Goal: Task Accomplishment & Management: Manage account settings

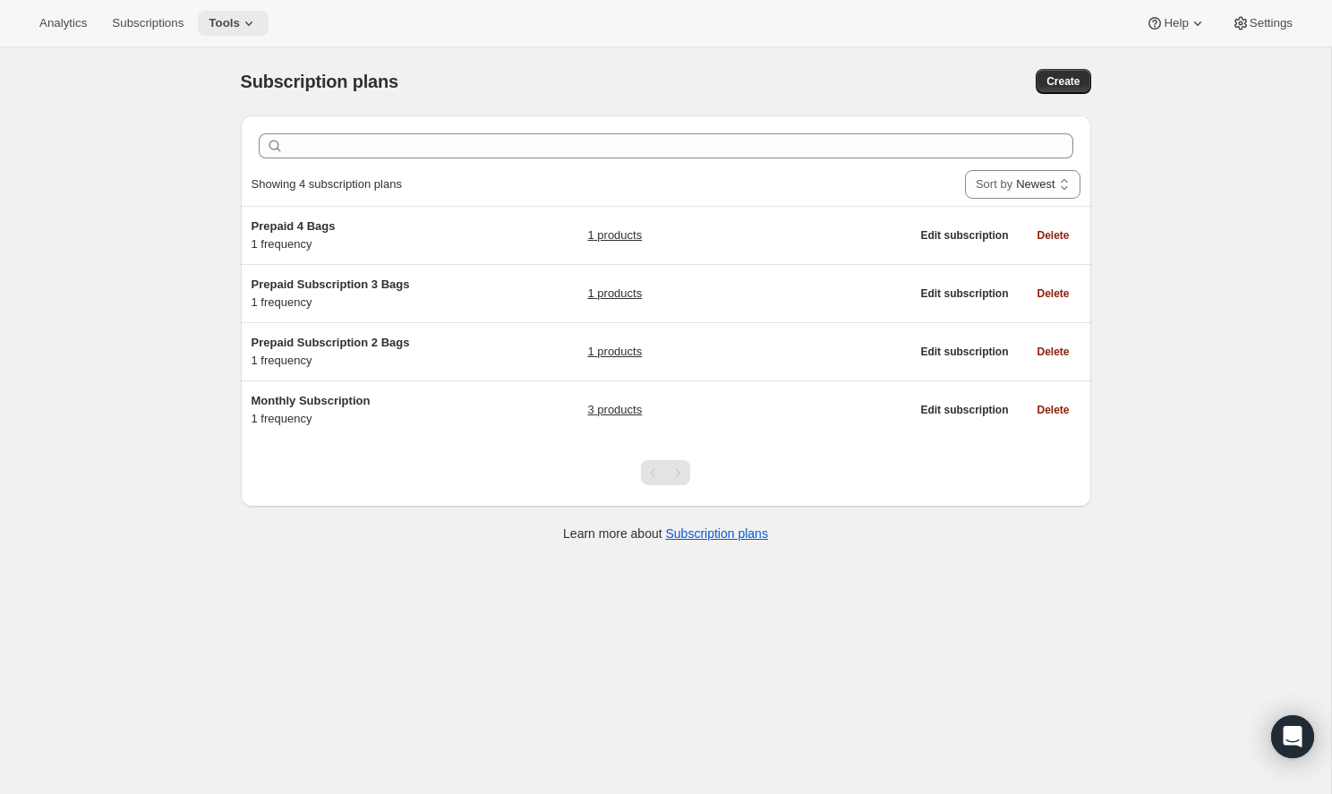
click at [209, 29] on span "Tools" at bounding box center [224, 23] width 31 height 14
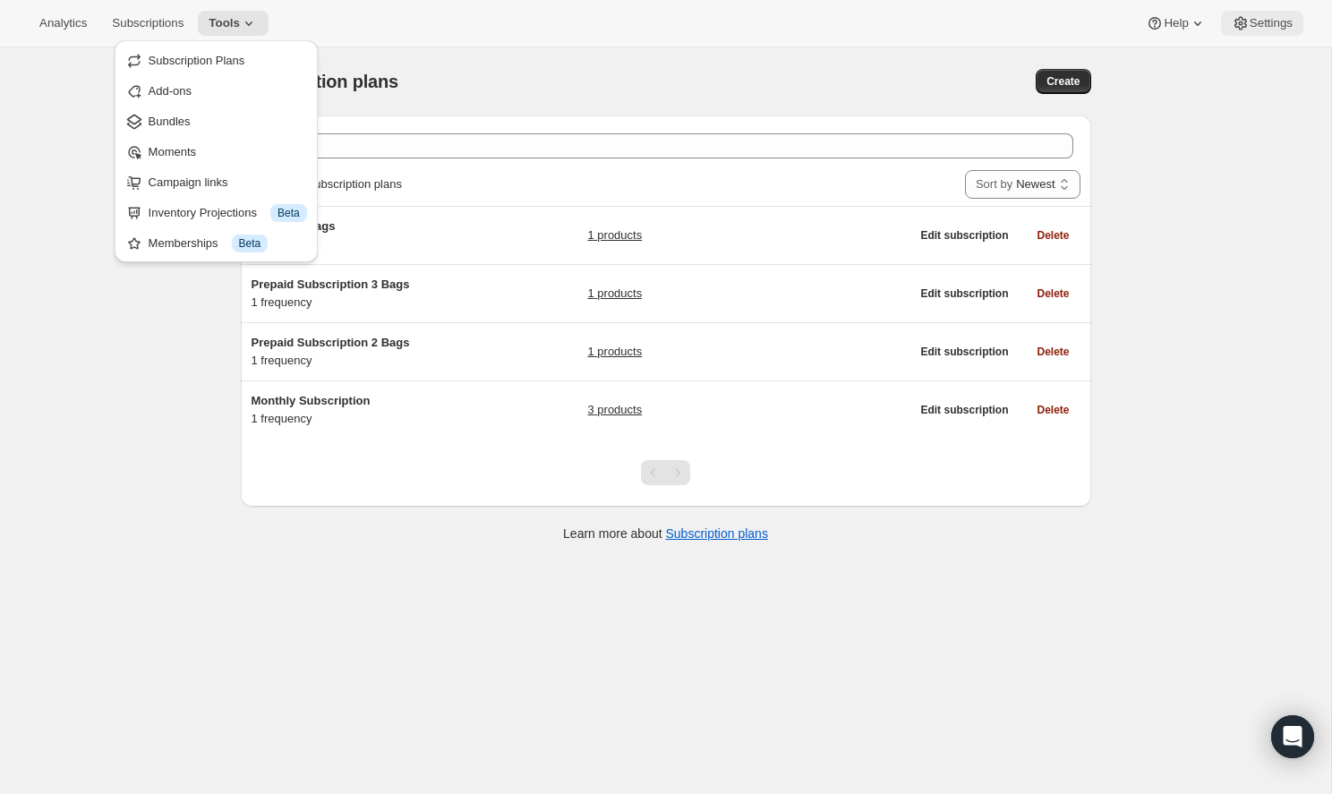
click at [1239, 30] on icon at bounding box center [1241, 23] width 18 height 18
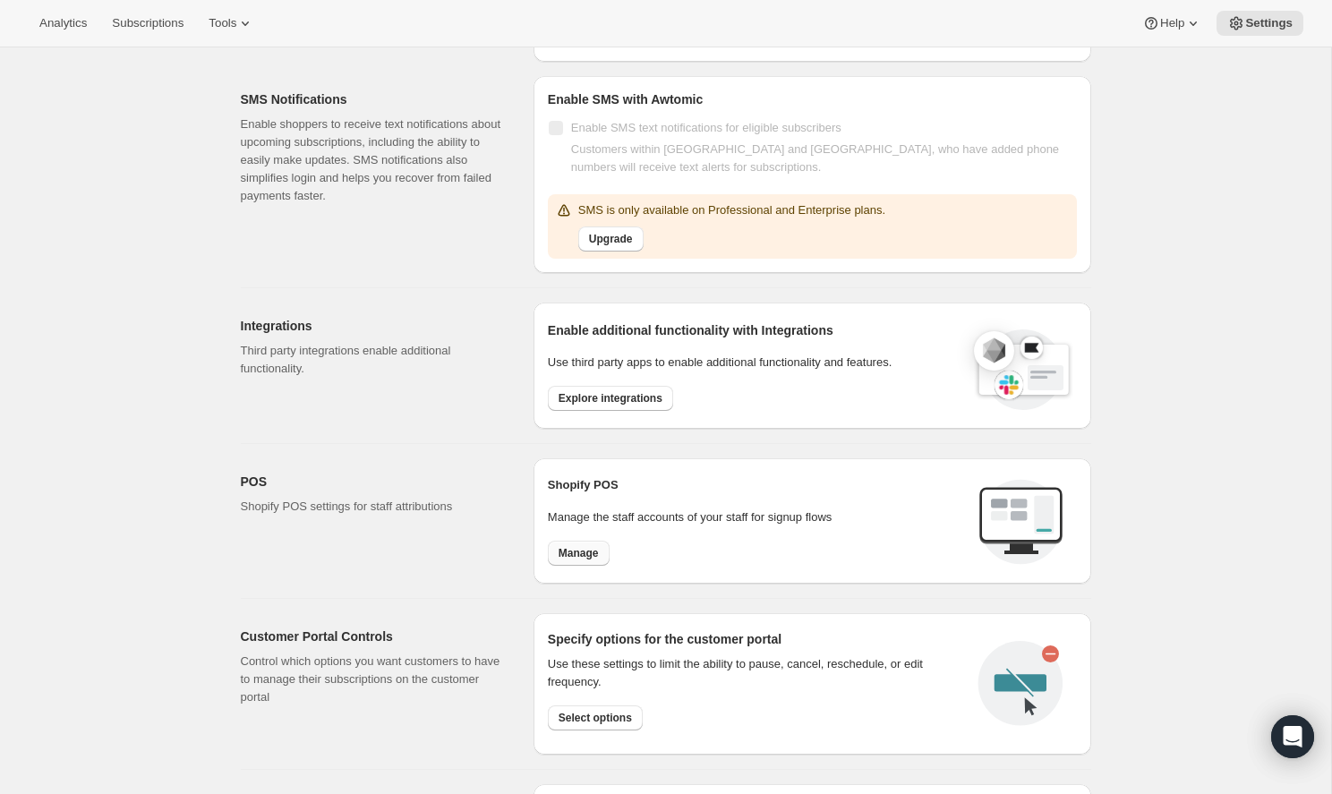
scroll to position [490, 0]
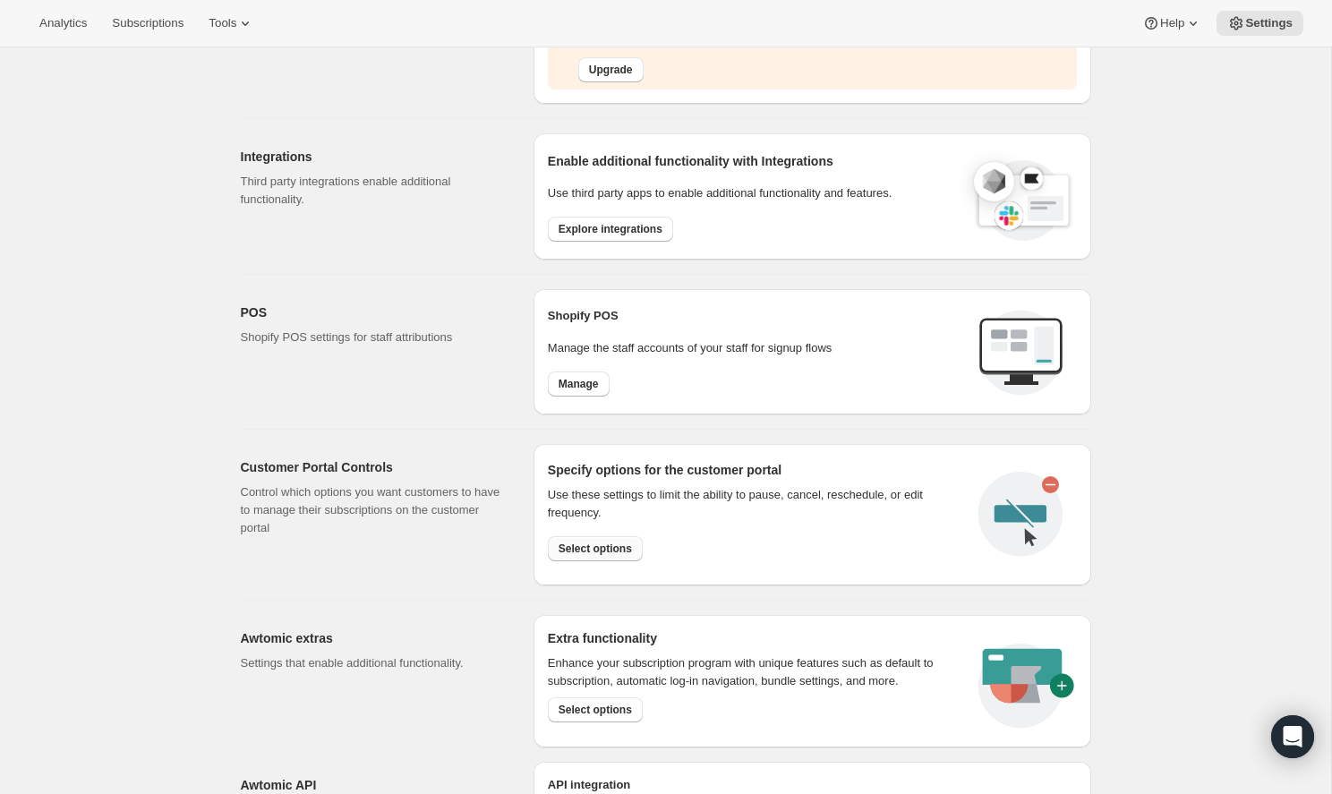
click at [583, 547] on span "Select options" at bounding box center [595, 549] width 73 height 14
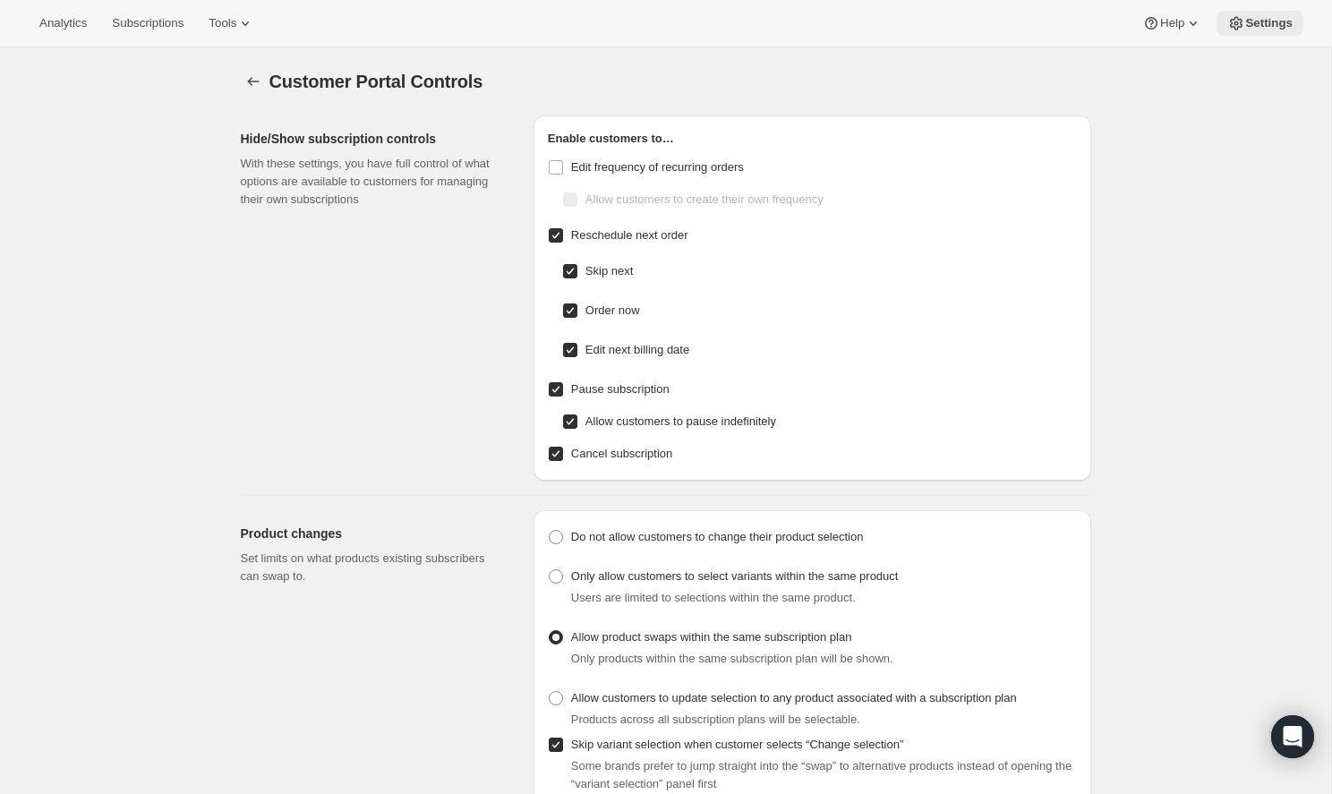
click at [1277, 26] on span "Settings" at bounding box center [1268, 23] width 47 height 14
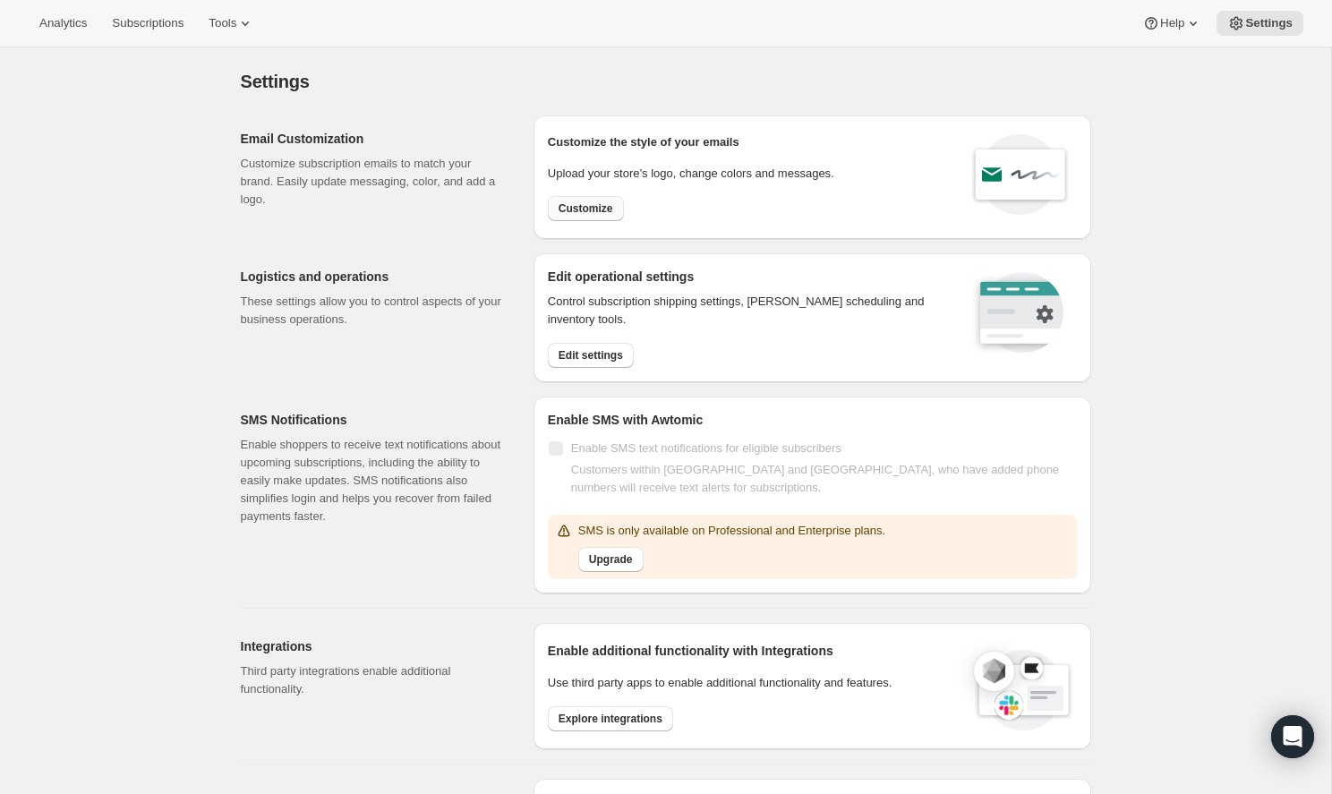
click at [573, 201] on button "Customize" at bounding box center [586, 208] width 76 height 25
select select "subscriptionMessage"
select select "5"
select select "15"
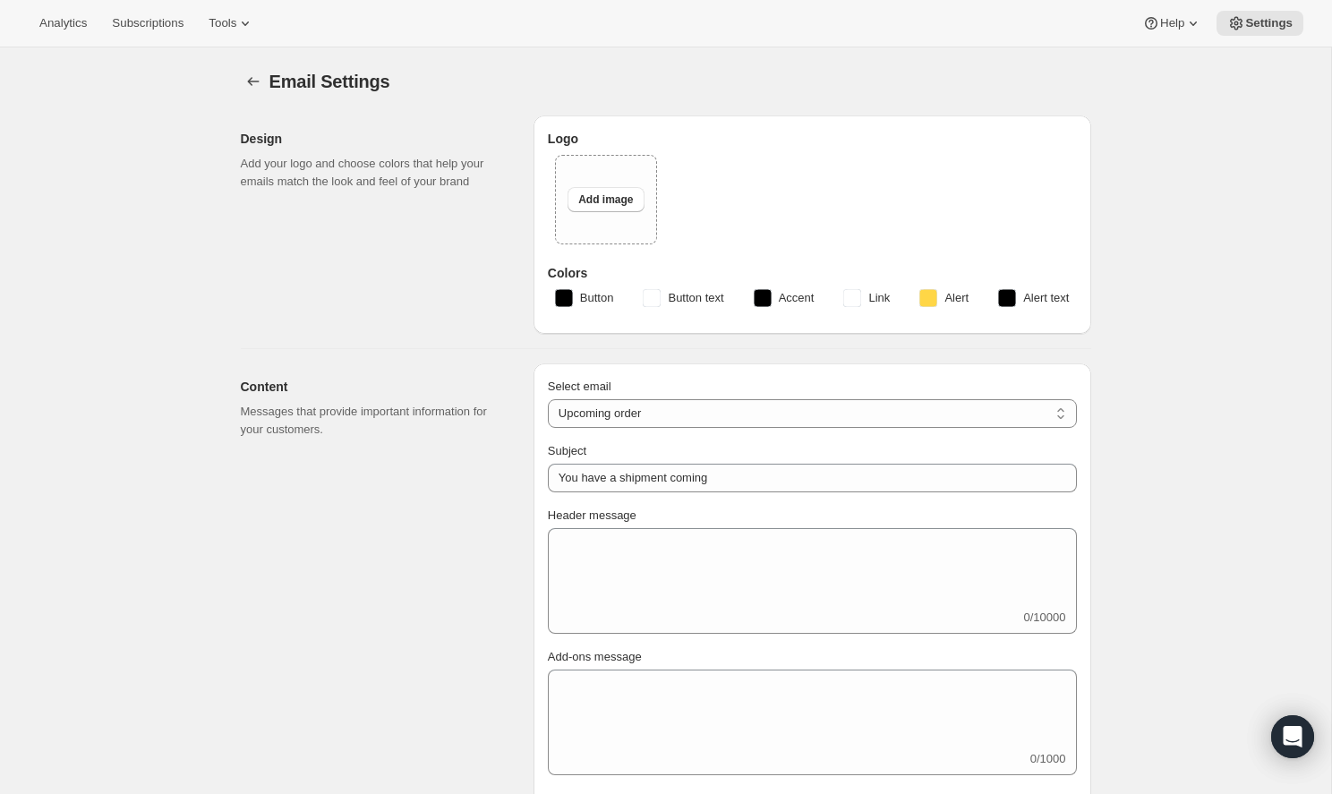
type input "Omega Roastery"
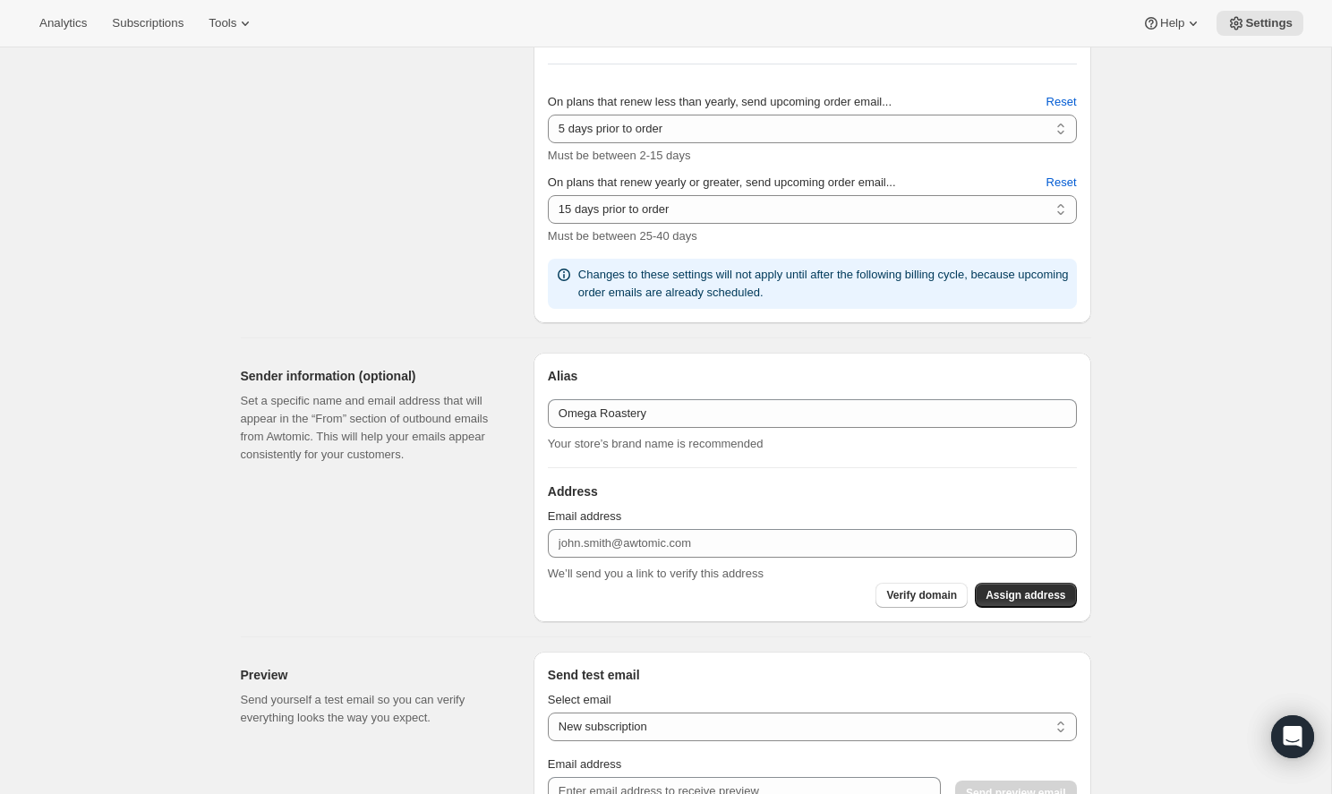
scroll to position [1061, 0]
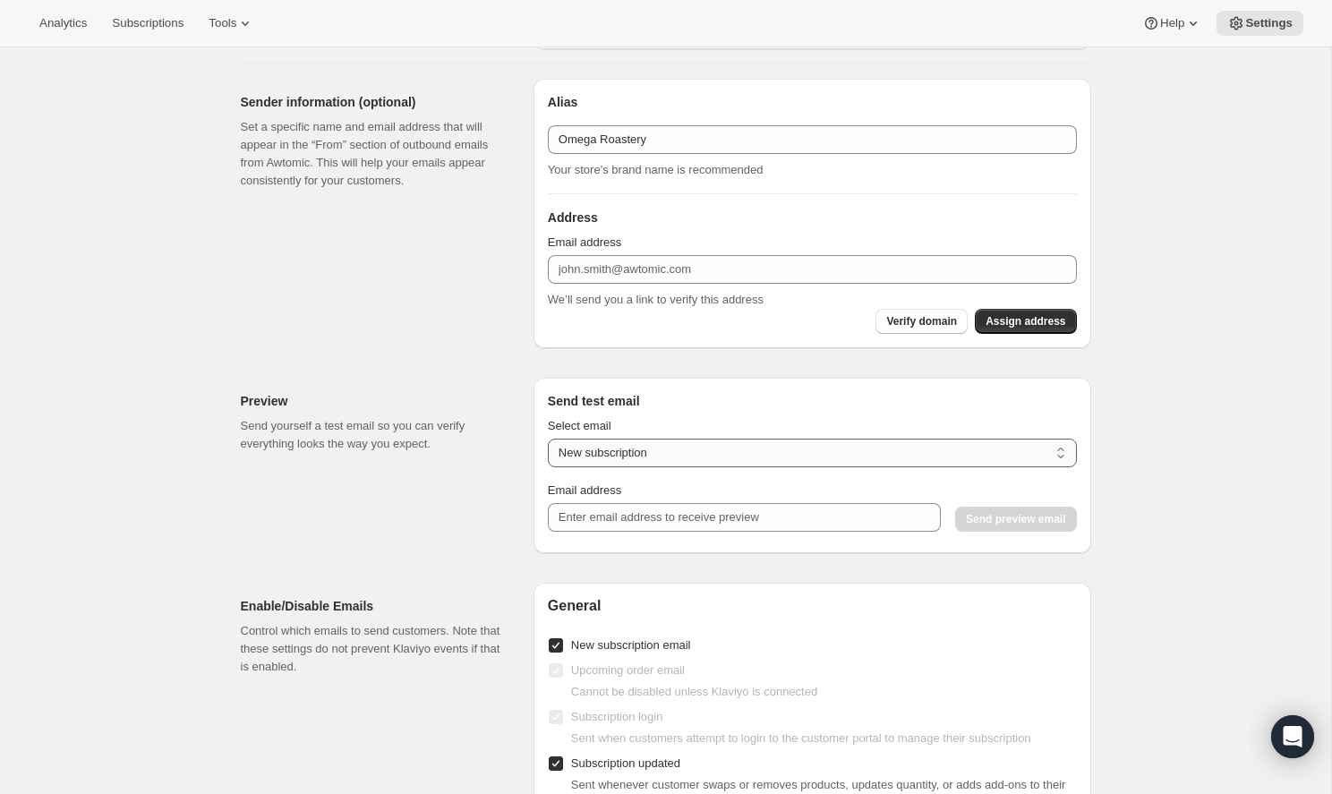
select select "upcoming-subscription"
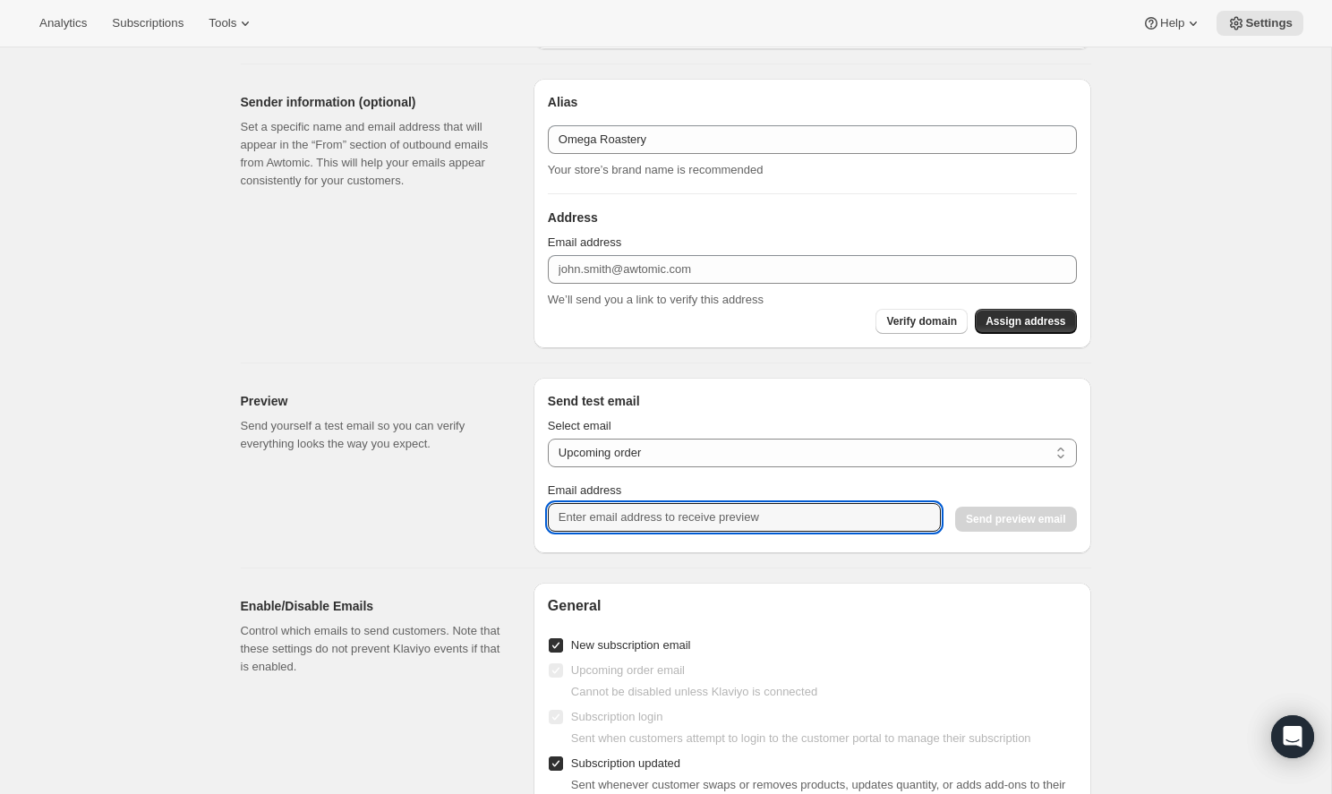
type input "trey.binkley@gmail.com"
click at [1016, 530] on button "Send preview email" at bounding box center [1015, 519] width 121 height 25
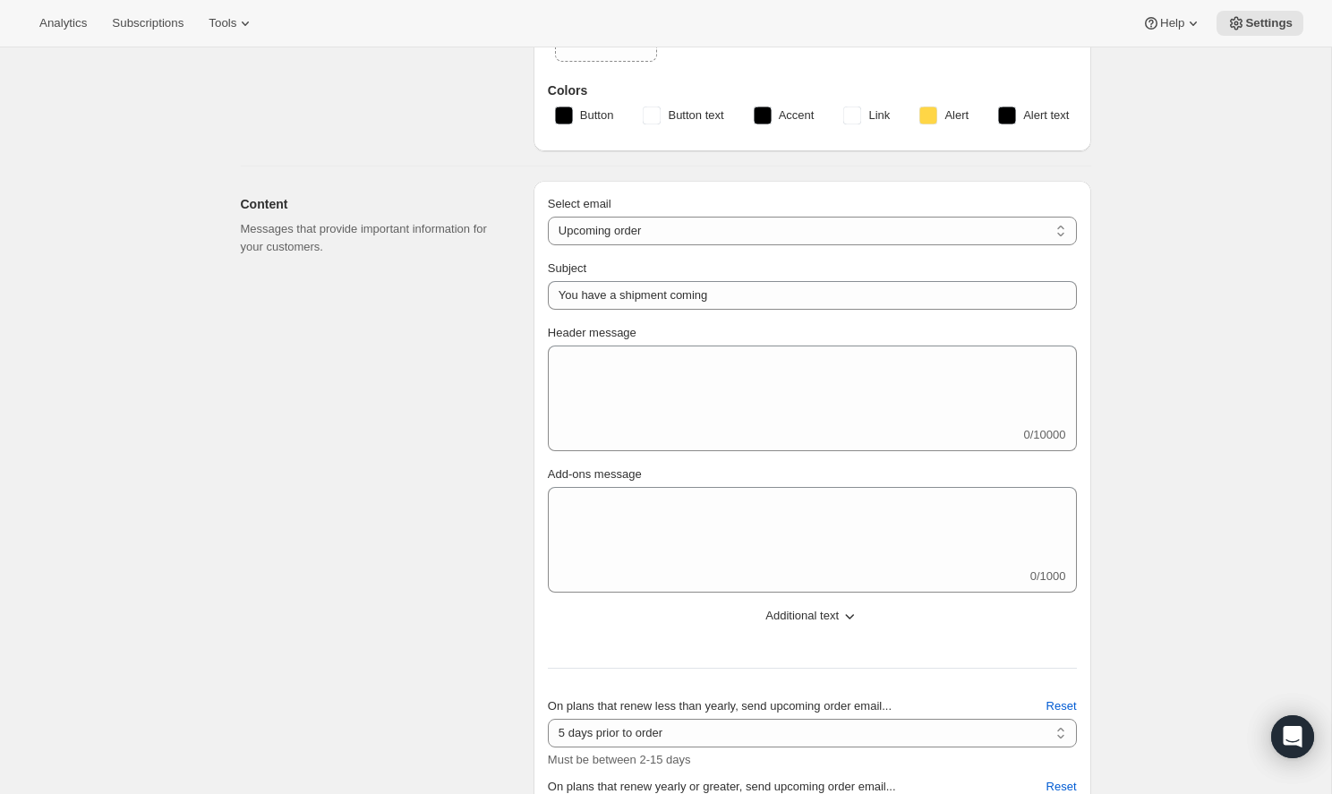
scroll to position [193, 0]
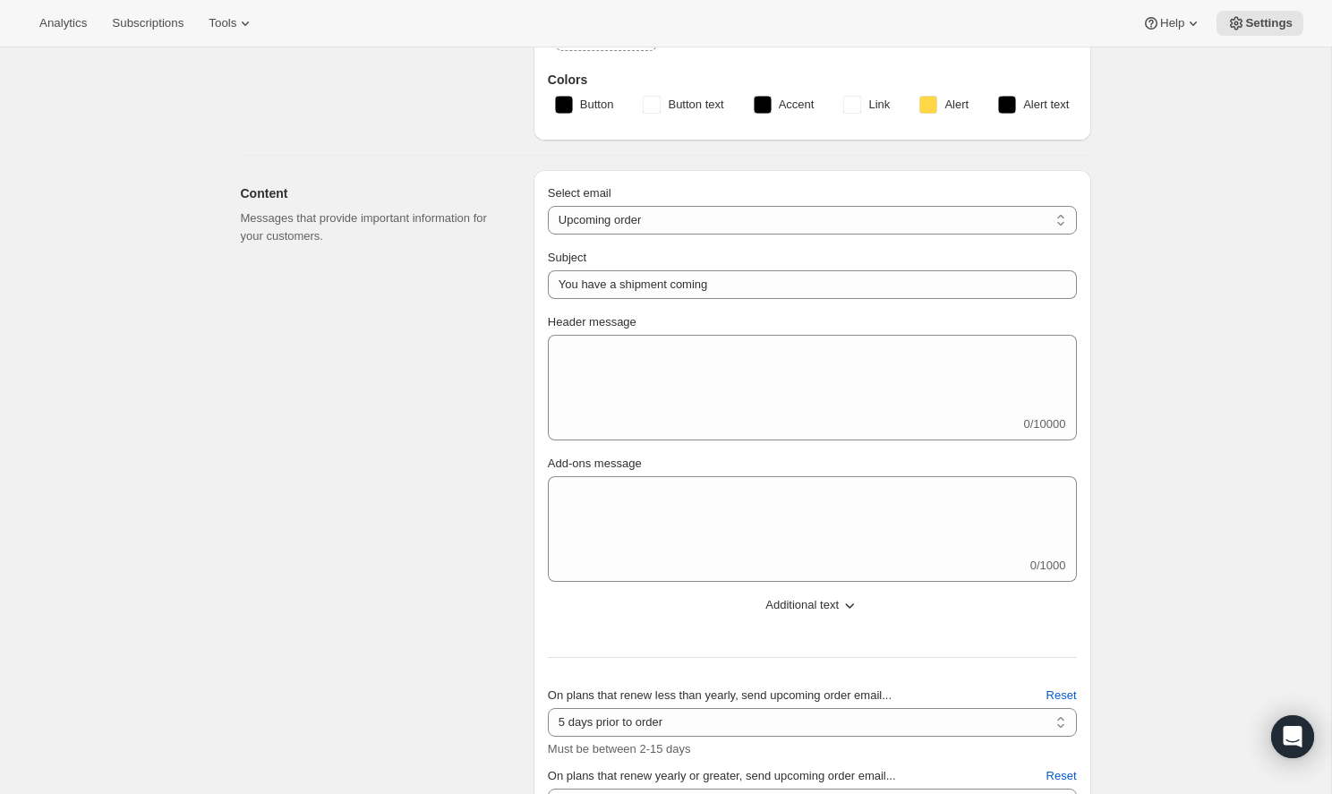
click at [808, 600] on span "Additional text" at bounding box center [801, 605] width 73 height 18
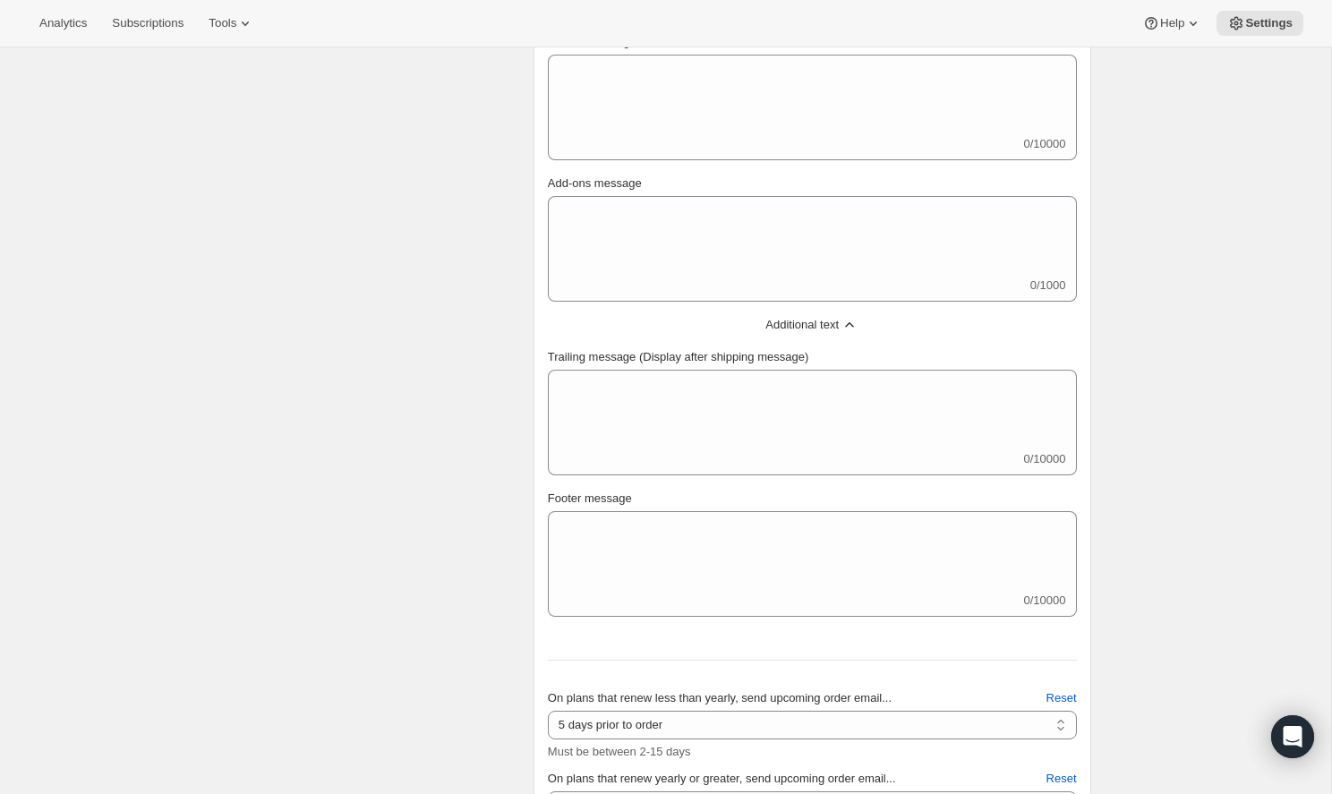
scroll to position [473, 0]
click at [786, 312] on button "Additional text" at bounding box center [812, 326] width 551 height 29
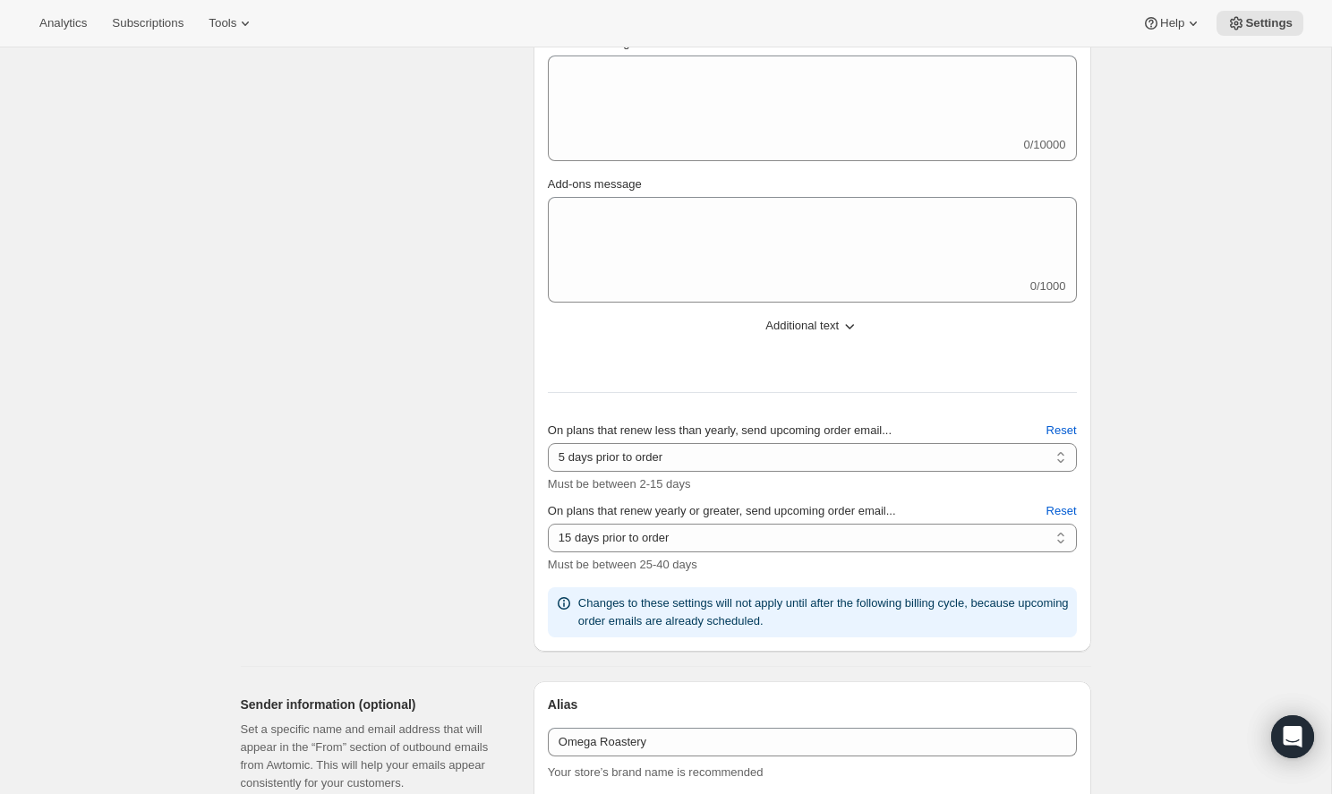
click at [786, 315] on button "Additional text" at bounding box center [812, 326] width 551 height 29
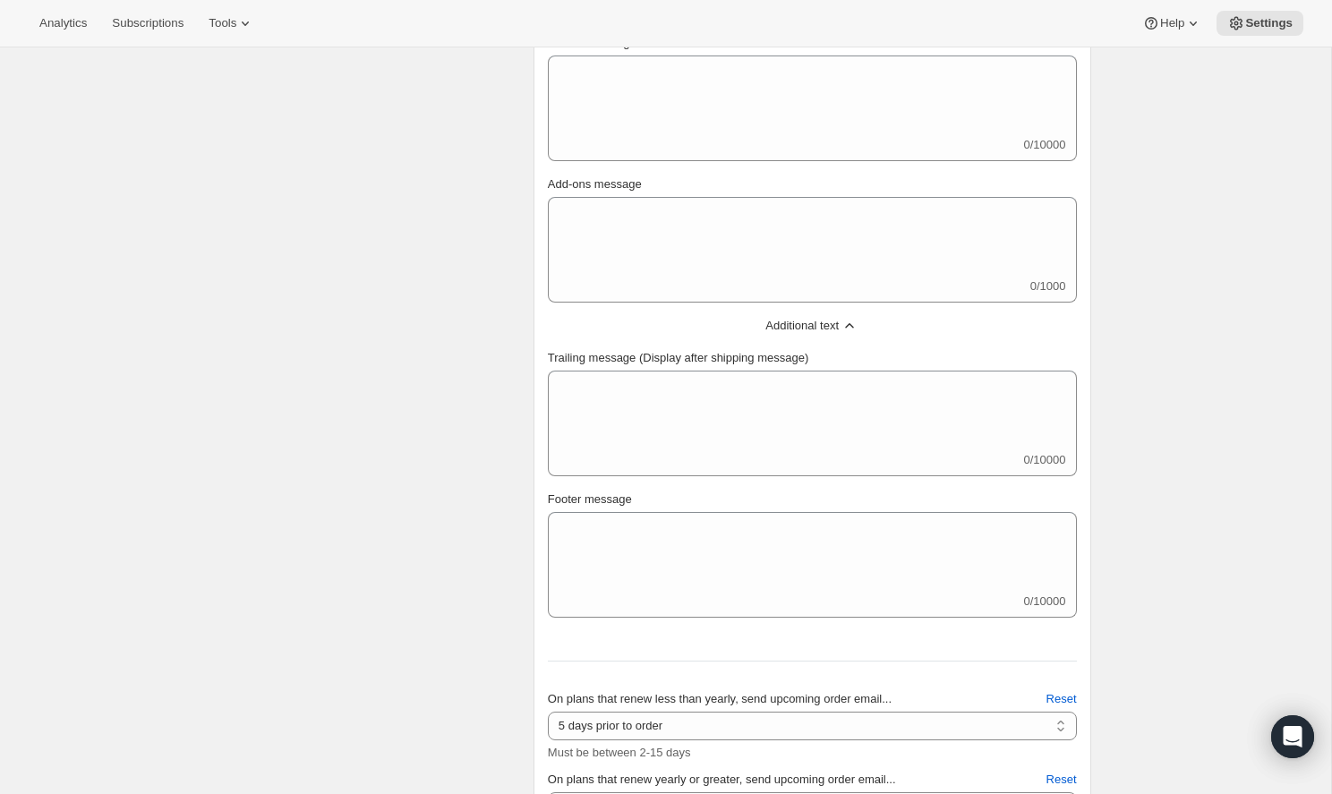
click at [786, 315] on button "Additional text" at bounding box center [812, 326] width 551 height 29
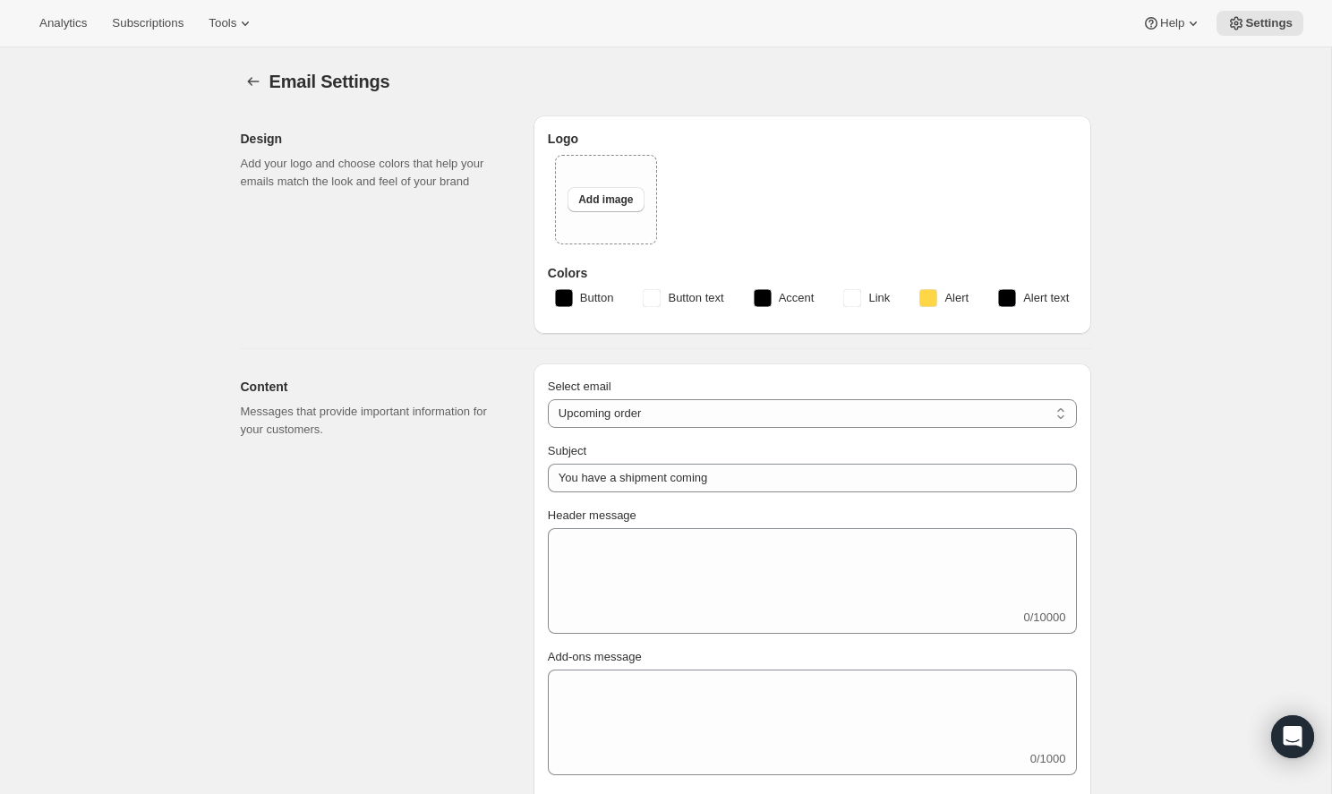
scroll to position [0, 0]
click at [253, 79] on icon "Settings" at bounding box center [253, 82] width 18 height 18
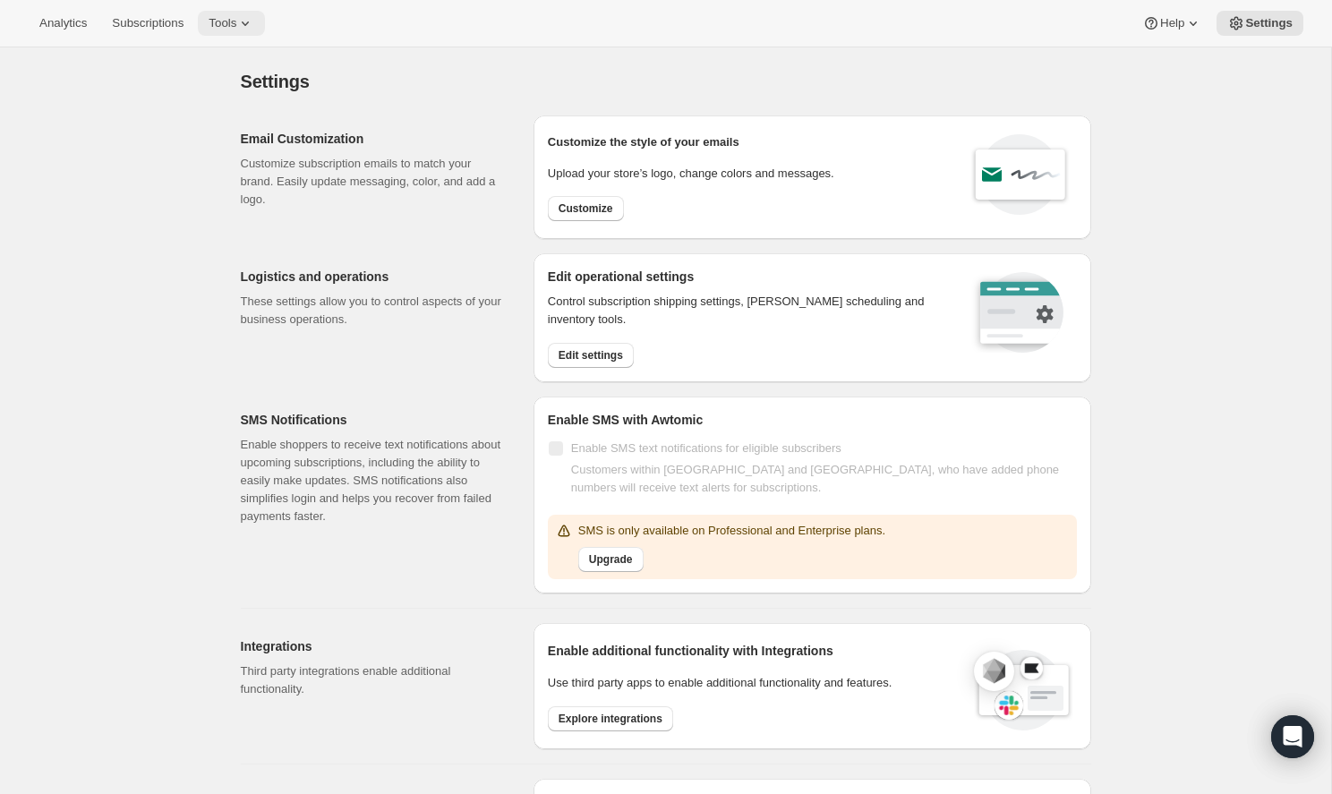
click at [236, 22] on icon at bounding box center [245, 23] width 18 height 18
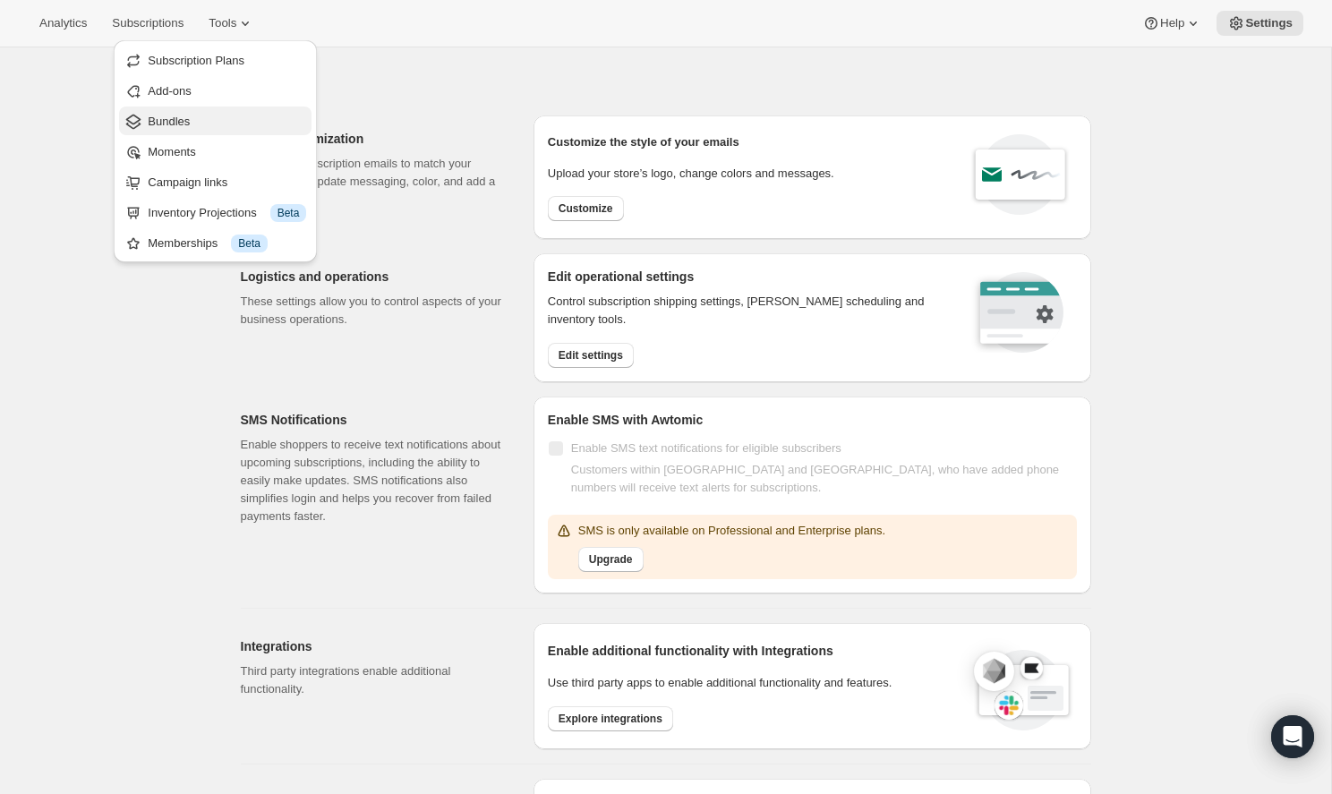
click at [211, 119] on span "Bundles" at bounding box center [227, 122] width 158 height 18
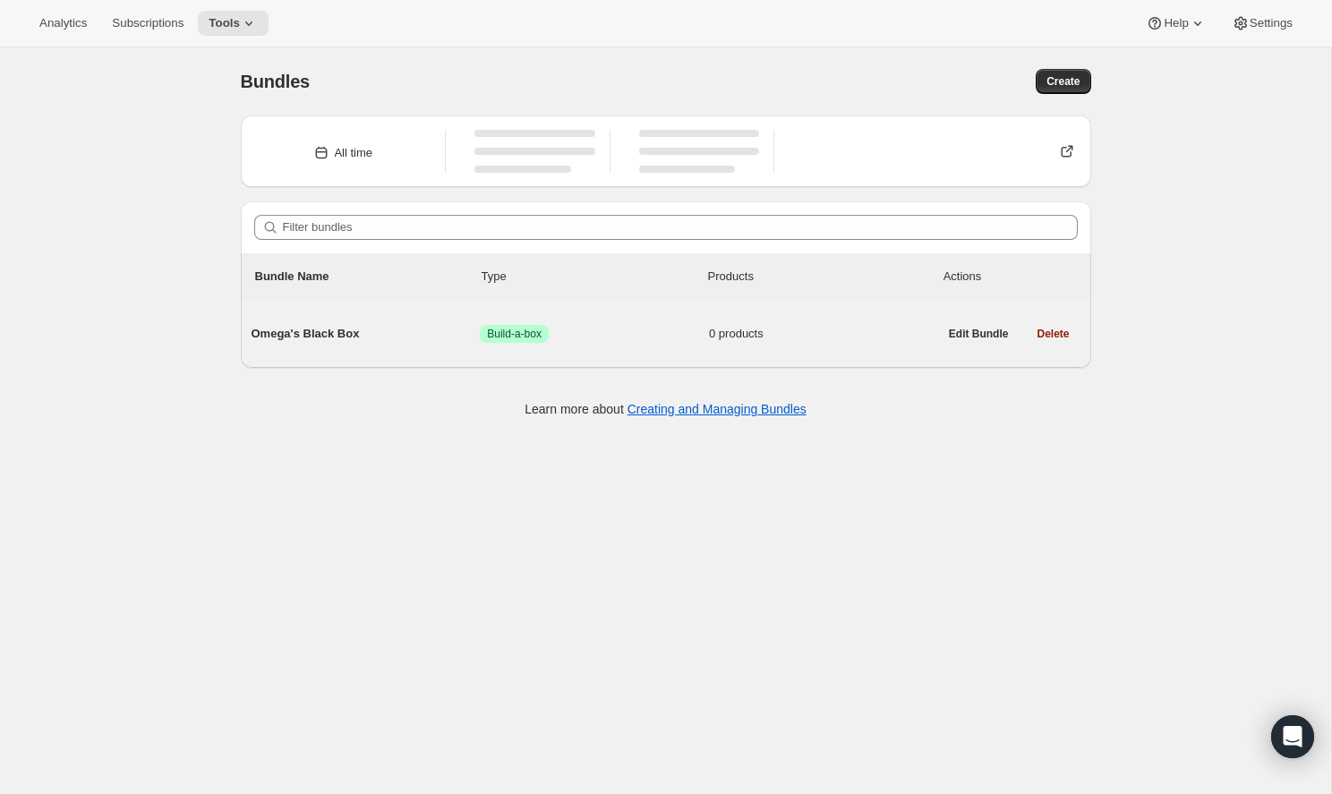
click at [382, 340] on span "Omega's Black Box" at bounding box center [366, 334] width 229 height 18
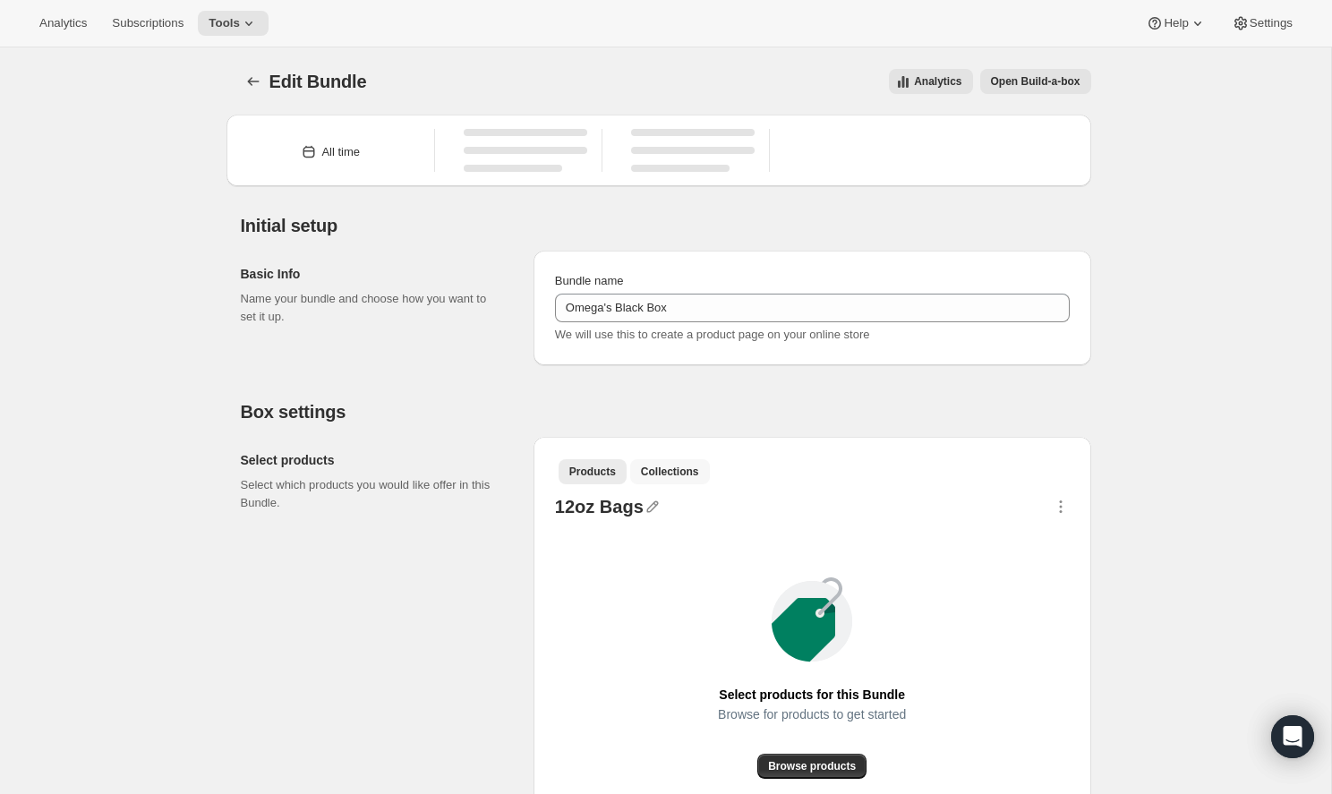
type input "Omega's Black Box"
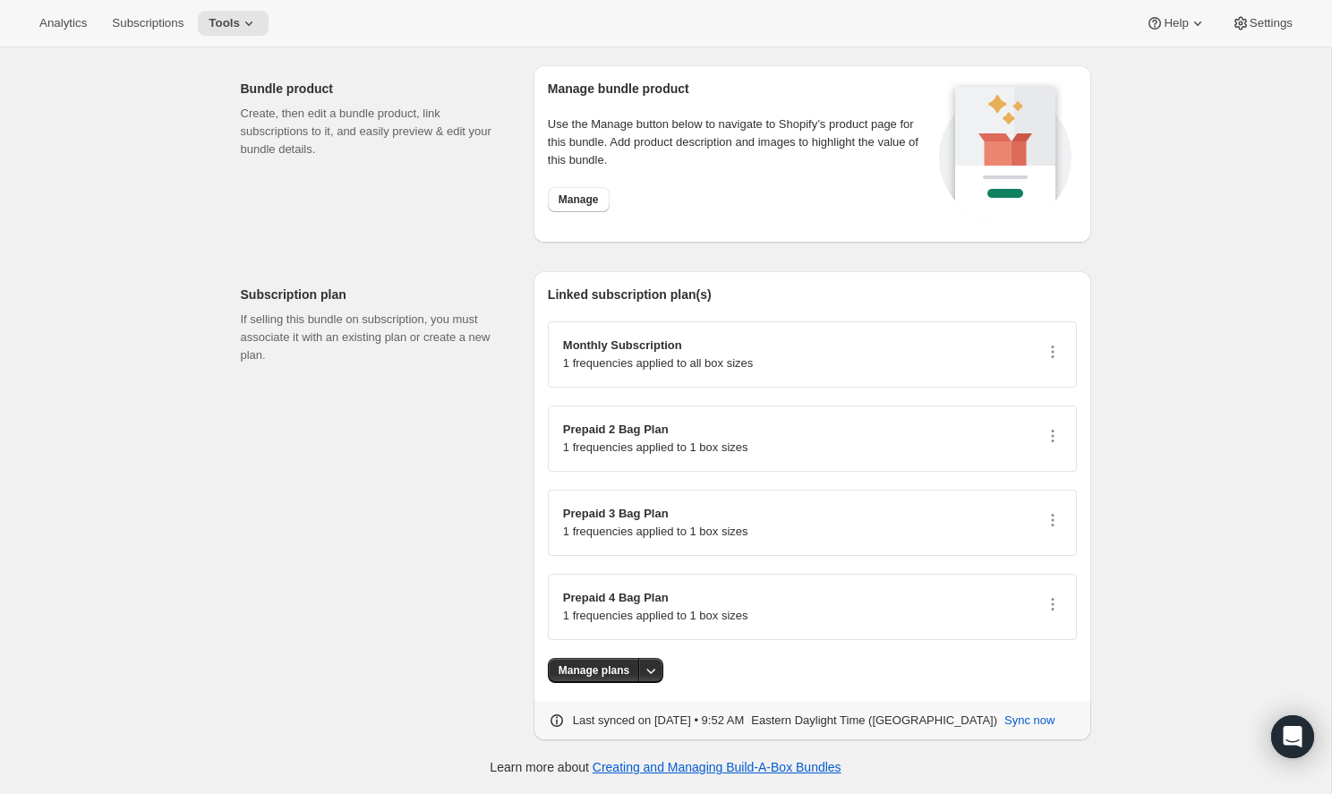
scroll to position [1813, 0]
click at [1275, 37] on div "Analytics Subscriptions Tools Help Settings" at bounding box center [666, 23] width 1332 height 47
click at [1275, 28] on span "Settings" at bounding box center [1271, 23] width 43 height 14
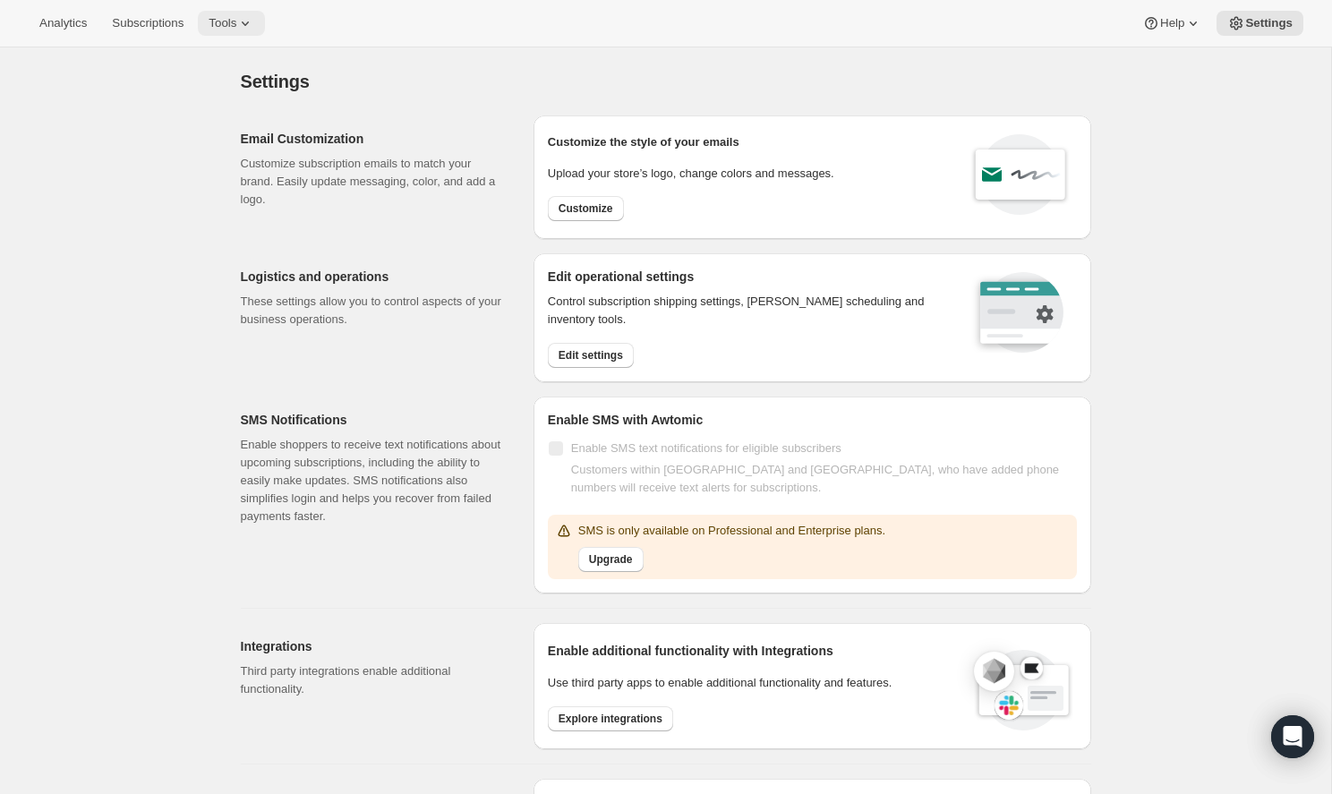
click at [221, 30] on span "Tools" at bounding box center [223, 23] width 28 height 14
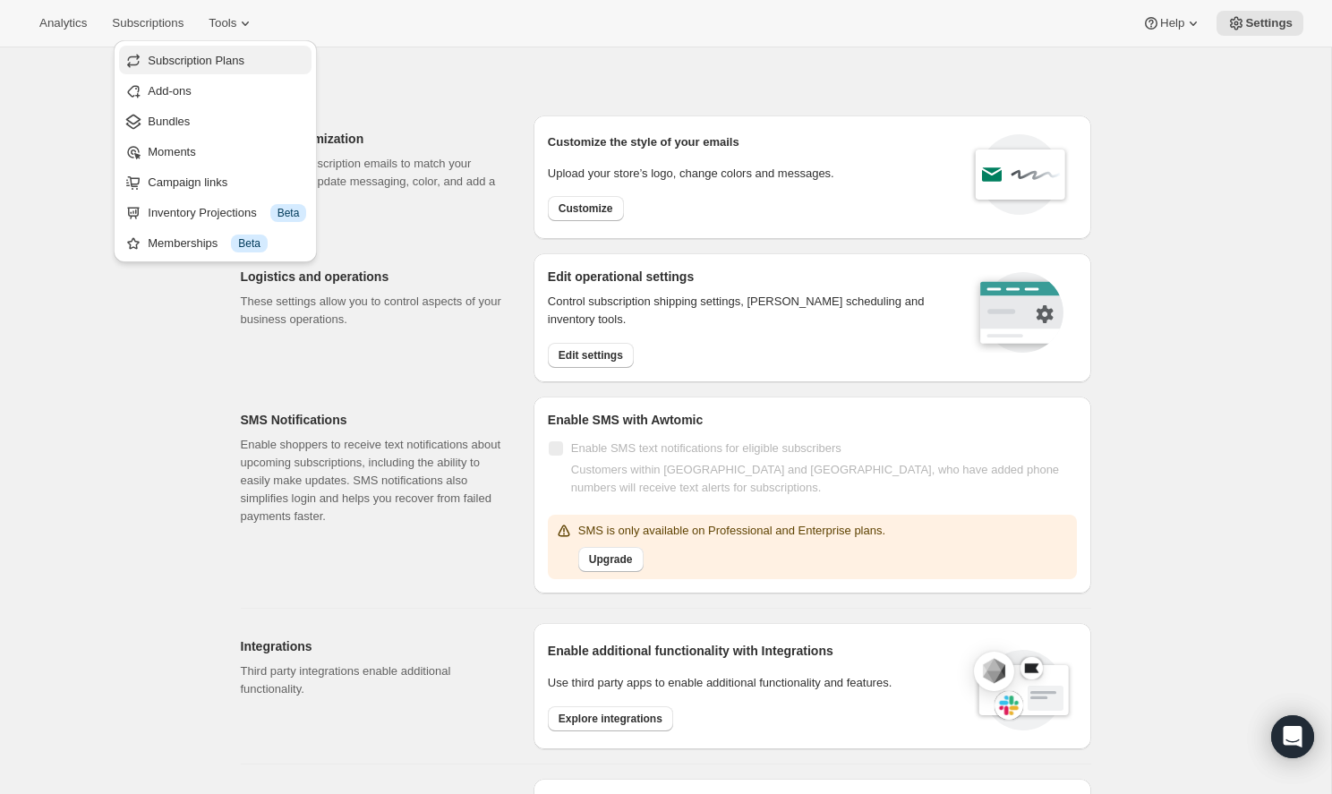
click at [212, 56] on span "Subscription Plans" at bounding box center [196, 60] width 97 height 13
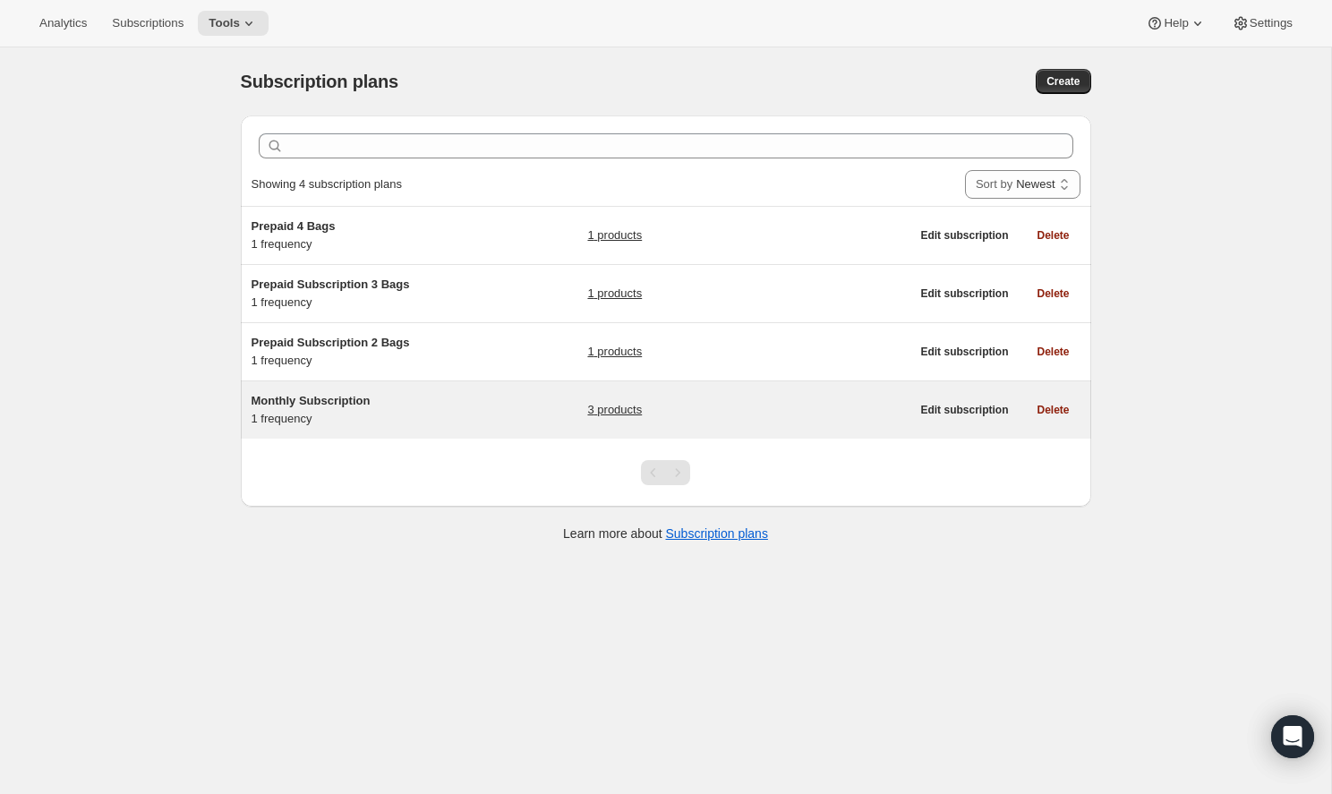
click at [534, 415] on div "Monthly Subscription 1 frequency 3 products" at bounding box center [581, 410] width 659 height 36
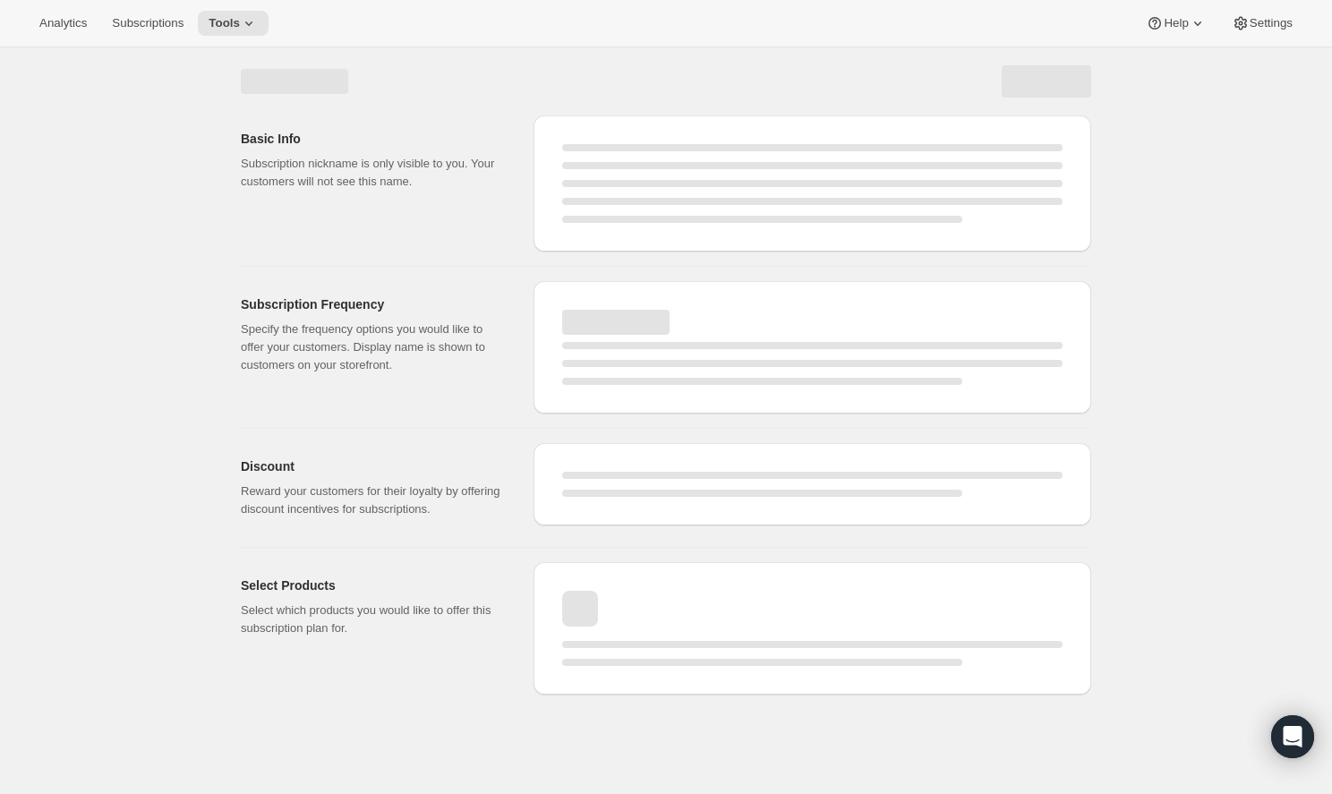
select select "WEEK"
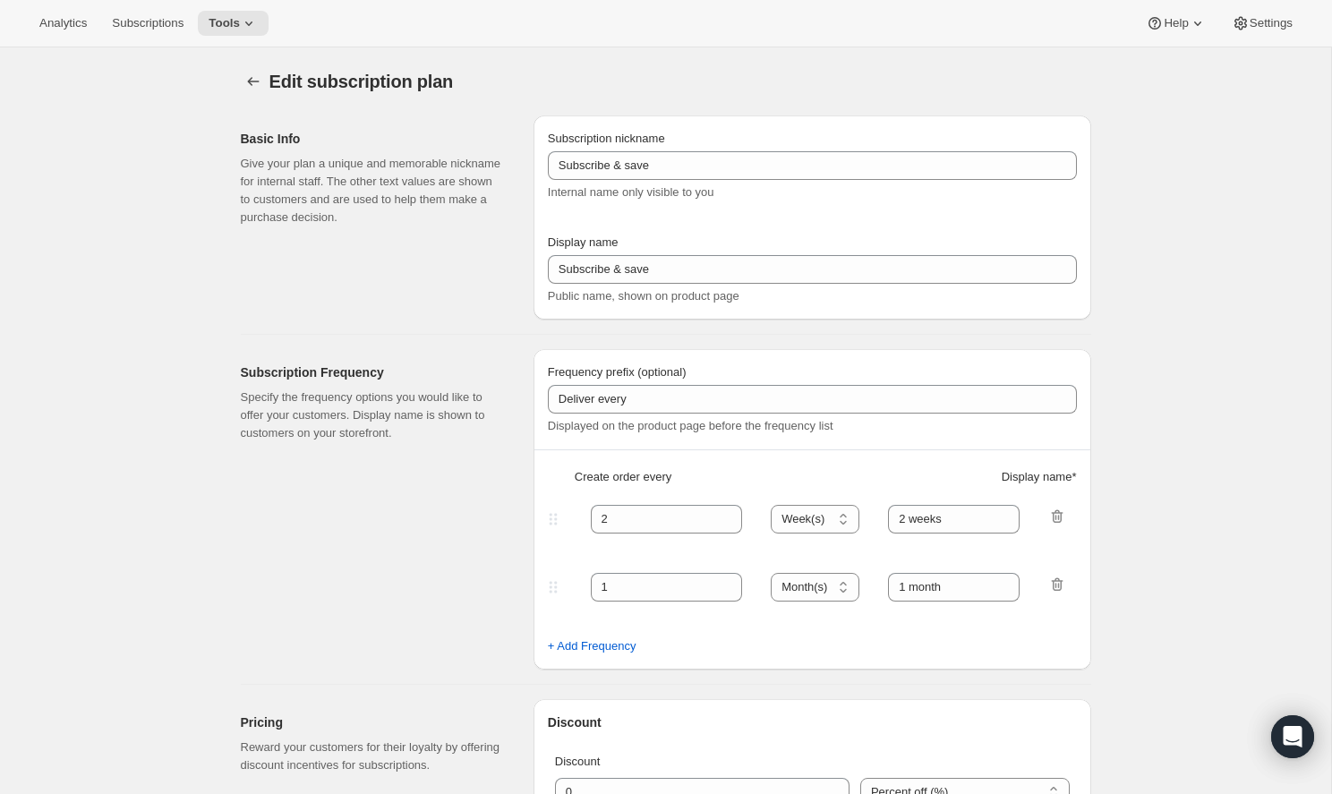
type input "Monthly Subscription"
type input "1"
select select "MONTH"
type input "Month"
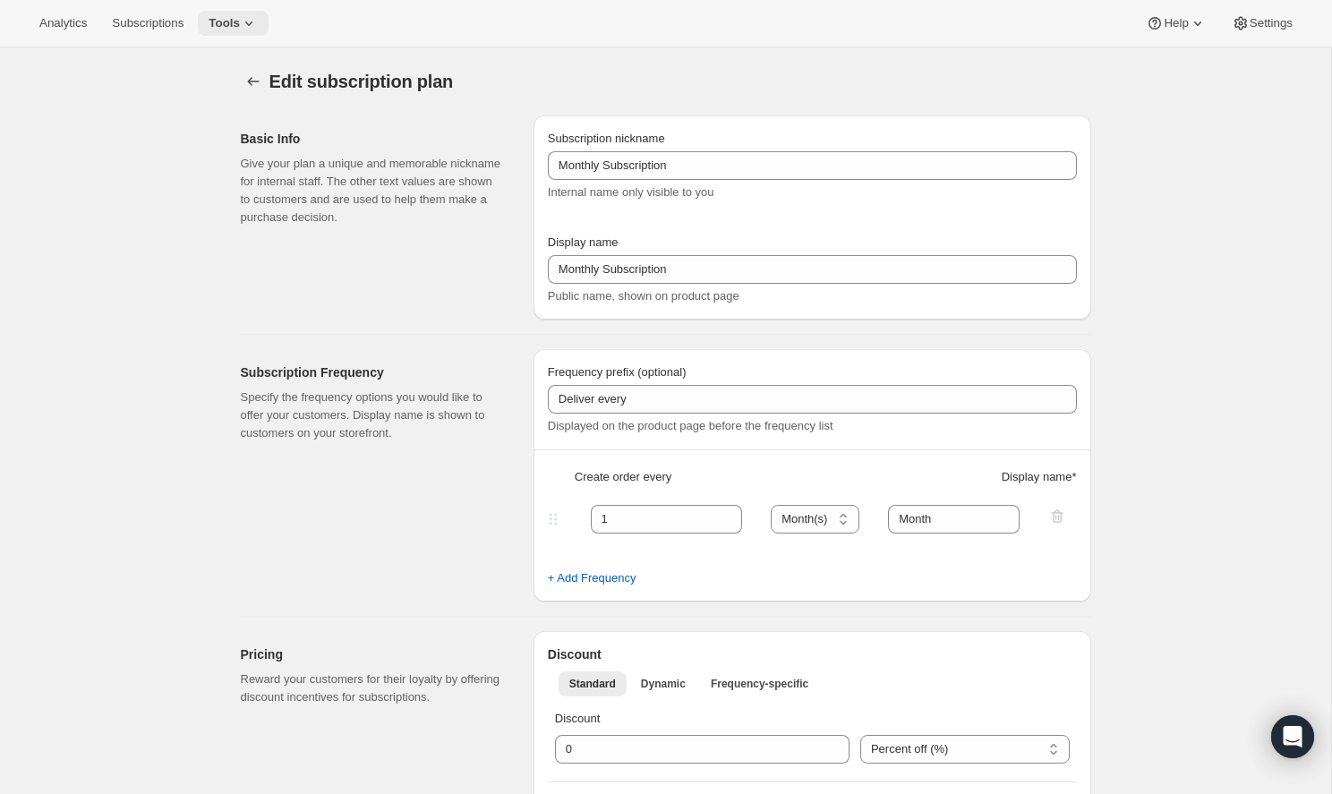
click at [243, 26] on button "Tools" at bounding box center [233, 23] width 71 height 25
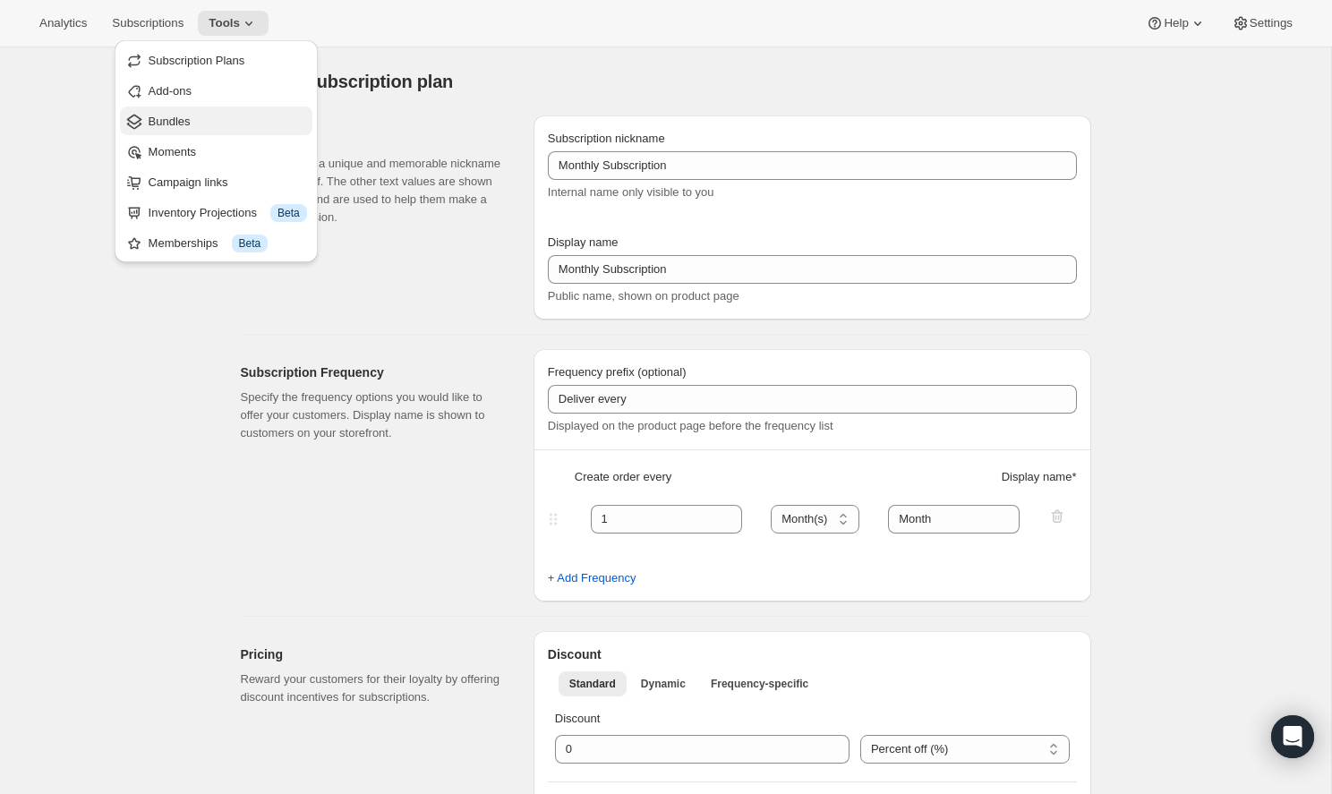
click at [230, 125] on span "Bundles" at bounding box center [228, 122] width 158 height 18
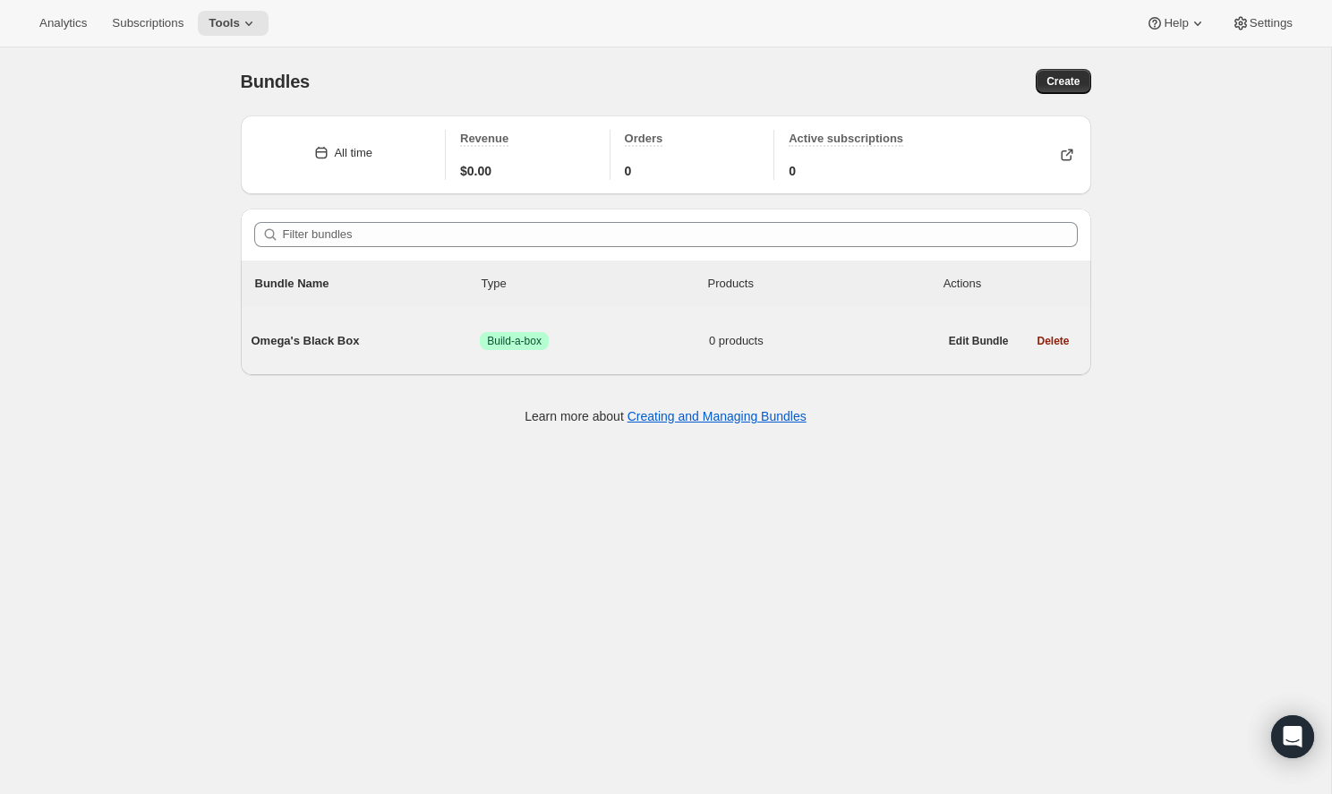
click at [439, 347] on span "Omega's Black Box" at bounding box center [366, 341] width 229 height 18
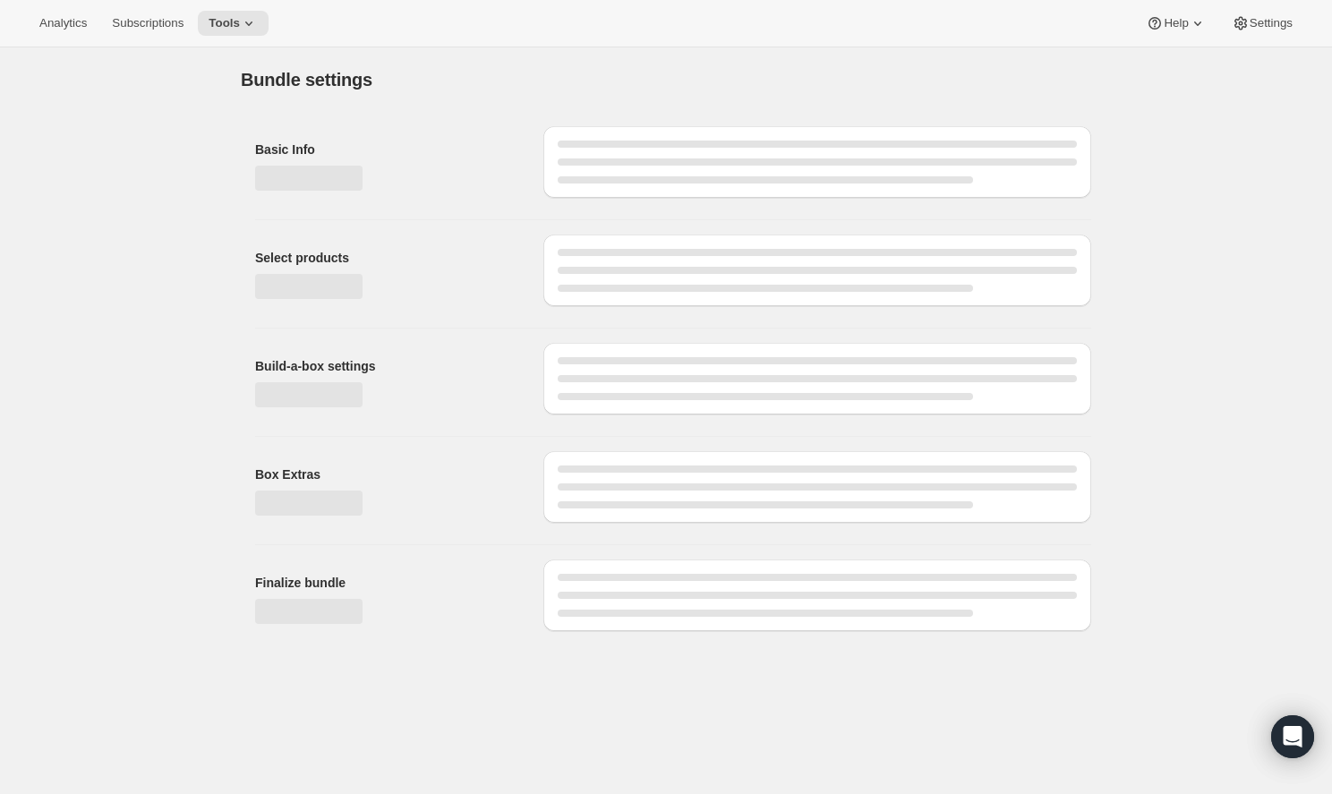
type input "Omega's Black Box"
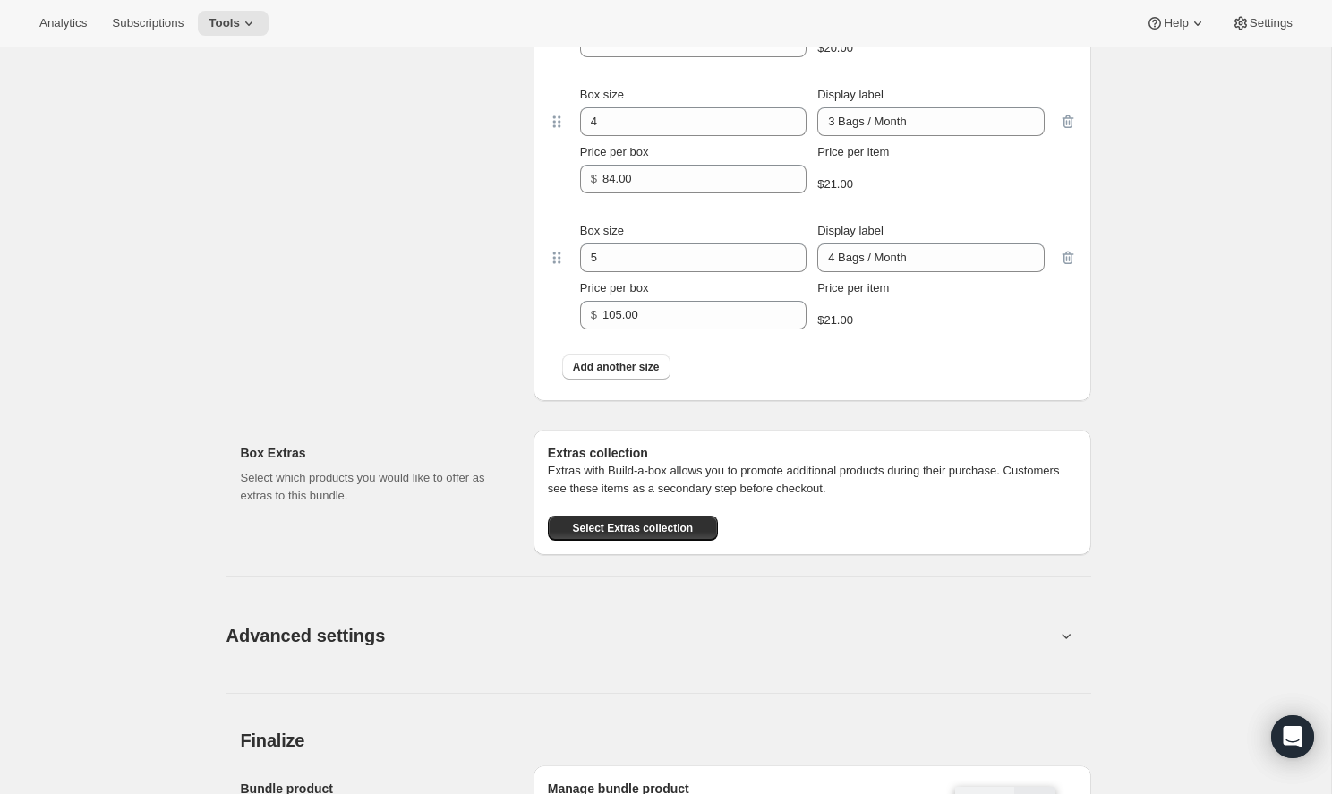
scroll to position [1354, 0]
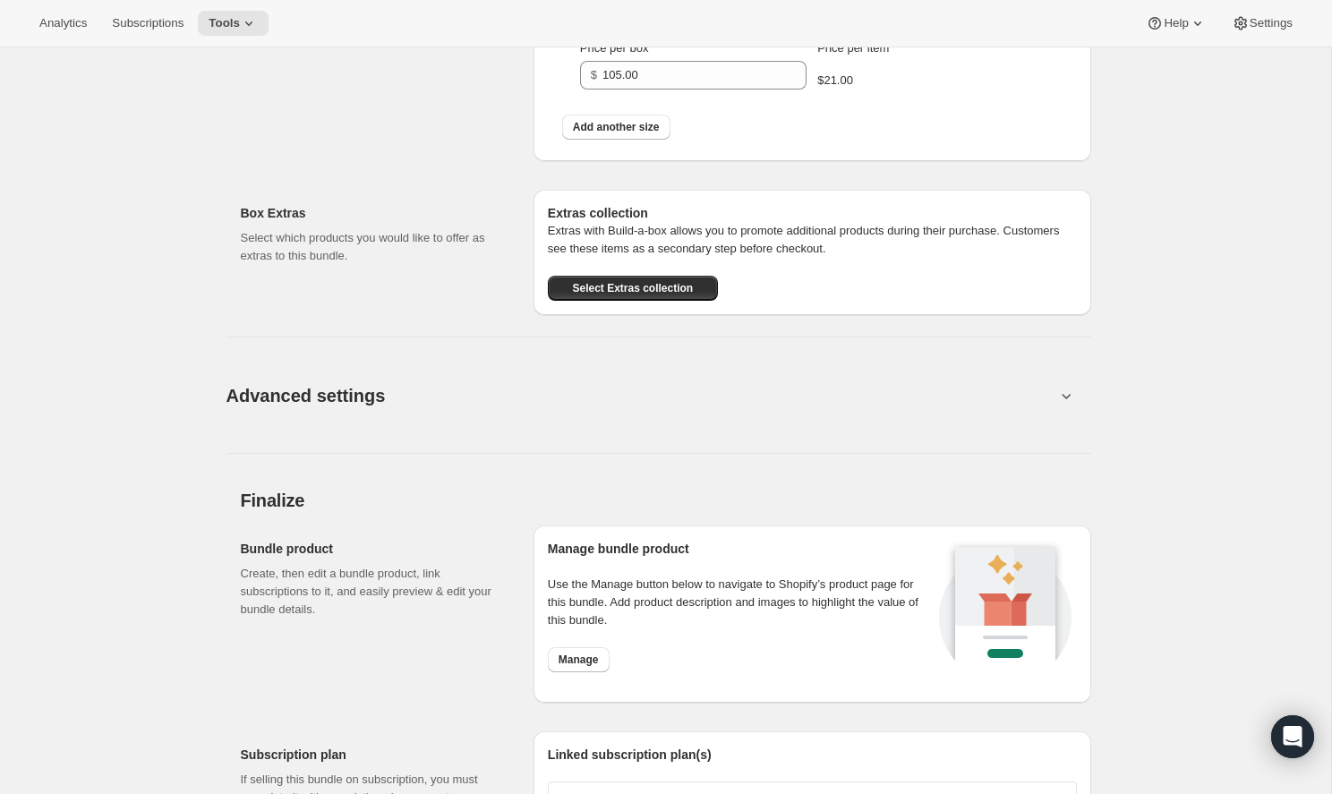
click at [446, 391] on button "Advanced settings" at bounding box center [641, 395] width 850 height 69
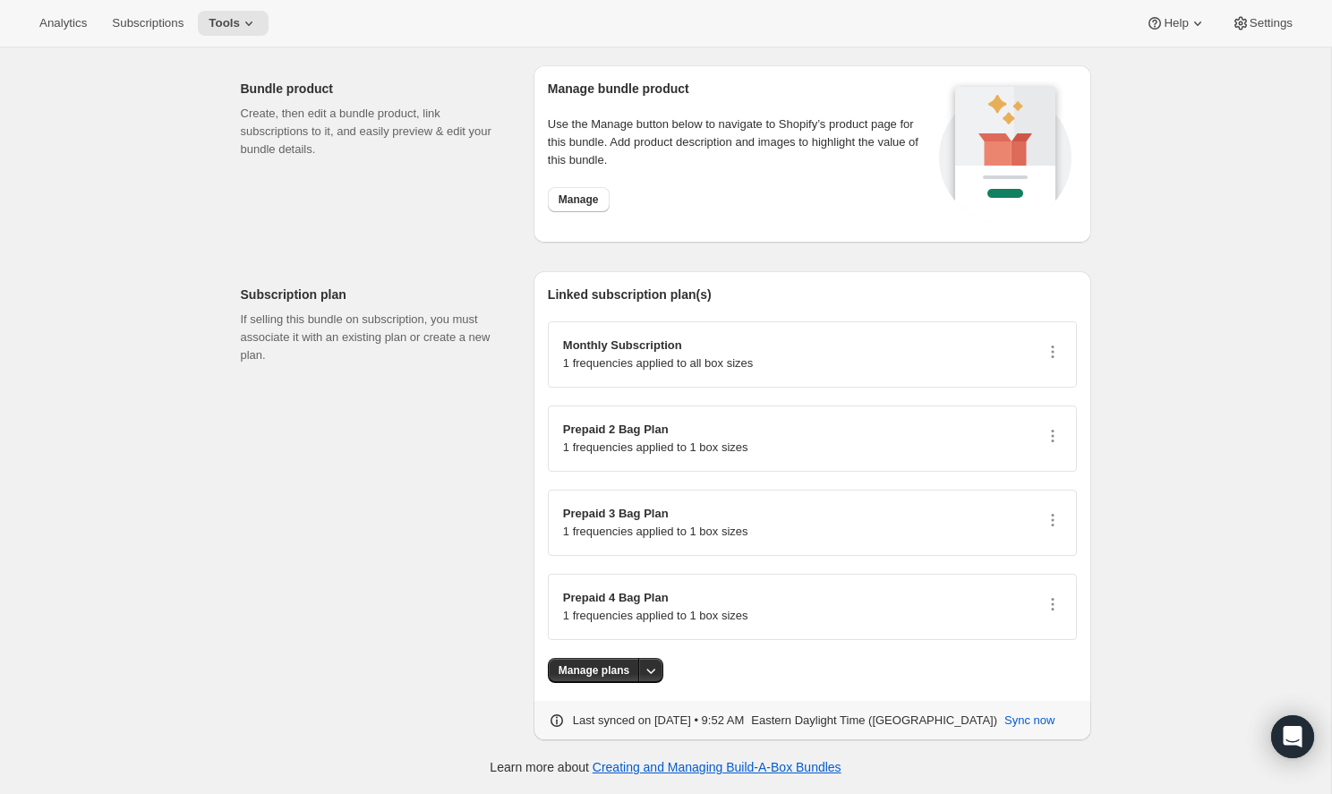
scroll to position [3661, 0]
click at [1280, 15] on button "Settings" at bounding box center [1262, 23] width 82 height 25
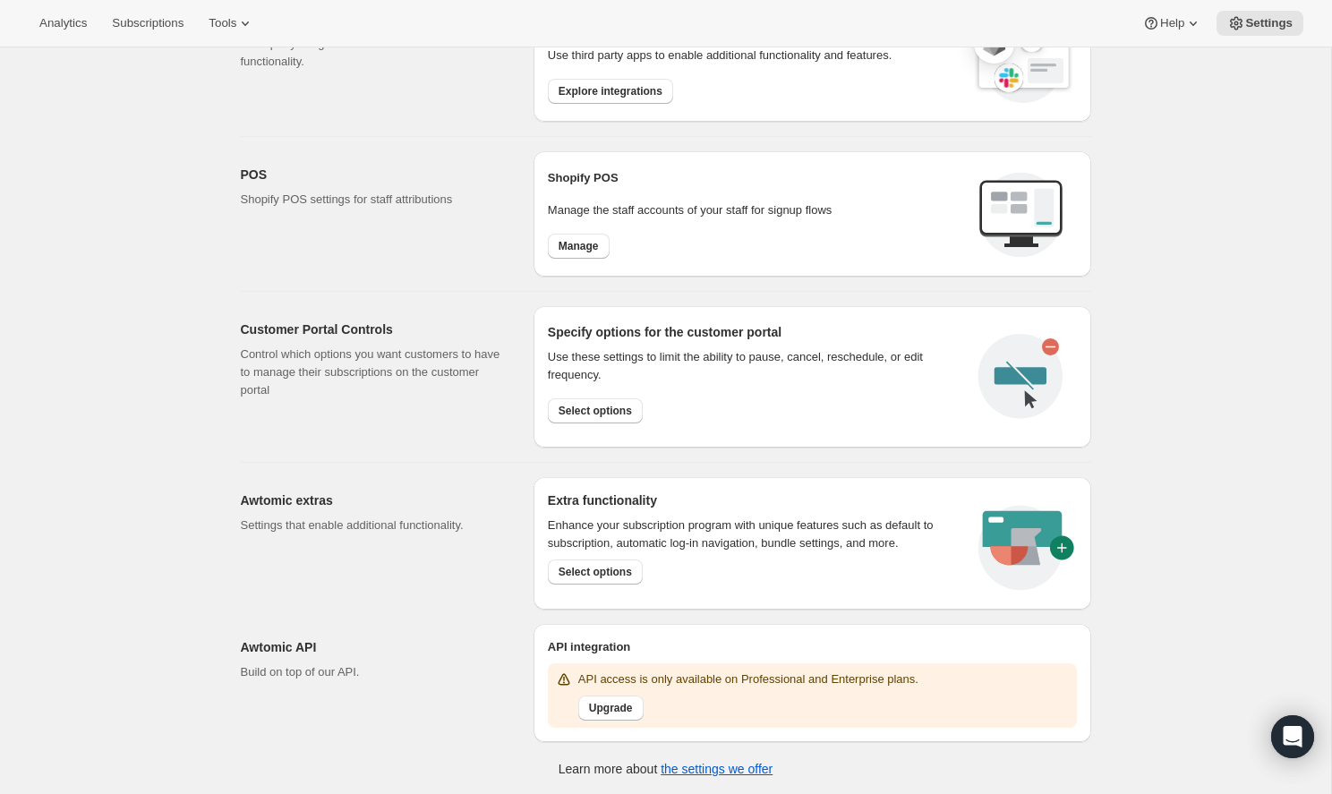
scroll to position [627, 0]
click at [598, 575] on span "Select options" at bounding box center [595, 573] width 73 height 14
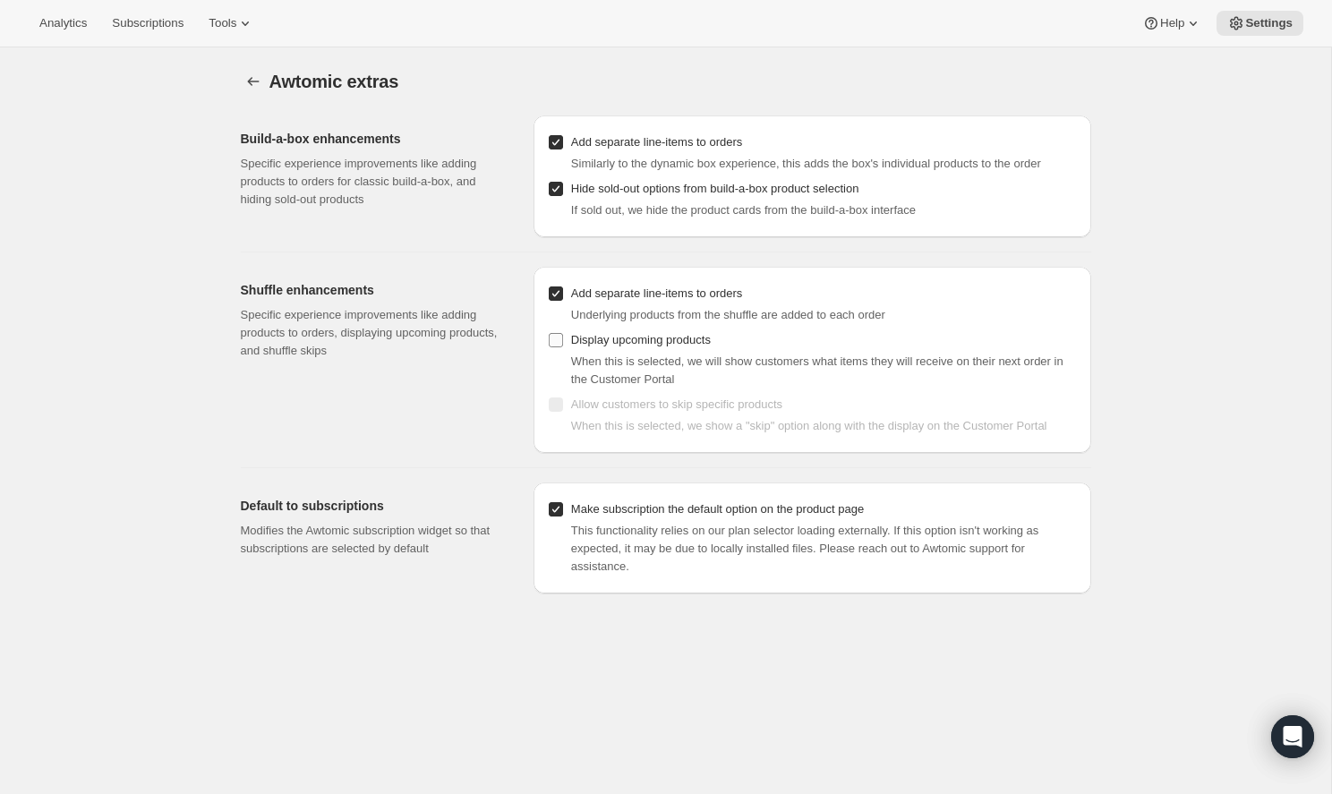
click at [553, 340] on input "Display upcoming products" at bounding box center [556, 340] width 14 height 14
checkbox input "true"
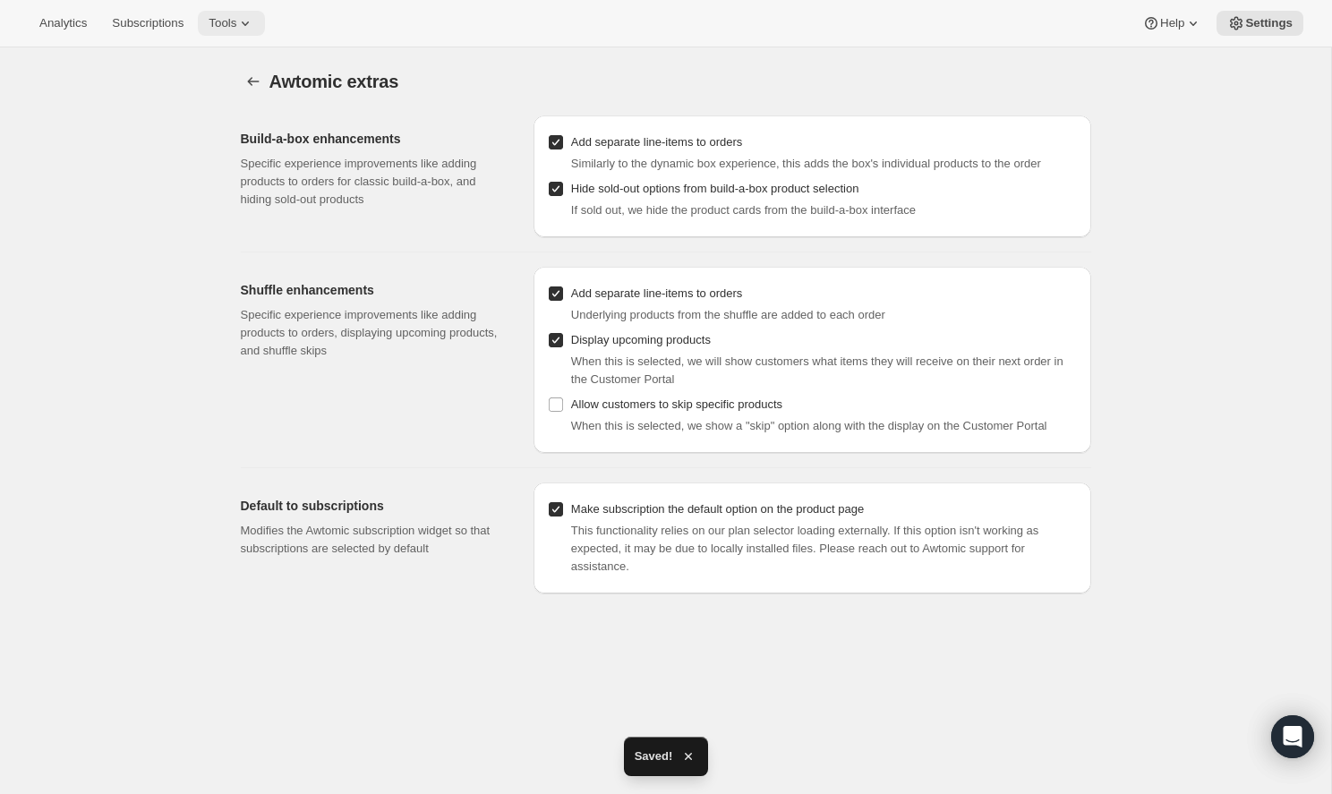
click at [236, 22] on icon at bounding box center [245, 23] width 18 height 18
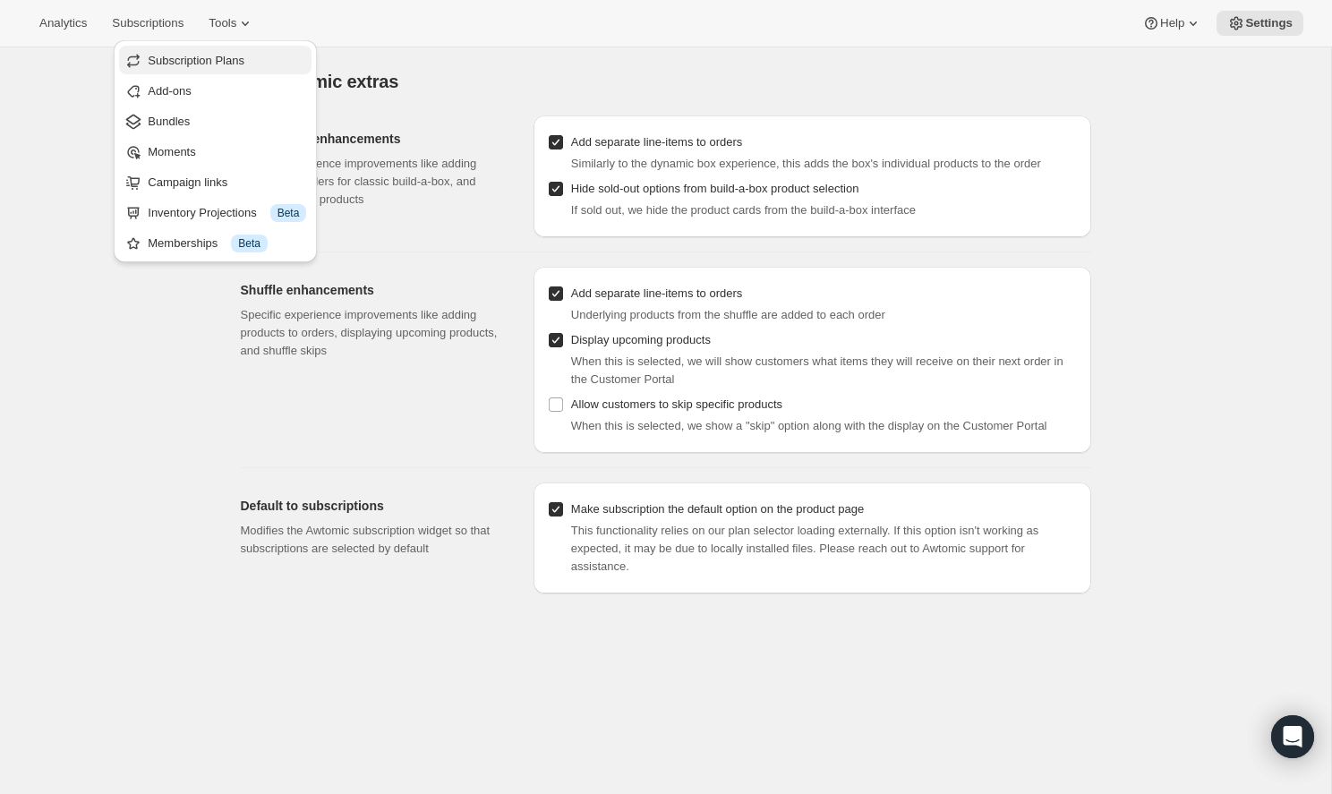
click at [210, 56] on span "Subscription Plans" at bounding box center [196, 60] width 97 height 13
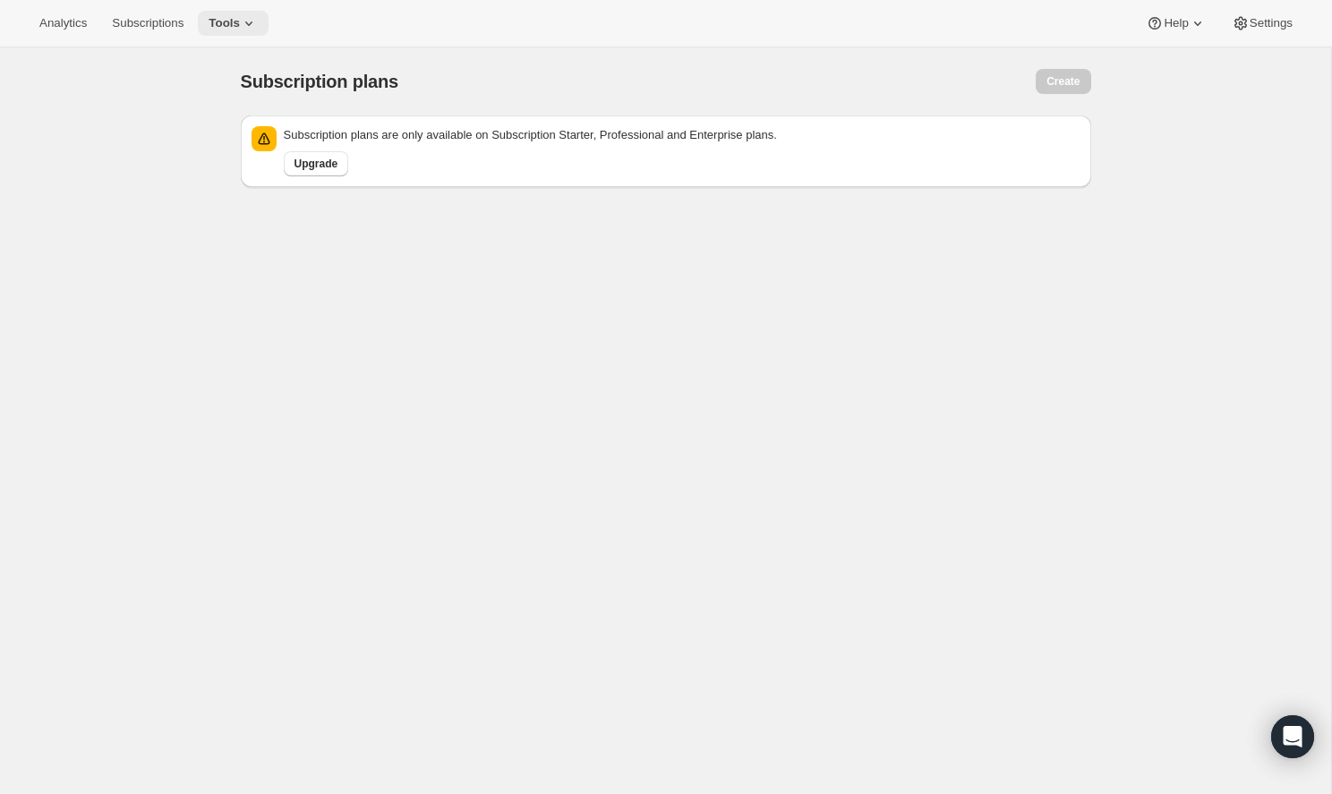
click at [240, 20] on icon at bounding box center [249, 23] width 18 height 18
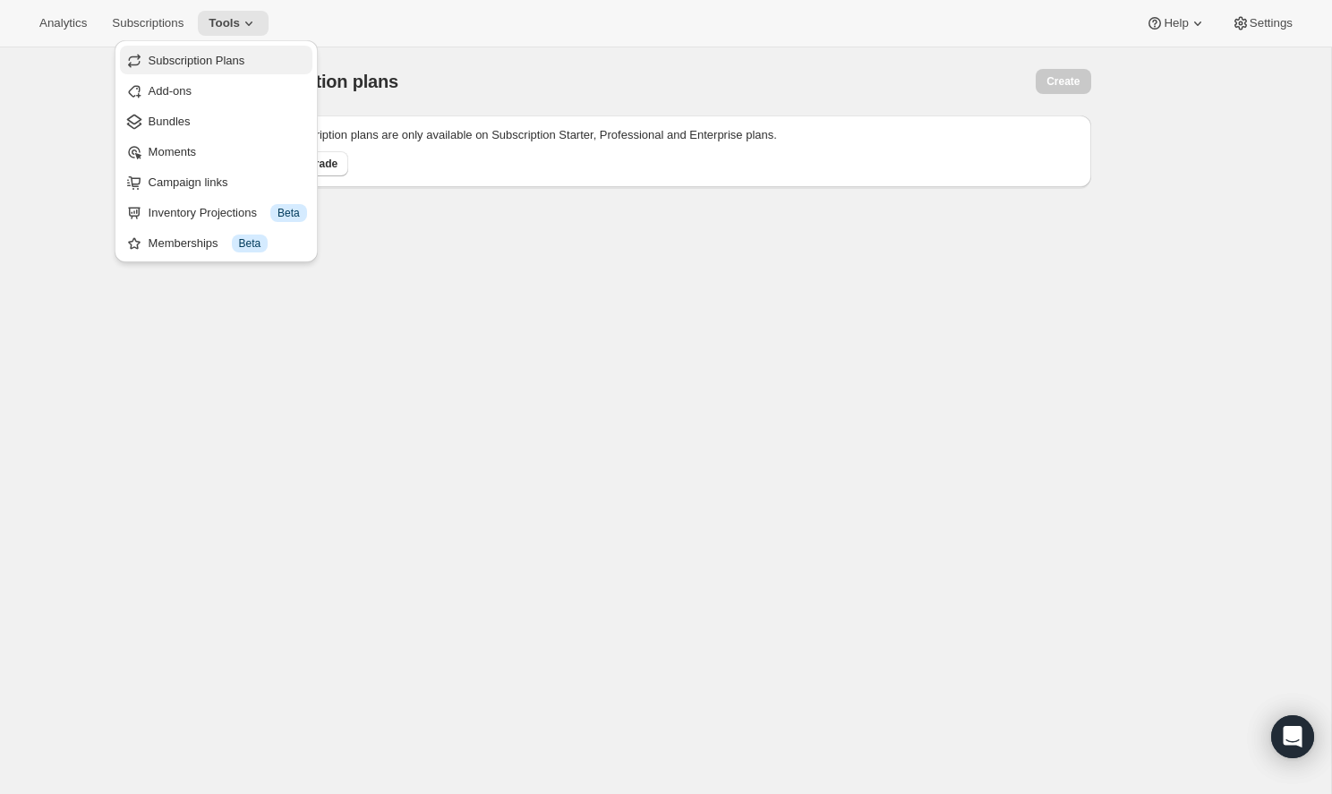
click at [232, 63] on span "Subscription Plans" at bounding box center [197, 60] width 97 height 13
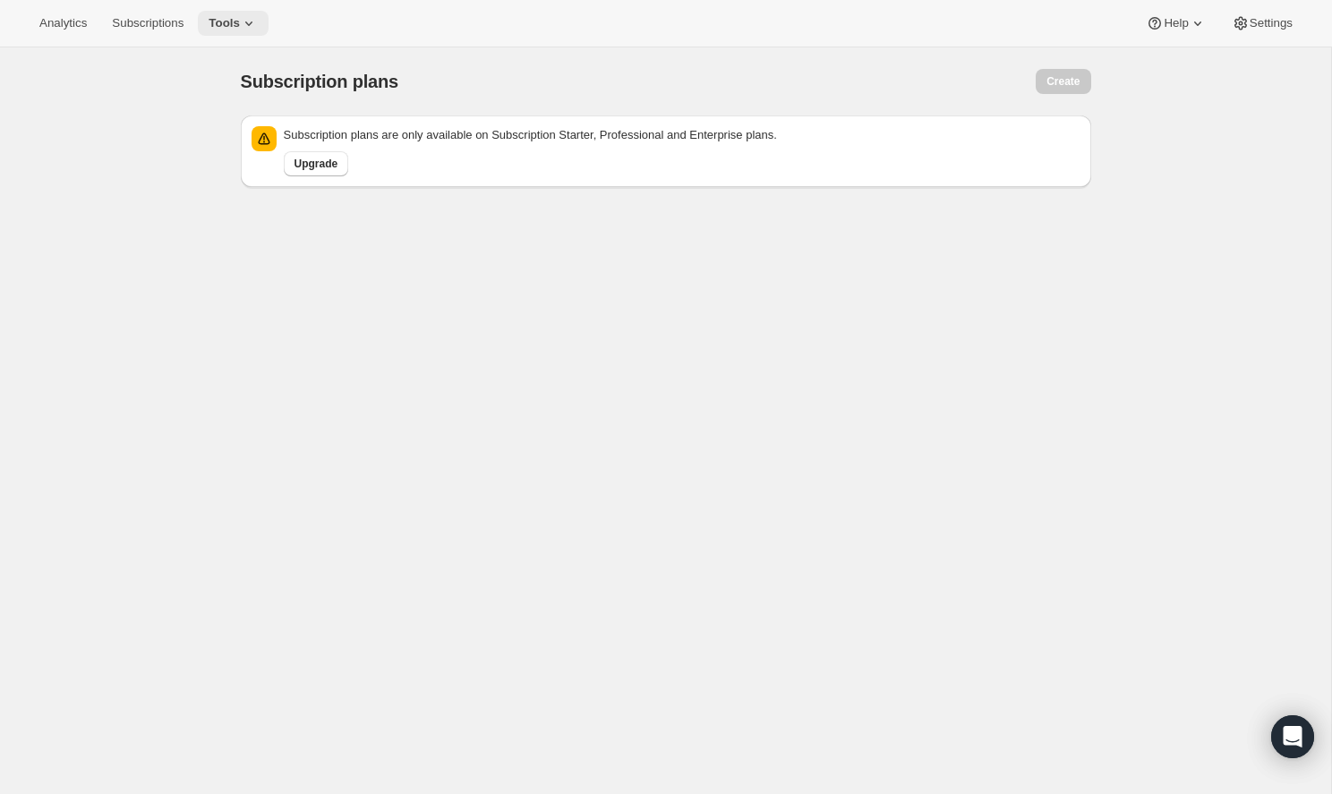
click at [240, 16] on icon at bounding box center [249, 23] width 18 height 18
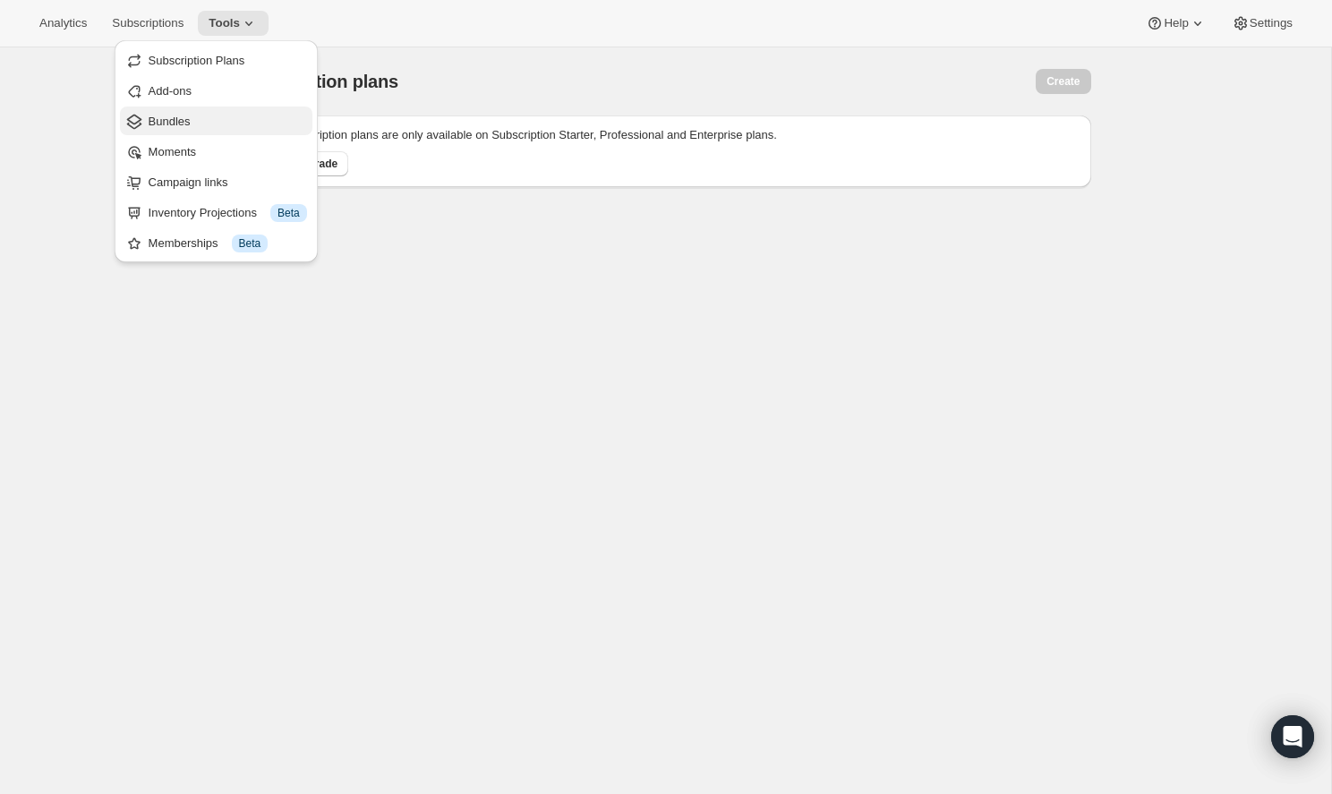
click at [229, 124] on span "Bundles" at bounding box center [228, 122] width 158 height 18
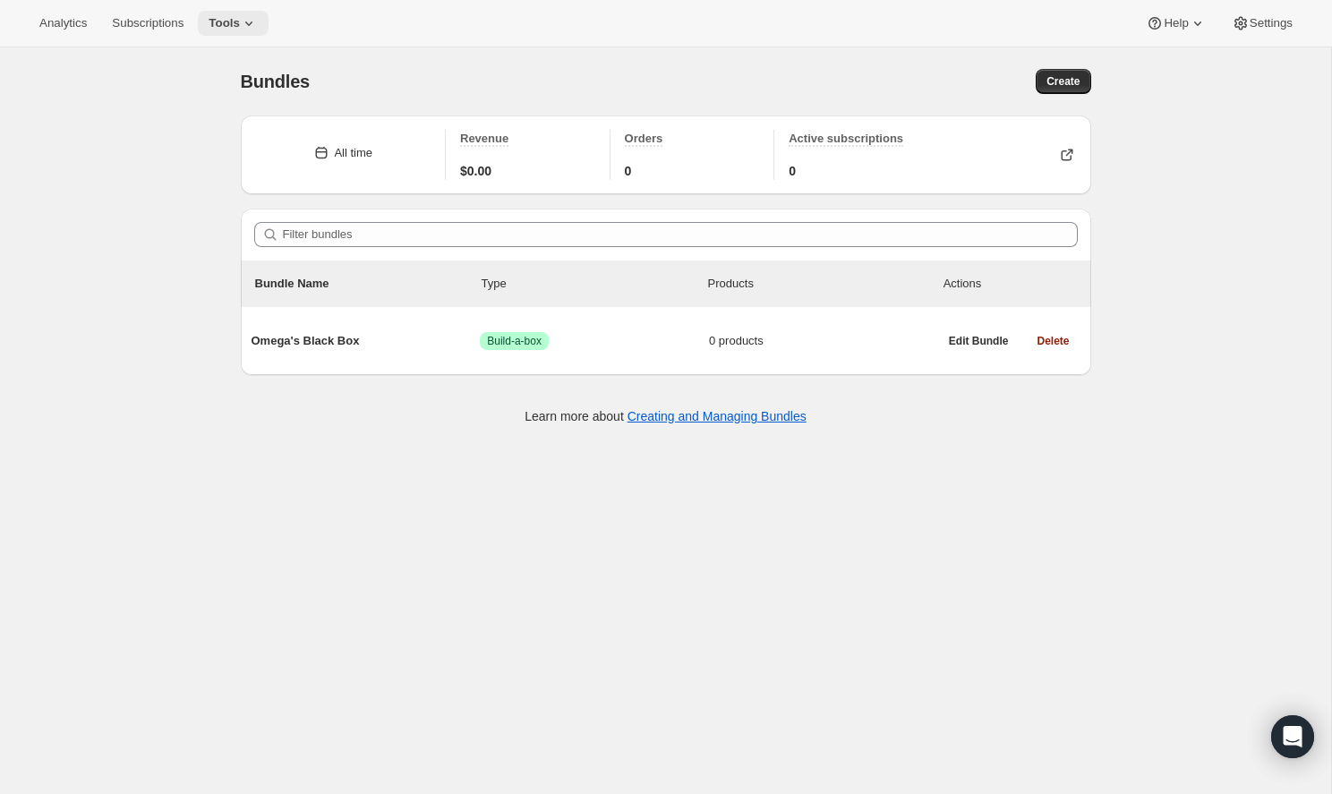
click at [218, 21] on span "Tools" at bounding box center [224, 23] width 31 height 14
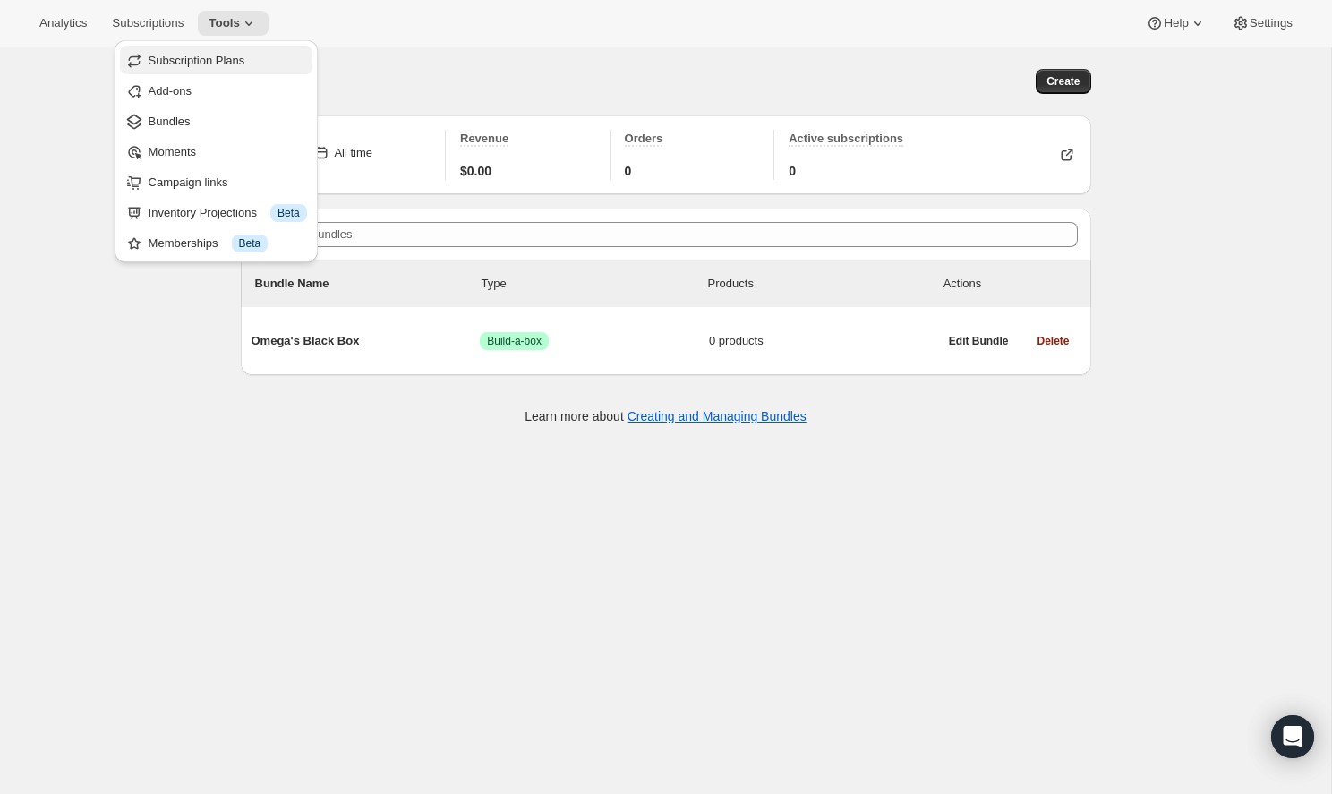
click at [194, 70] on button "Subscription Plans" at bounding box center [216, 60] width 192 height 29
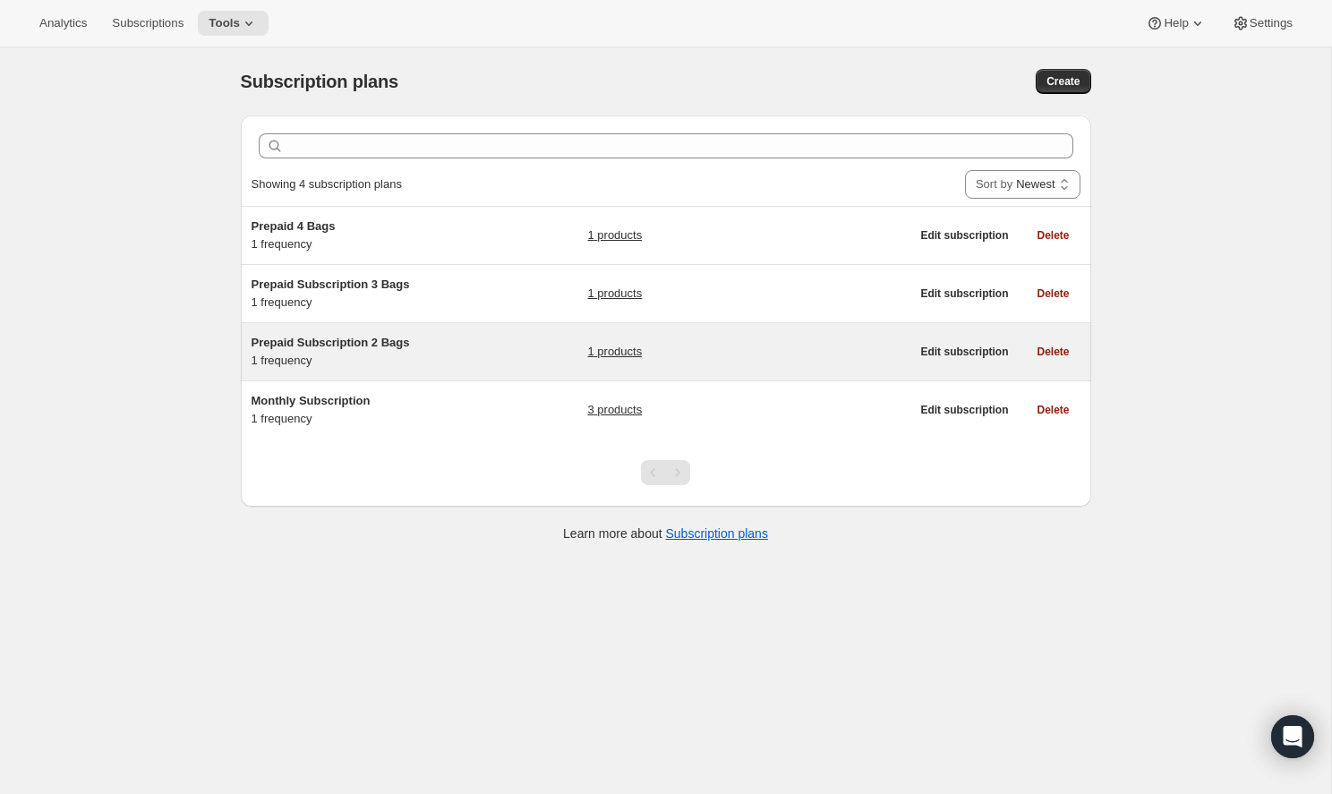
click at [375, 331] on div "Prepaid Subscription 2 Bags 1 frequency 1 products Edit subscription Delete" at bounding box center [666, 351] width 850 height 57
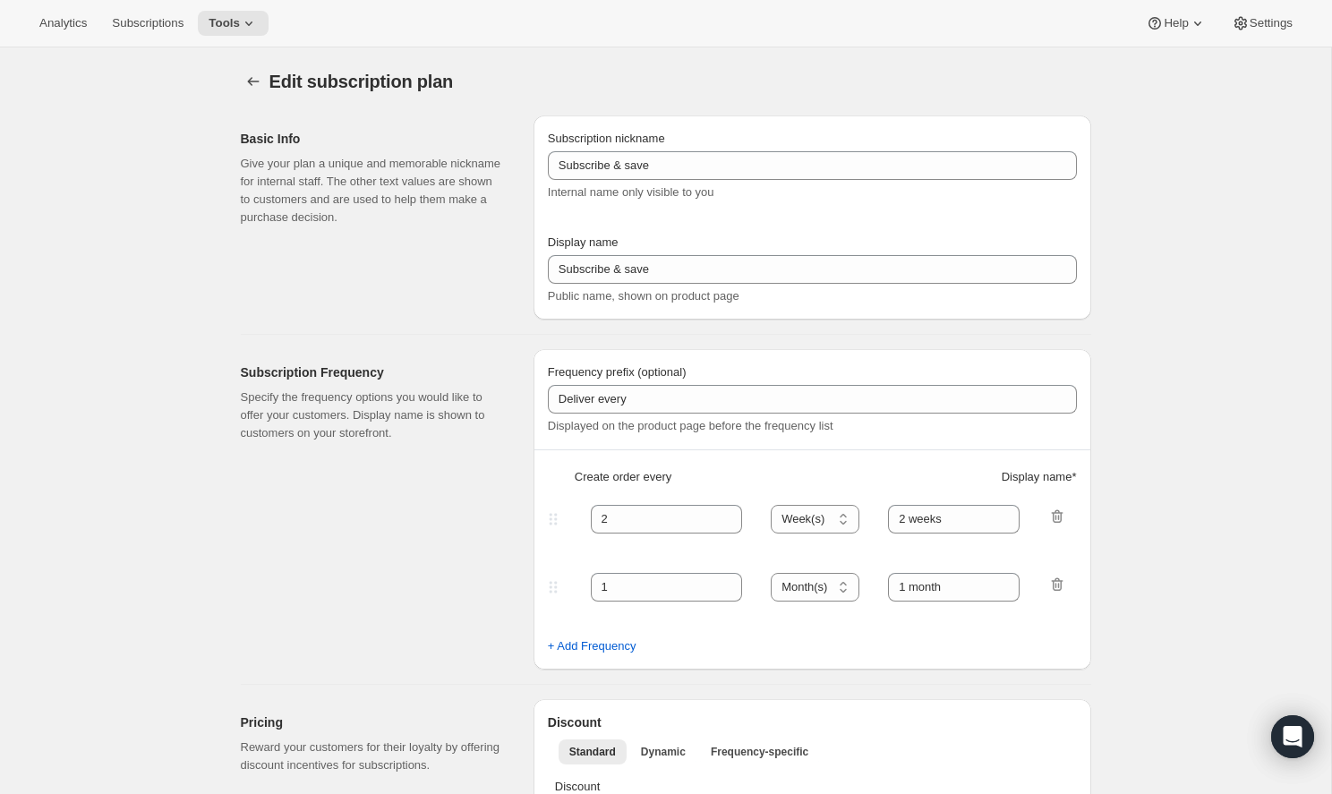
type input "Prepaid Subscription 2 Bags"
type input "Prepaid 2 Bag Plan"
select select "ENABLED"
select select "MONTH"
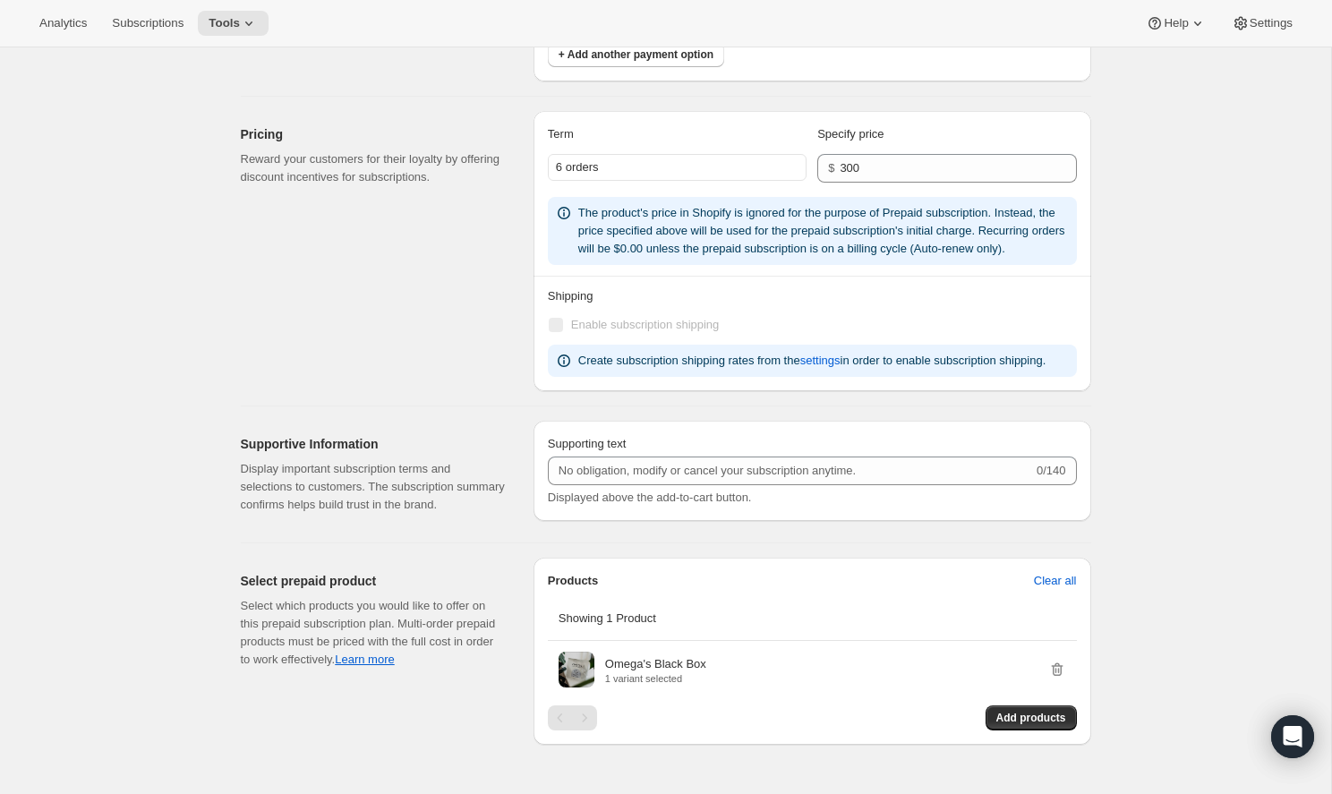
scroll to position [1342, 0]
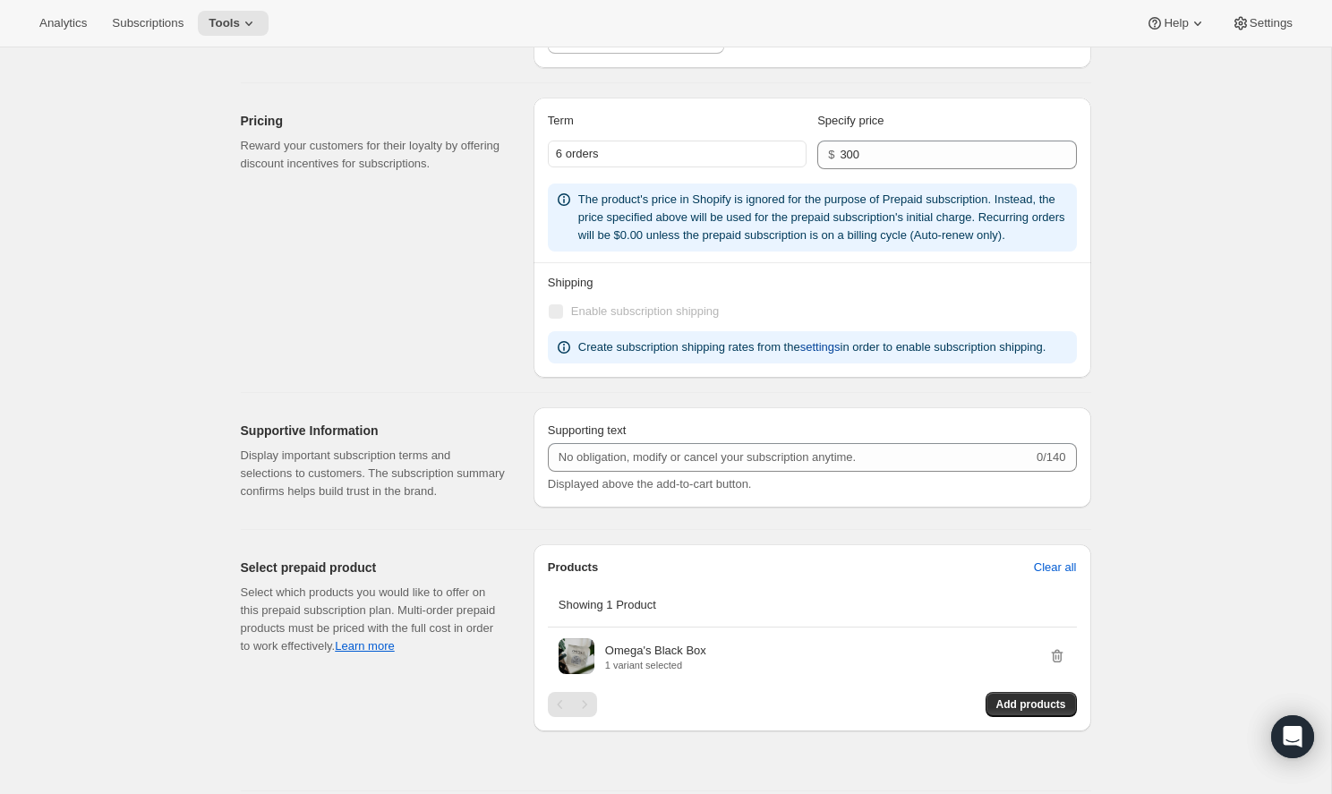
click at [841, 356] on span "settings" at bounding box center [820, 347] width 40 height 18
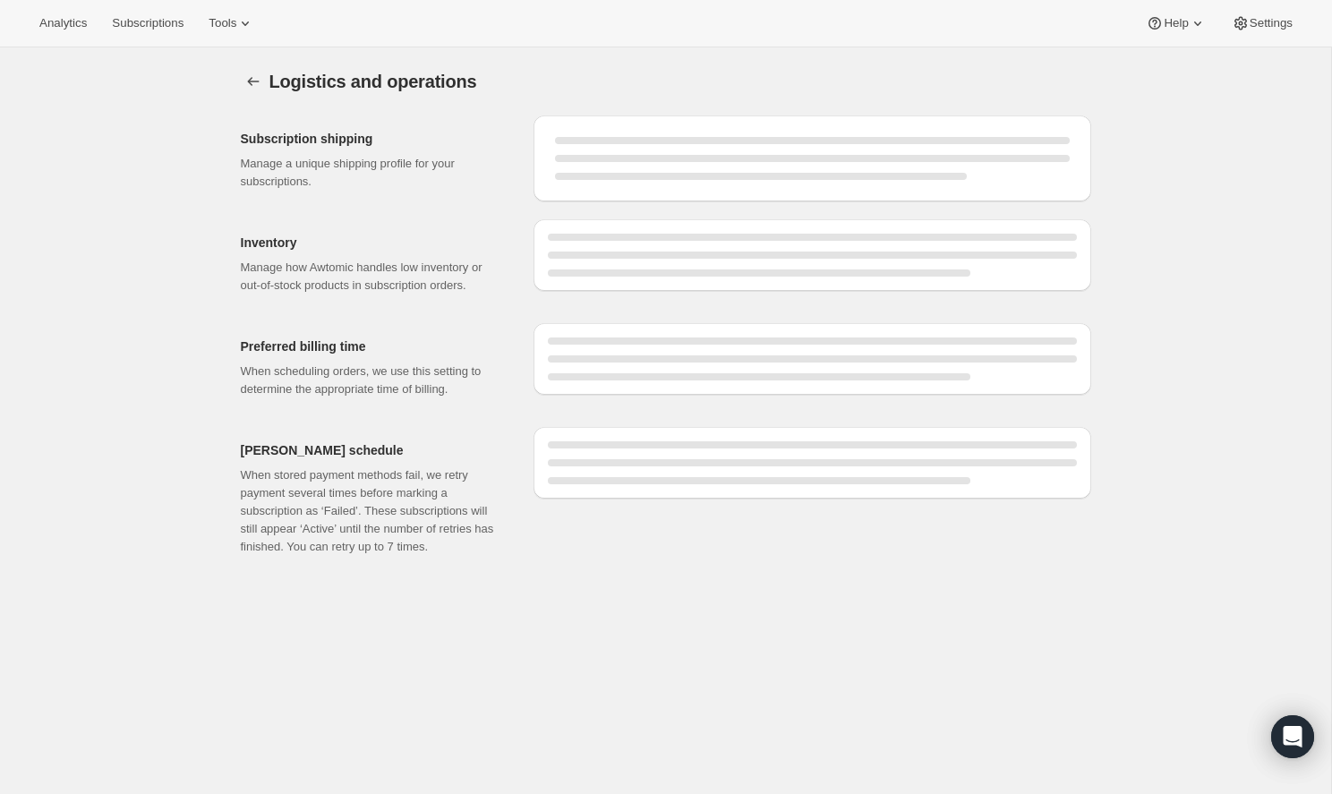
select select "DAY"
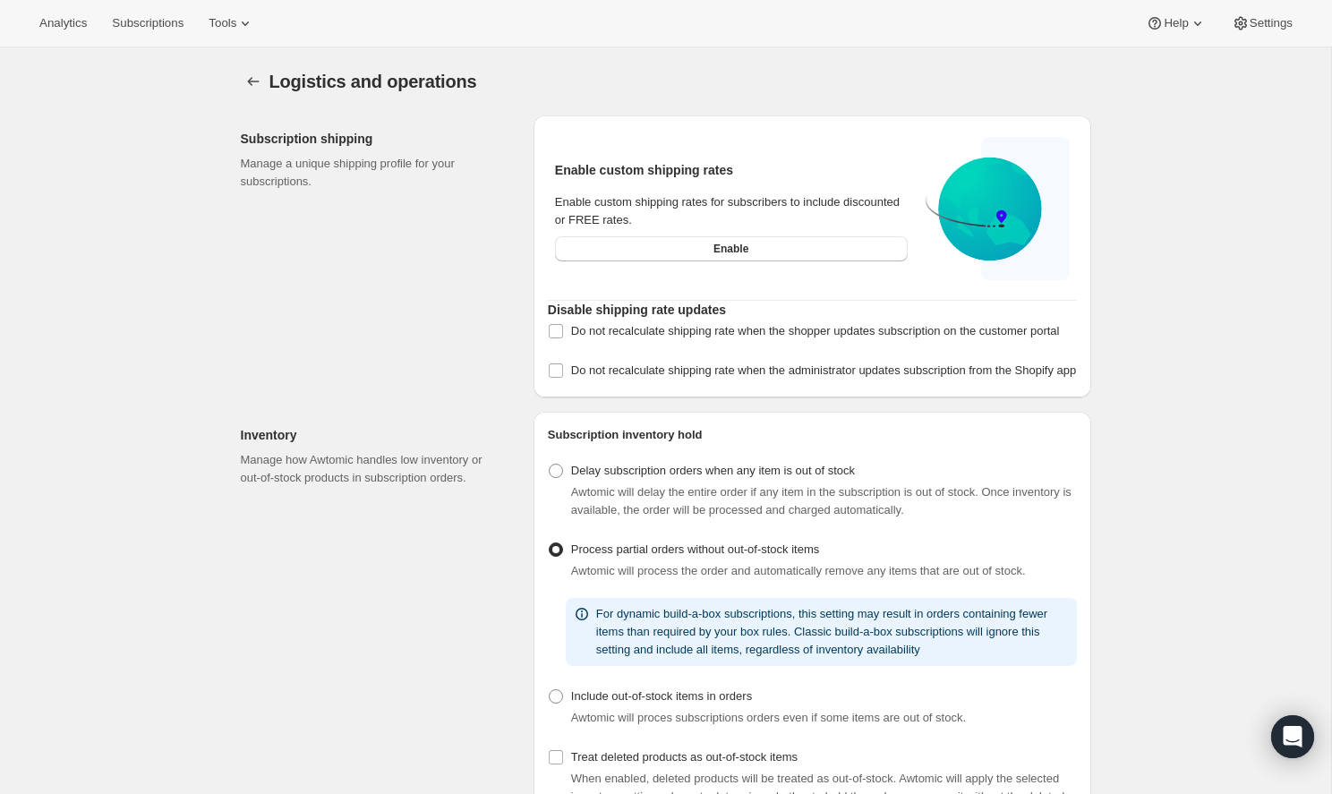
radio input "true"
click at [703, 245] on button "Enable" at bounding box center [731, 248] width 353 height 25
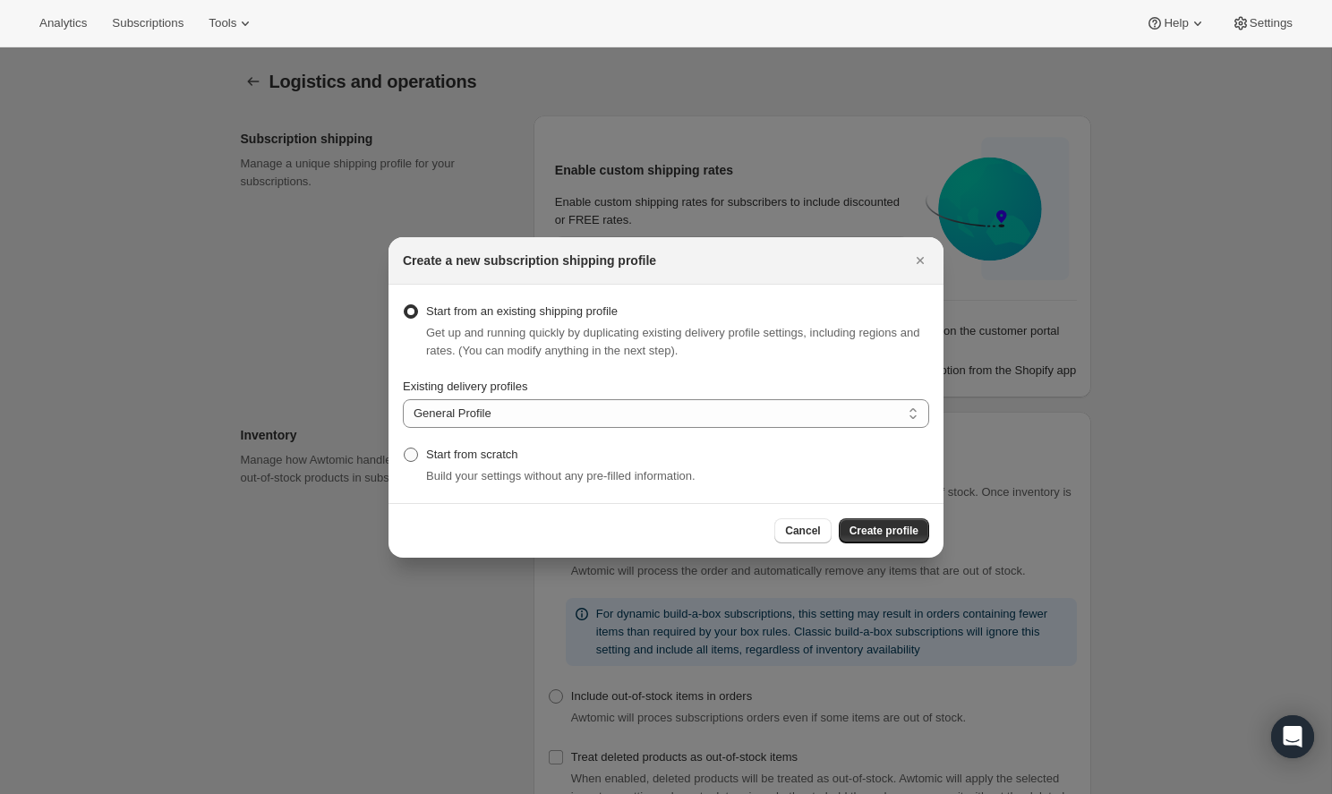
click at [466, 452] on span "Start from scratch" at bounding box center [472, 454] width 92 height 13
click at [405, 448] on input "Start from scratch" at bounding box center [404, 448] width 1 height 1
radio input "true"
click at [664, 343] on span "Get up and running quickly by duplicating existing delivery profile settings, i…" at bounding box center [672, 341] width 493 height 31
click at [407, 314] on span ":r2c:" at bounding box center [411, 311] width 14 height 14
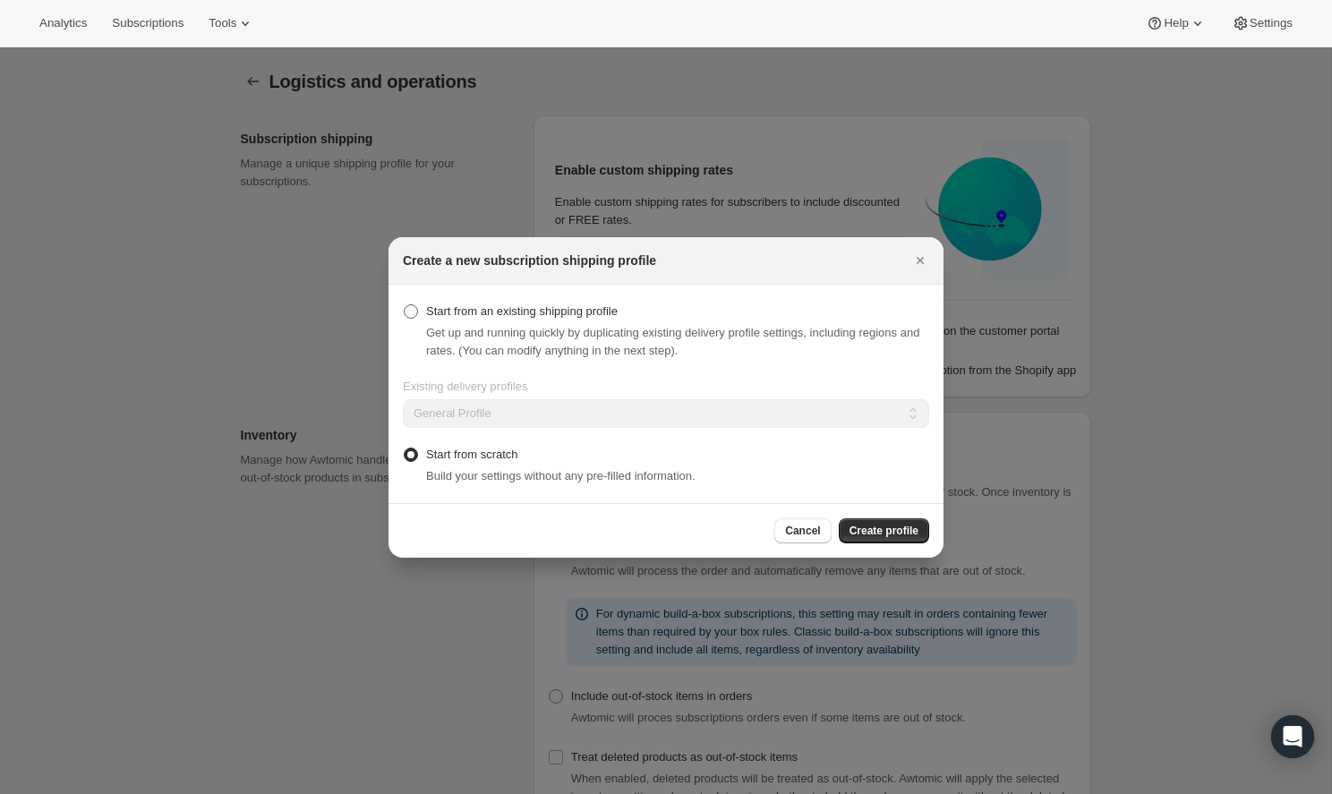
click at [405, 305] on input "Start from an existing shipping profile" at bounding box center [404, 304] width 1 height 1
radio input "true"
click at [876, 527] on span "Create profile" at bounding box center [884, 531] width 69 height 14
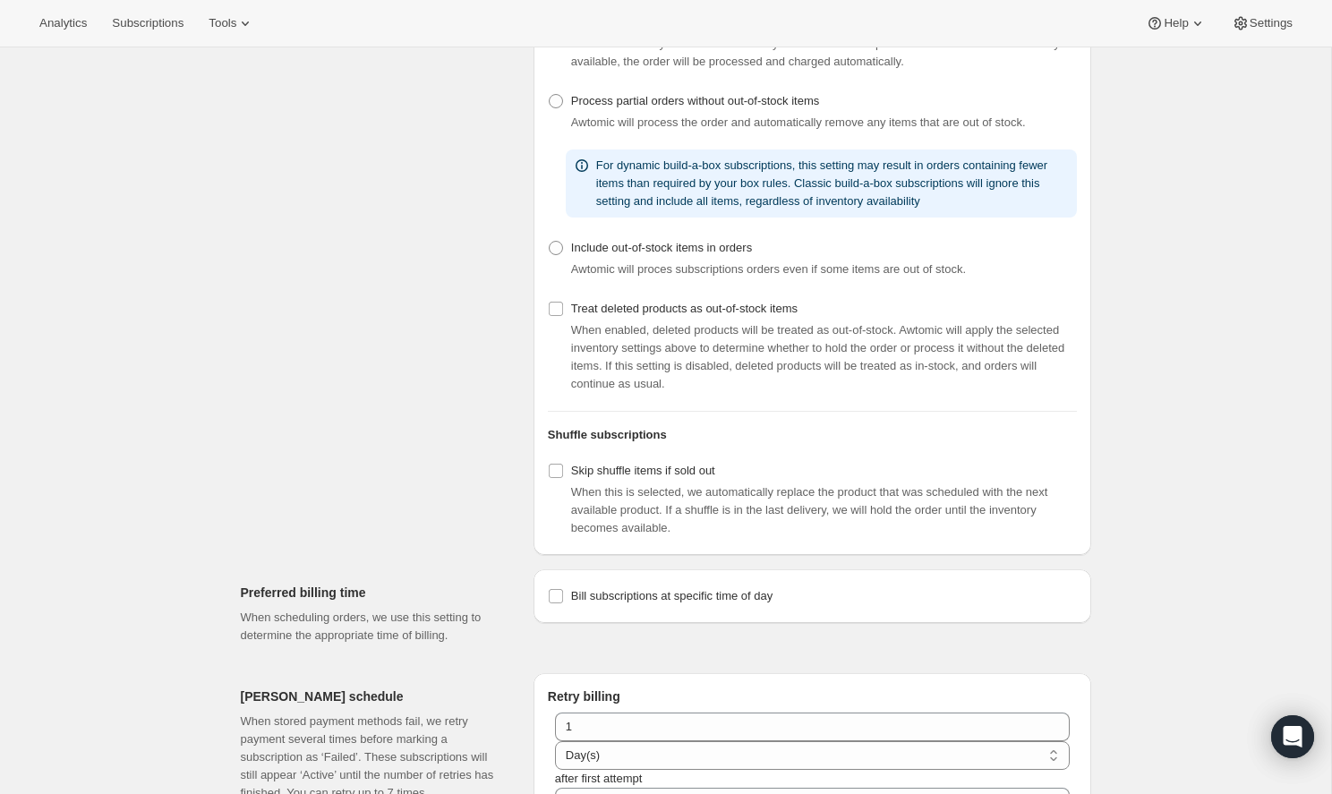
scroll to position [543, 0]
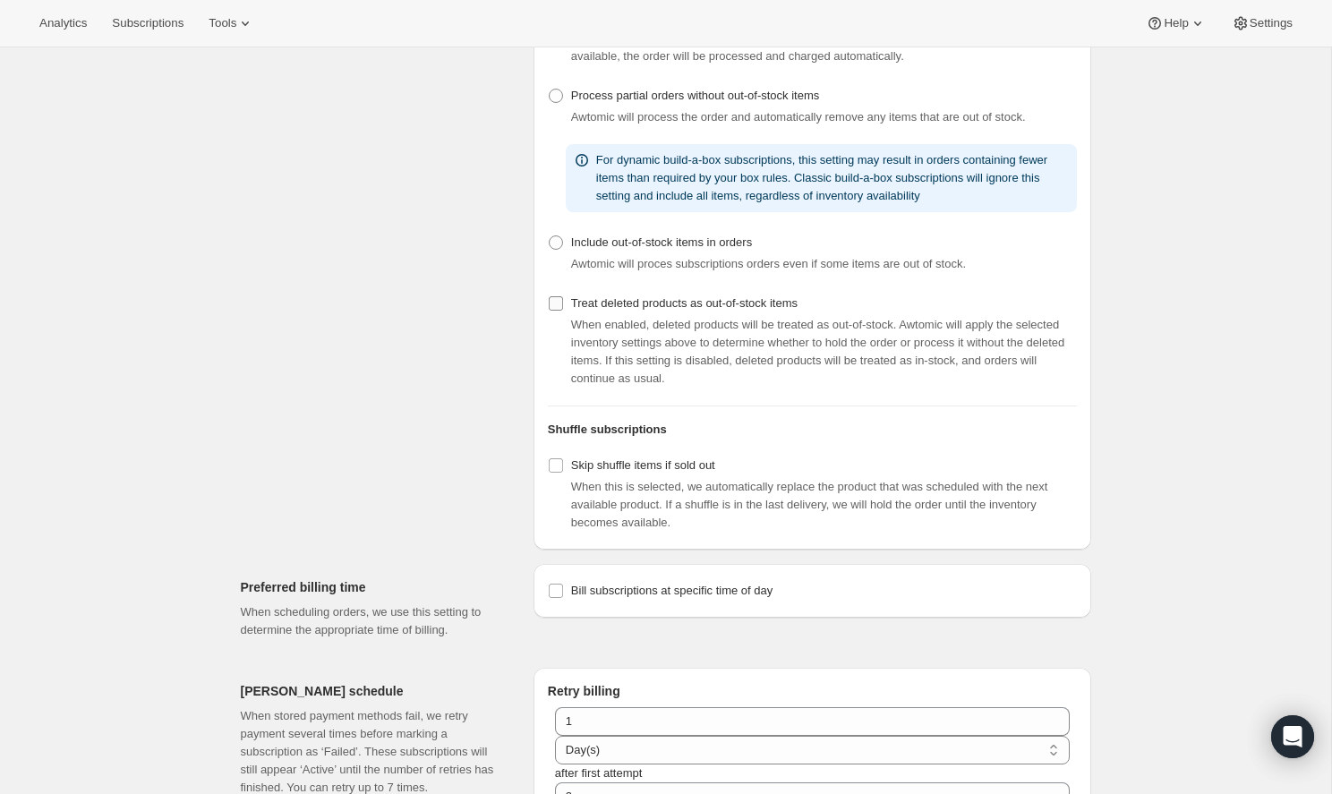
click at [638, 310] on span "Treat deleted products as out-of-stock items" at bounding box center [684, 302] width 226 height 13
click at [563, 311] on input "Treat deleted products as out-of-stock items" at bounding box center [556, 303] width 14 height 14
checkbox input "true"
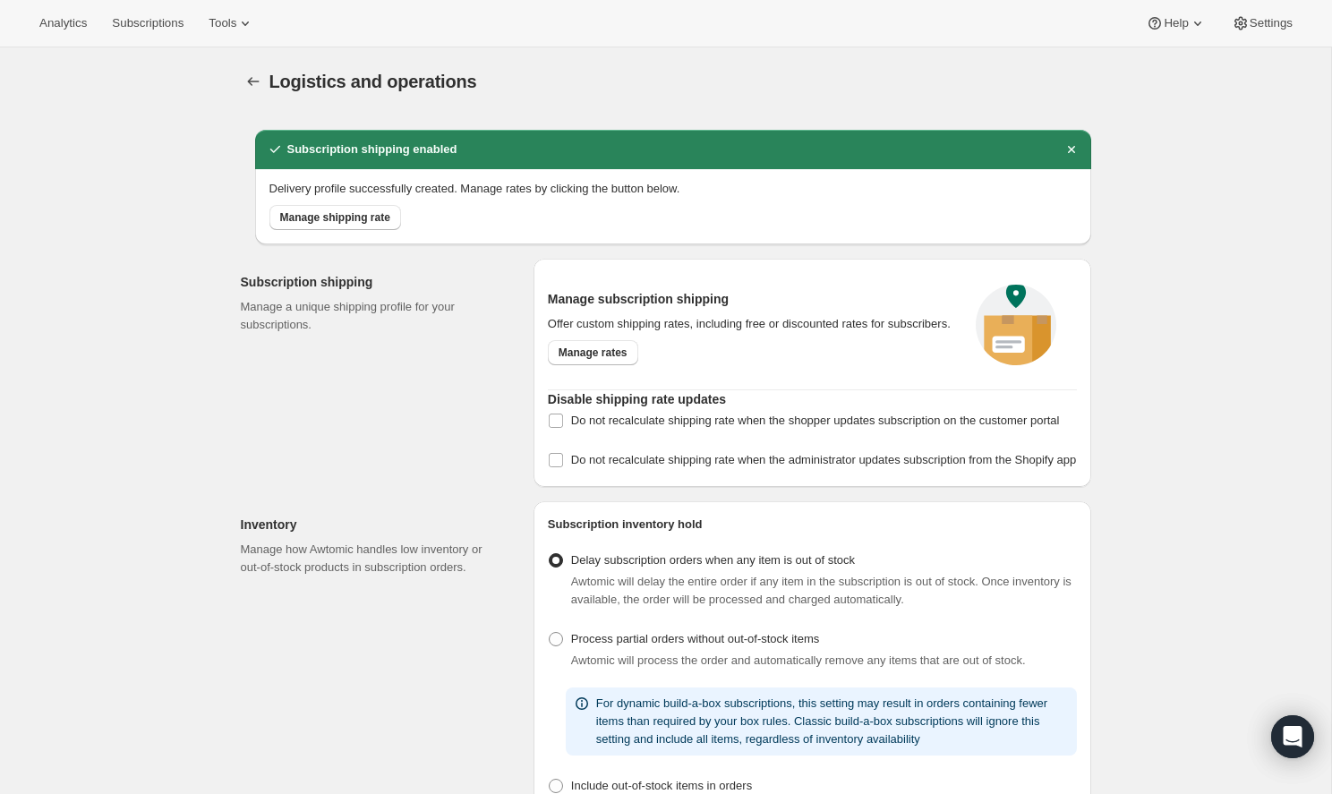
scroll to position [0, 0]
click at [610, 365] on link "Manage rates" at bounding box center [593, 352] width 90 height 25
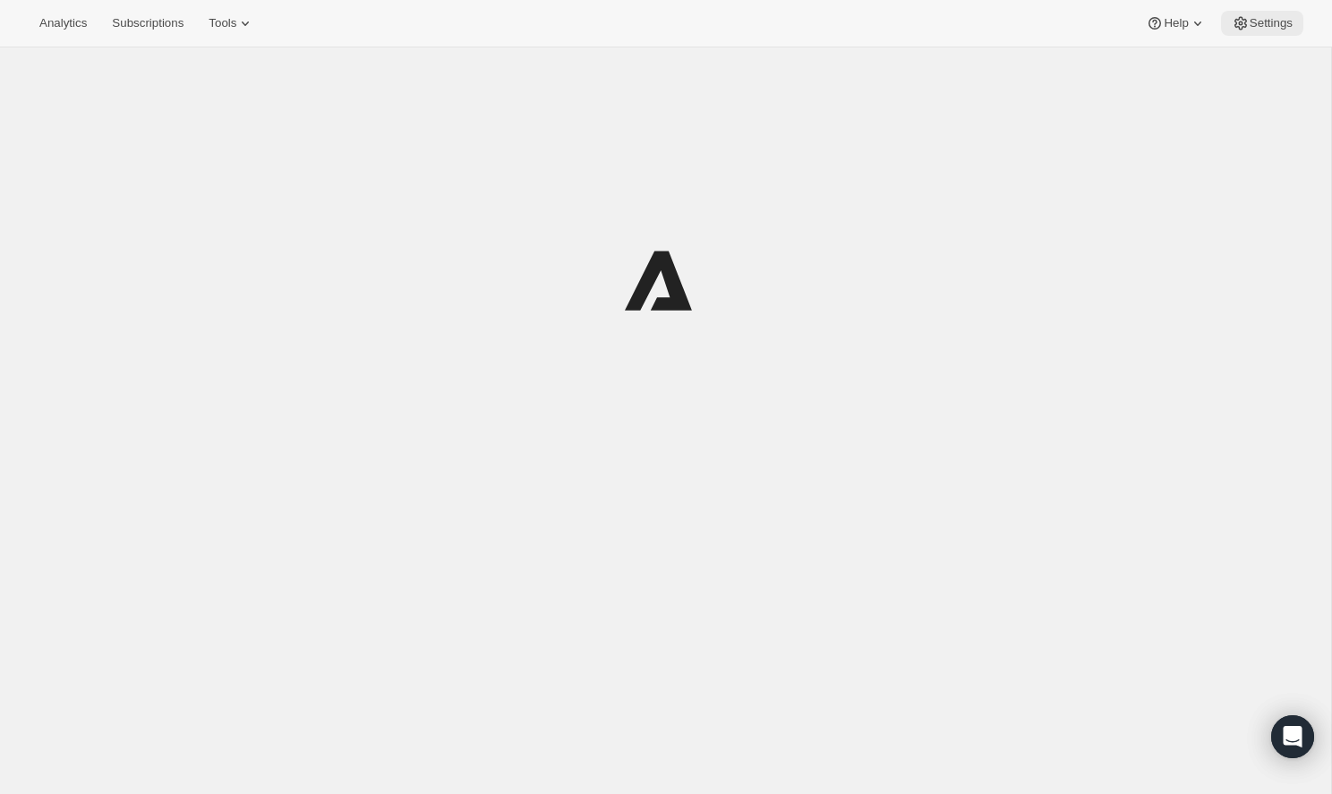
click at [1258, 17] on span "Settings" at bounding box center [1271, 23] width 43 height 14
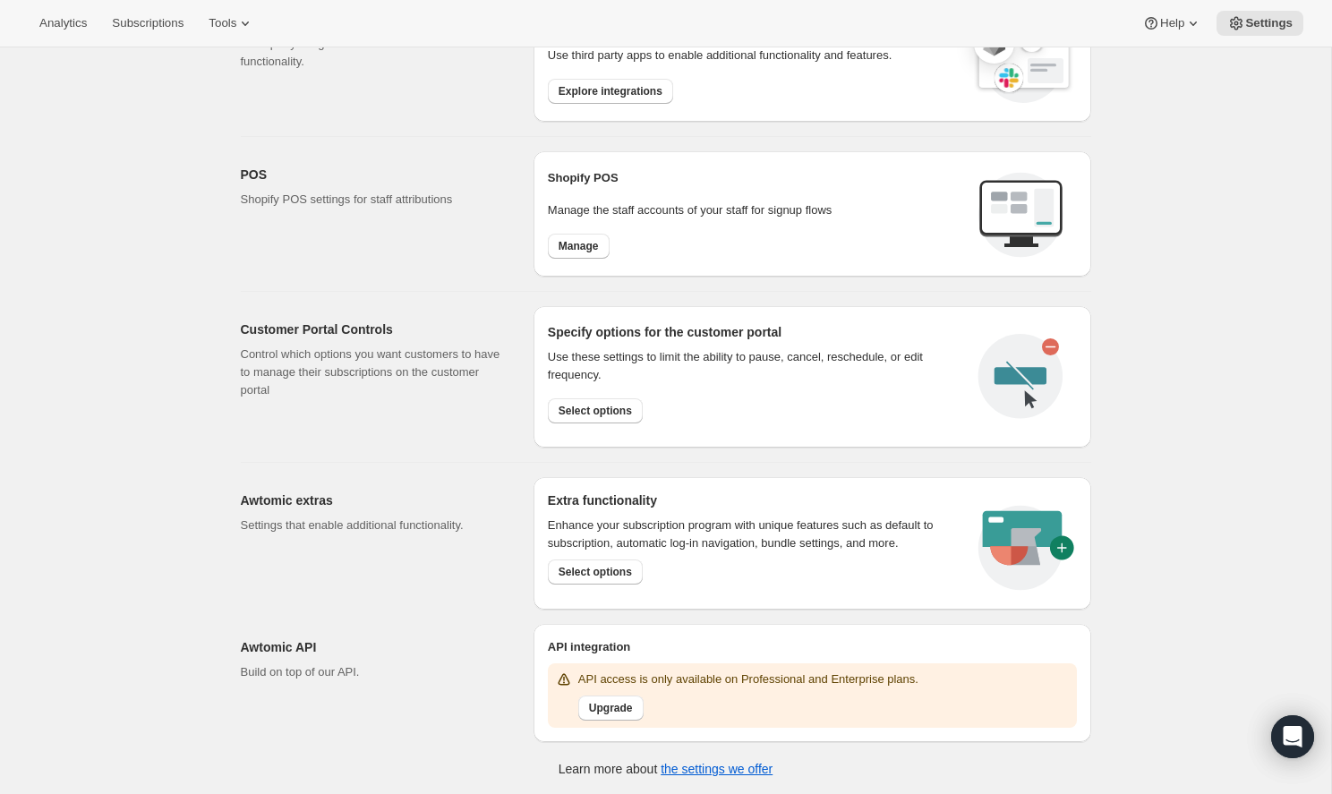
scroll to position [627, 0]
click at [577, 409] on span "Select options" at bounding box center [595, 412] width 73 height 14
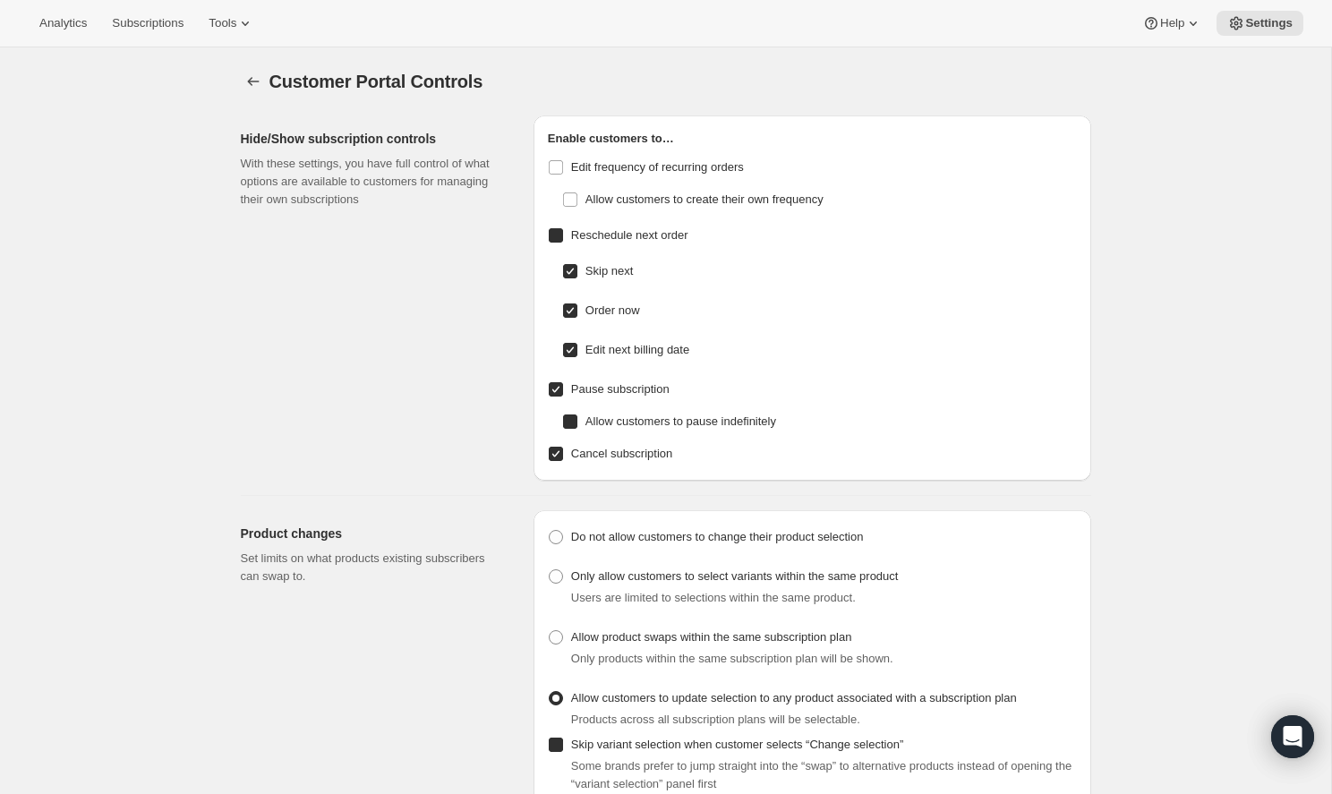
checkbox input "false"
checkbox input "true"
radio input "true"
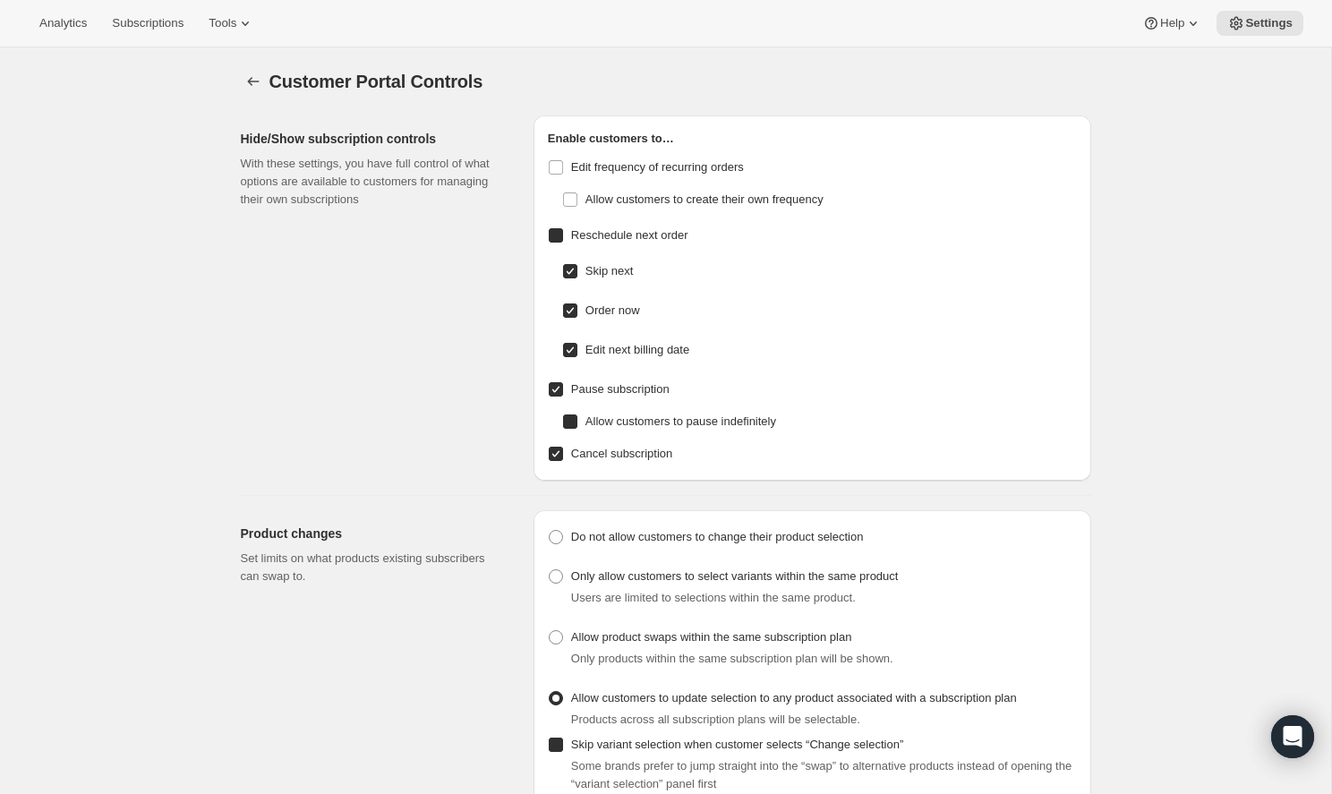
checkbox input "true"
radio input "true"
checkbox input "true"
click at [254, 81] on icon "Settings" at bounding box center [253, 82] width 18 height 18
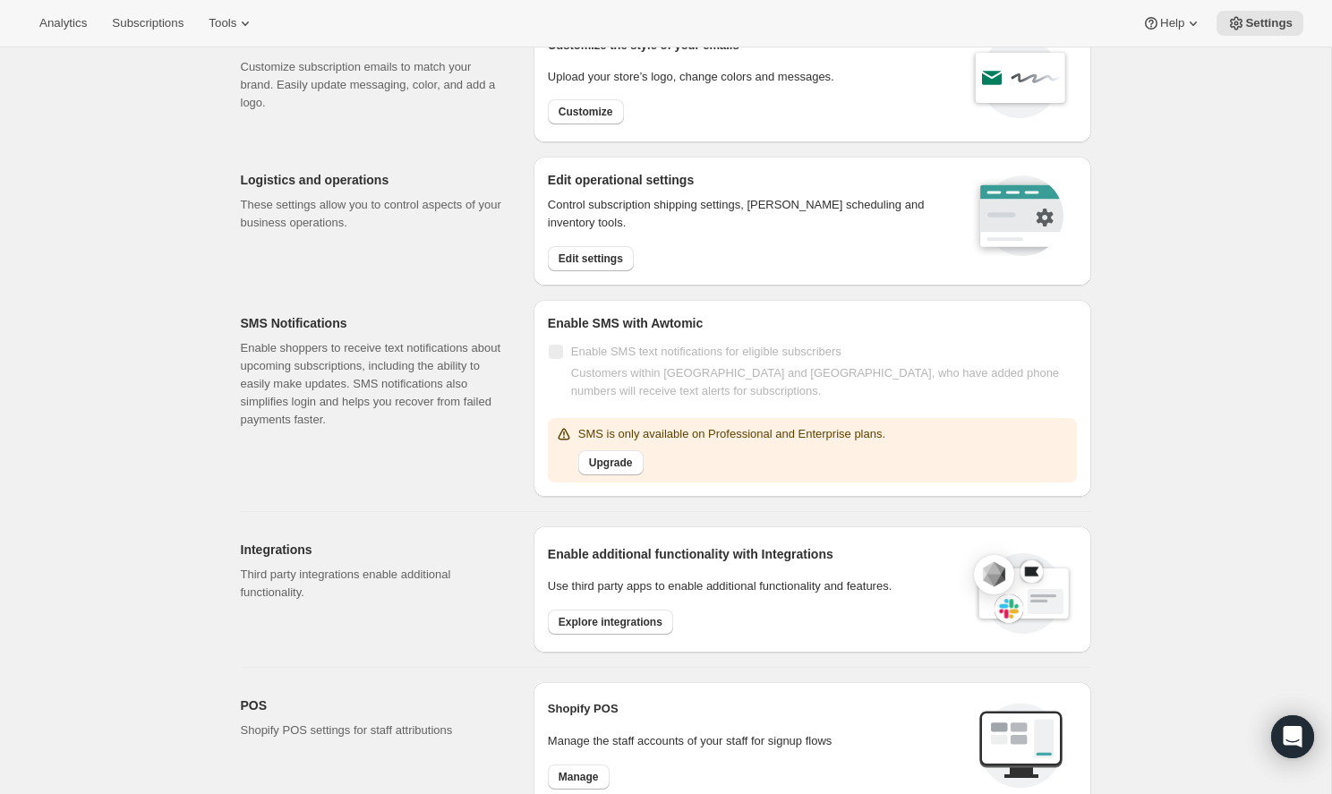
scroll to position [87, 0]
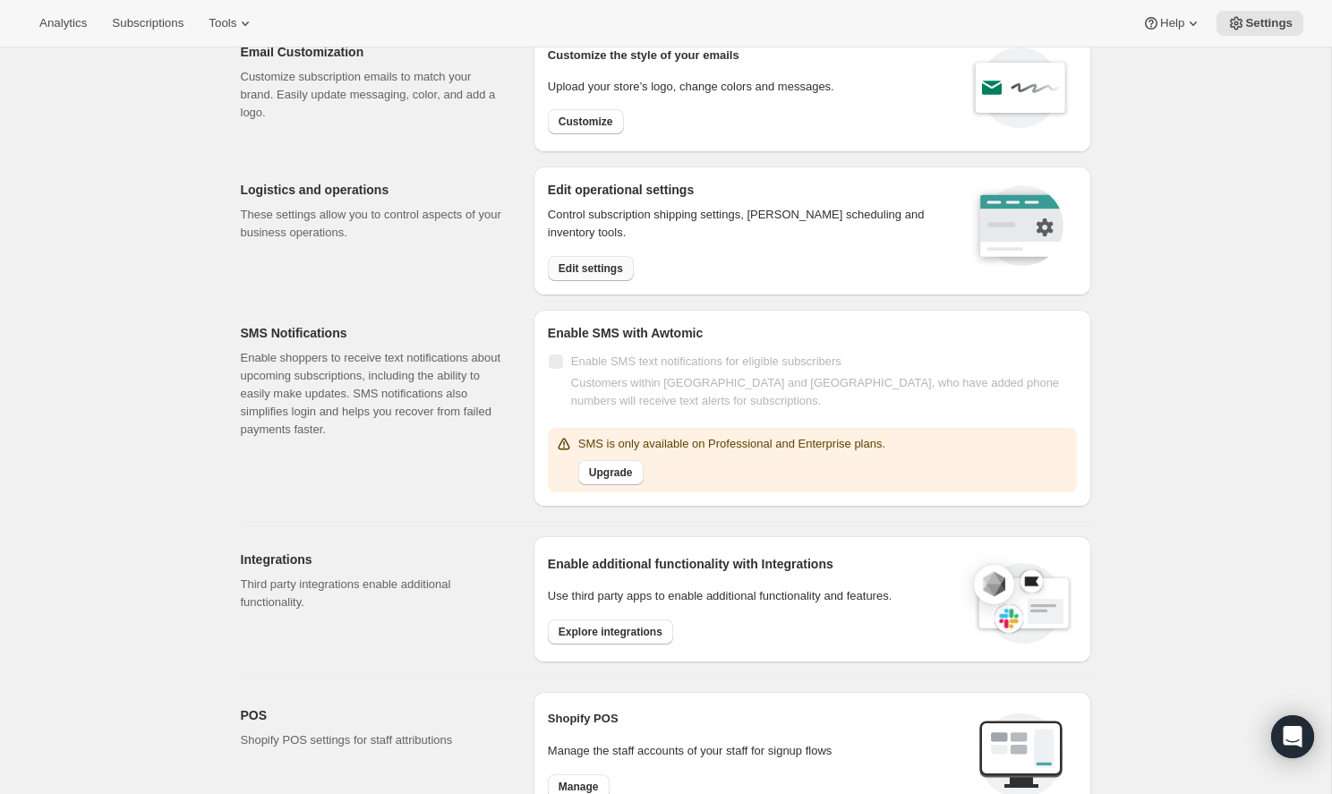
click at [585, 260] on button "Edit settings" at bounding box center [591, 268] width 86 height 25
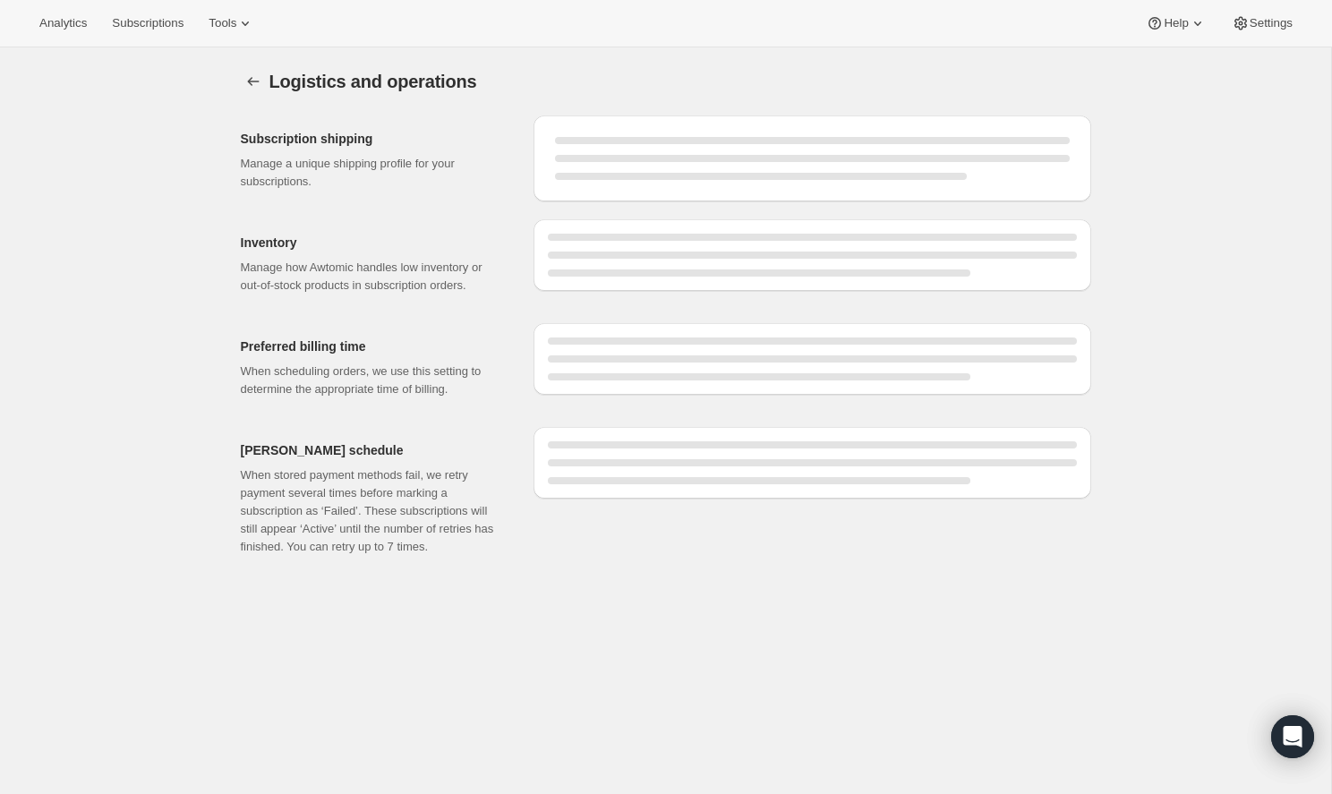
select select "DAY"
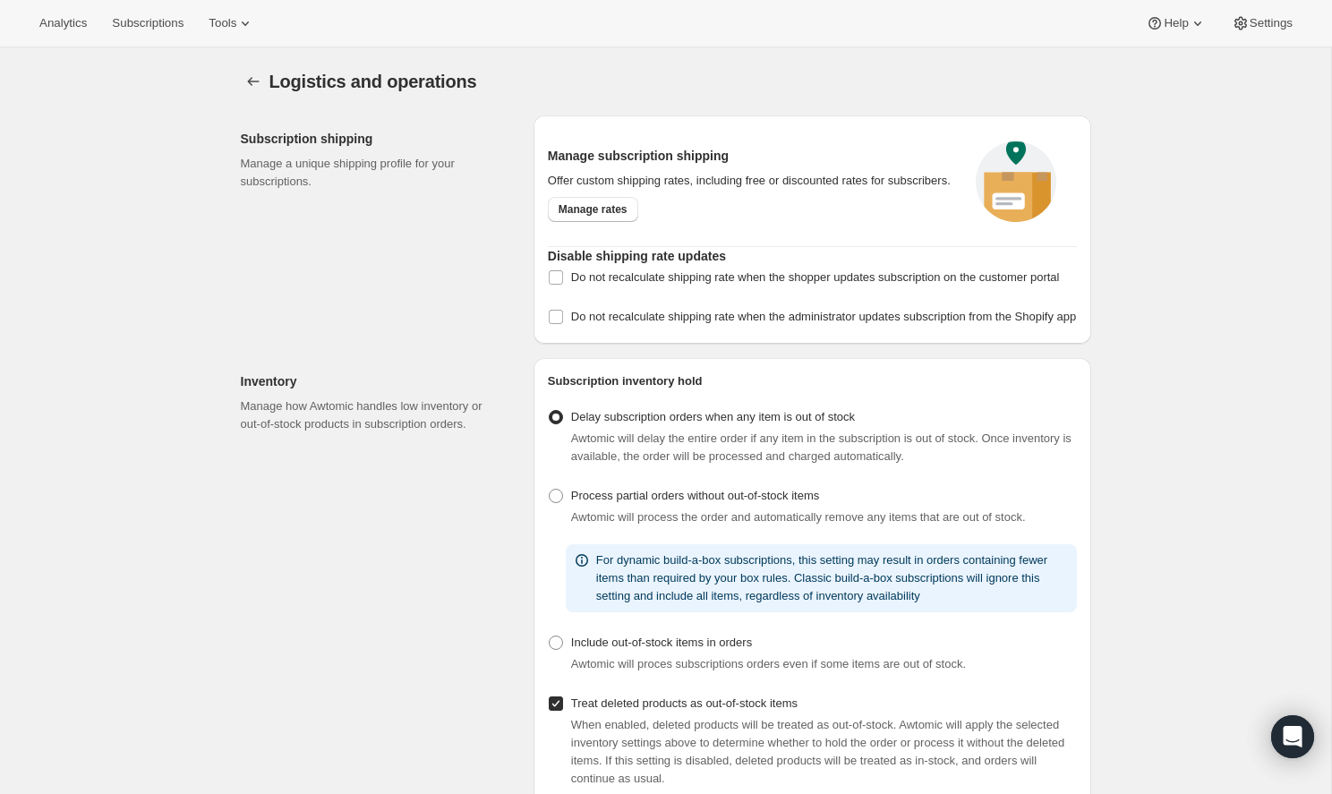
click at [246, 57] on div "Logistics and operations. This page is ready Logistics and operations" at bounding box center [666, 81] width 850 height 68
click at [246, 83] on icon "Settings" at bounding box center [253, 82] width 18 height 18
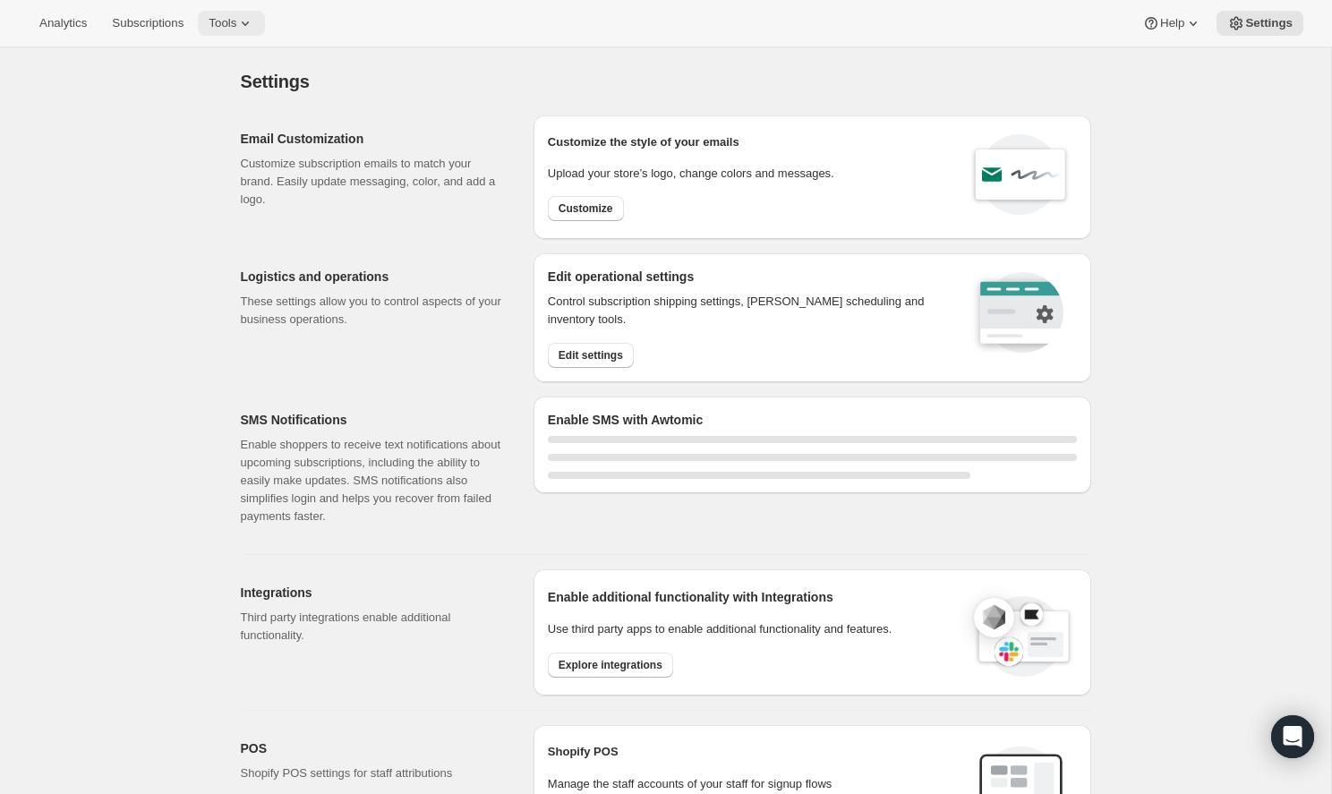
click at [218, 30] on span "Tools" at bounding box center [223, 23] width 28 height 14
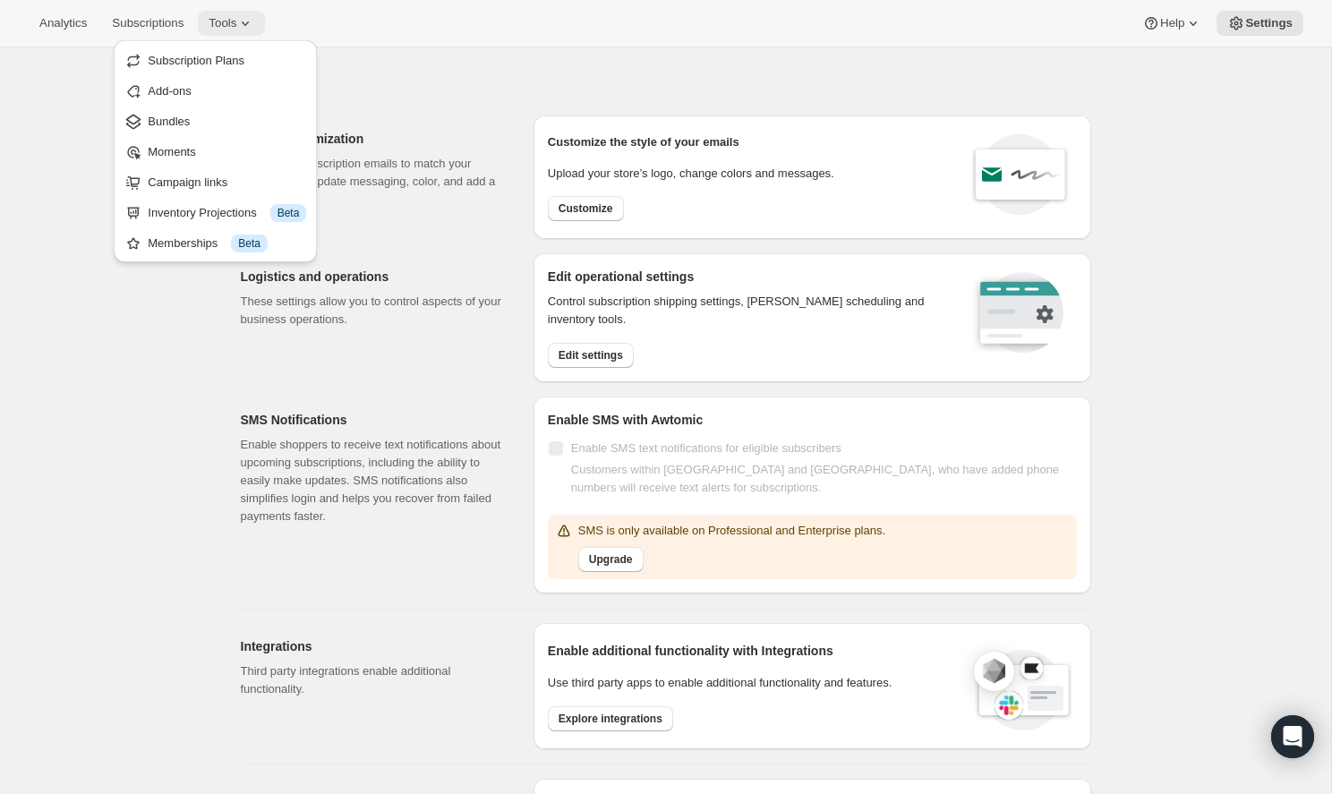
click at [218, 29] on span "Tools" at bounding box center [223, 23] width 28 height 14
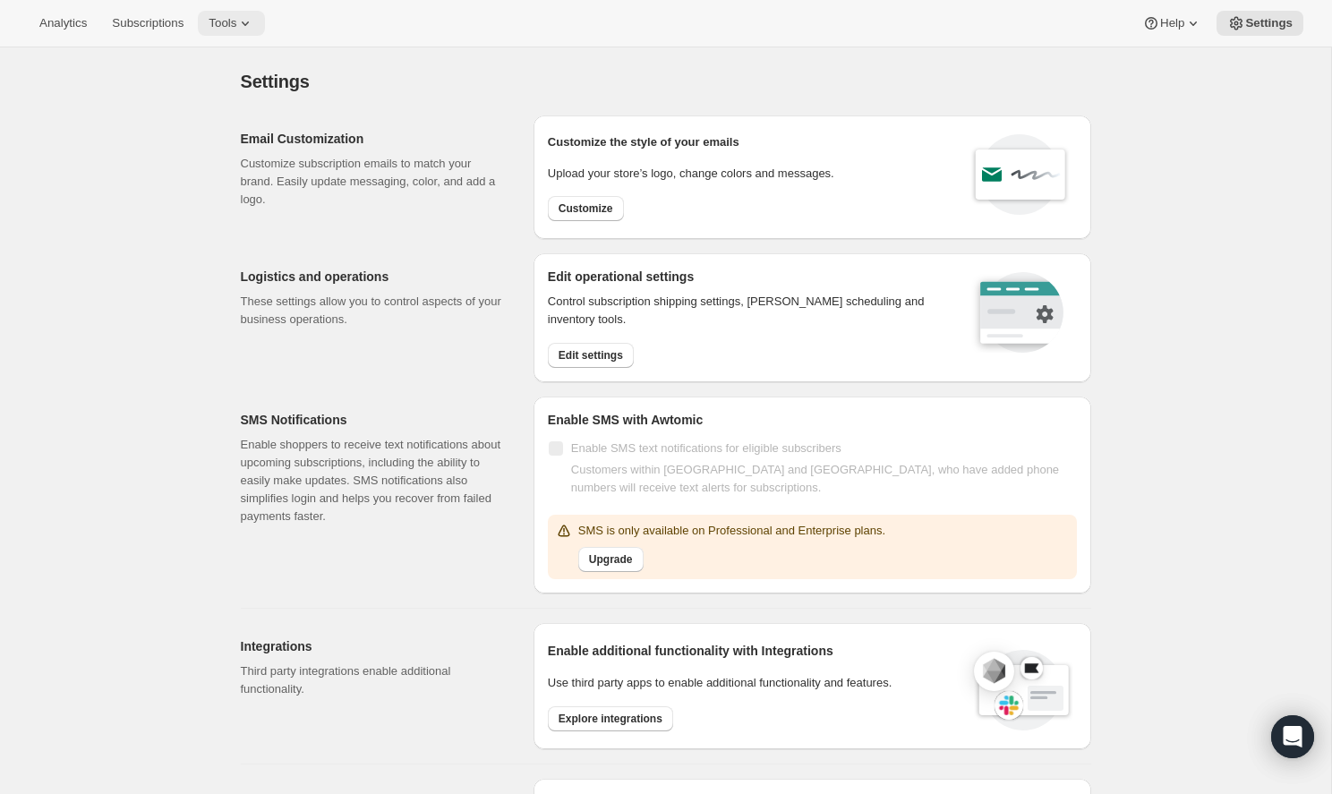
click at [218, 29] on span "Tools" at bounding box center [223, 23] width 28 height 14
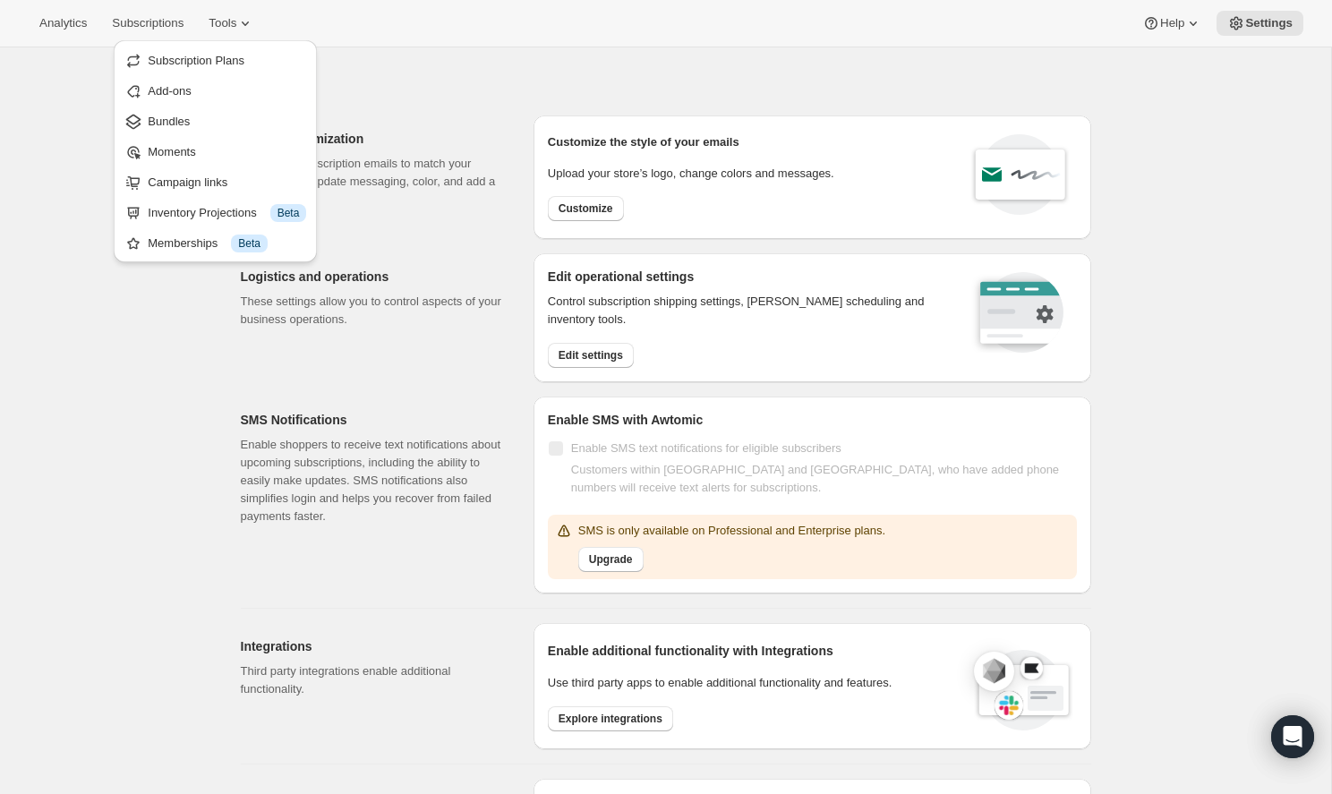
click at [489, 218] on div "Email Customization Customize subscription emails to match your brand. Easily u…" at bounding box center [380, 177] width 278 height 124
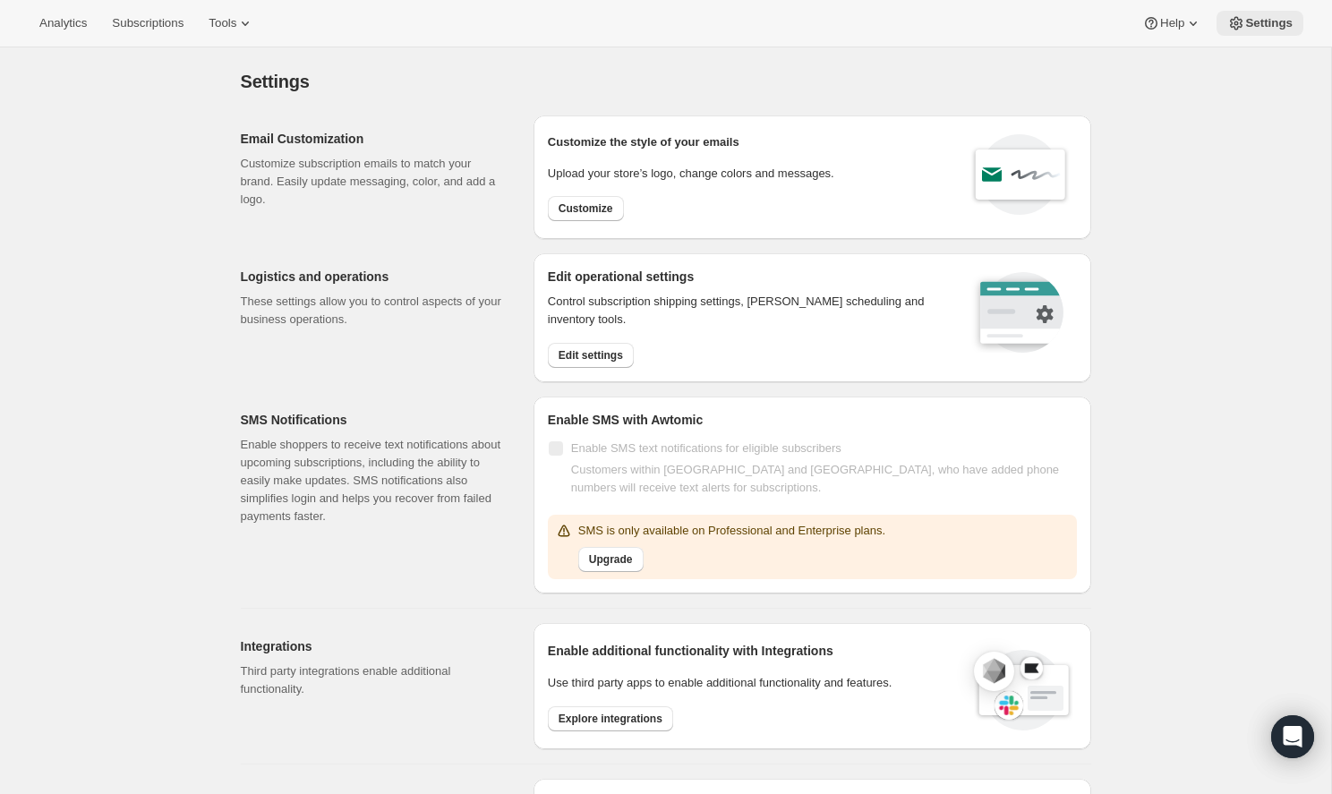
click at [1281, 29] on span "Settings" at bounding box center [1268, 23] width 47 height 14
click at [1245, 28] on icon at bounding box center [1236, 23] width 18 height 18
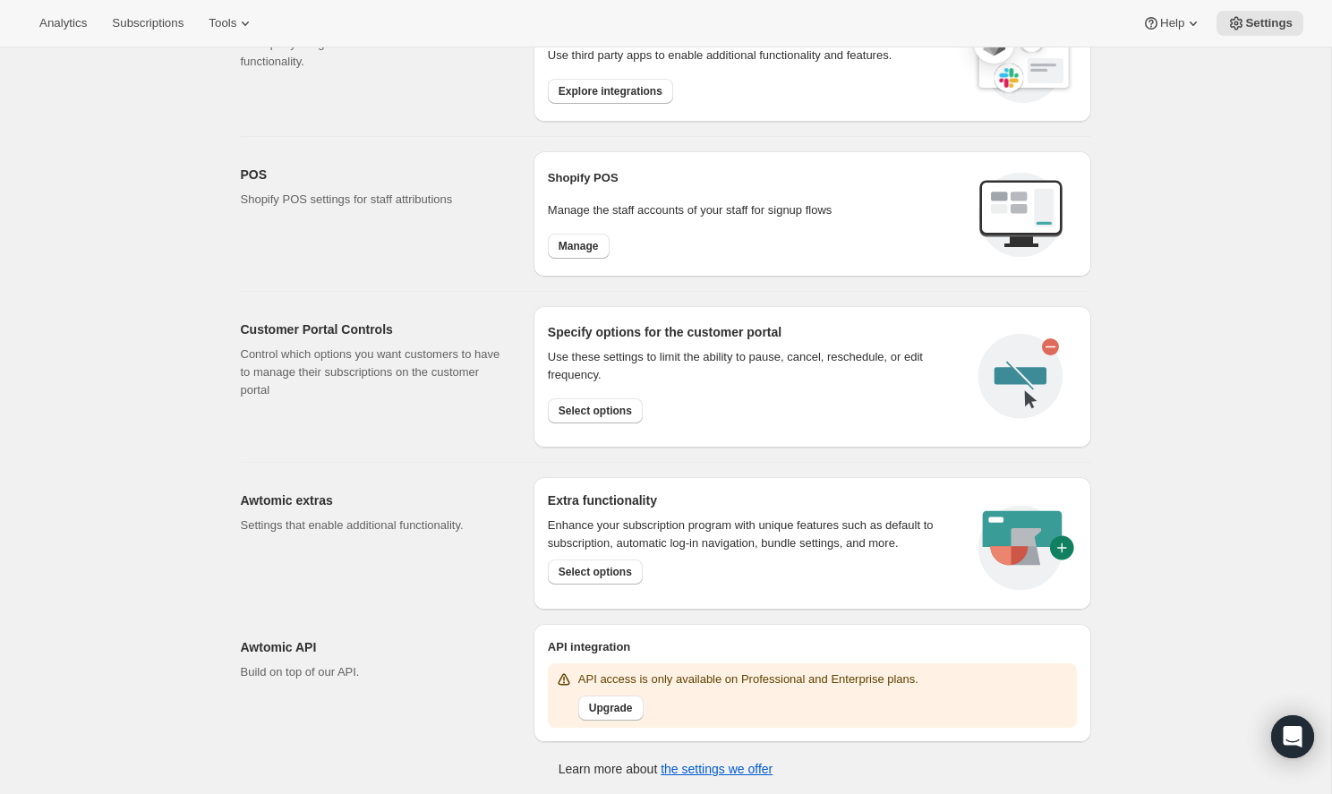
scroll to position [627, 0]
click at [604, 571] on span "Select options" at bounding box center [595, 573] width 73 height 14
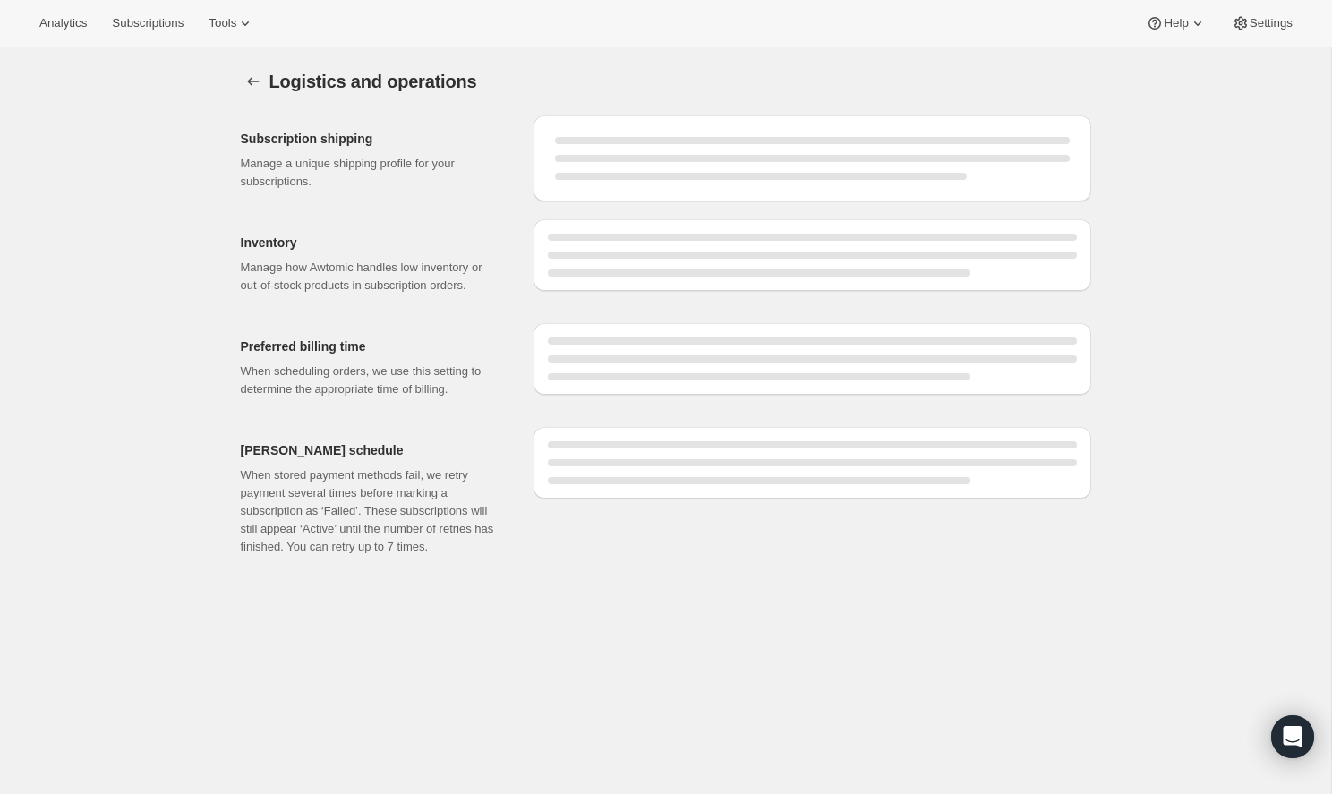
select select "DAY"
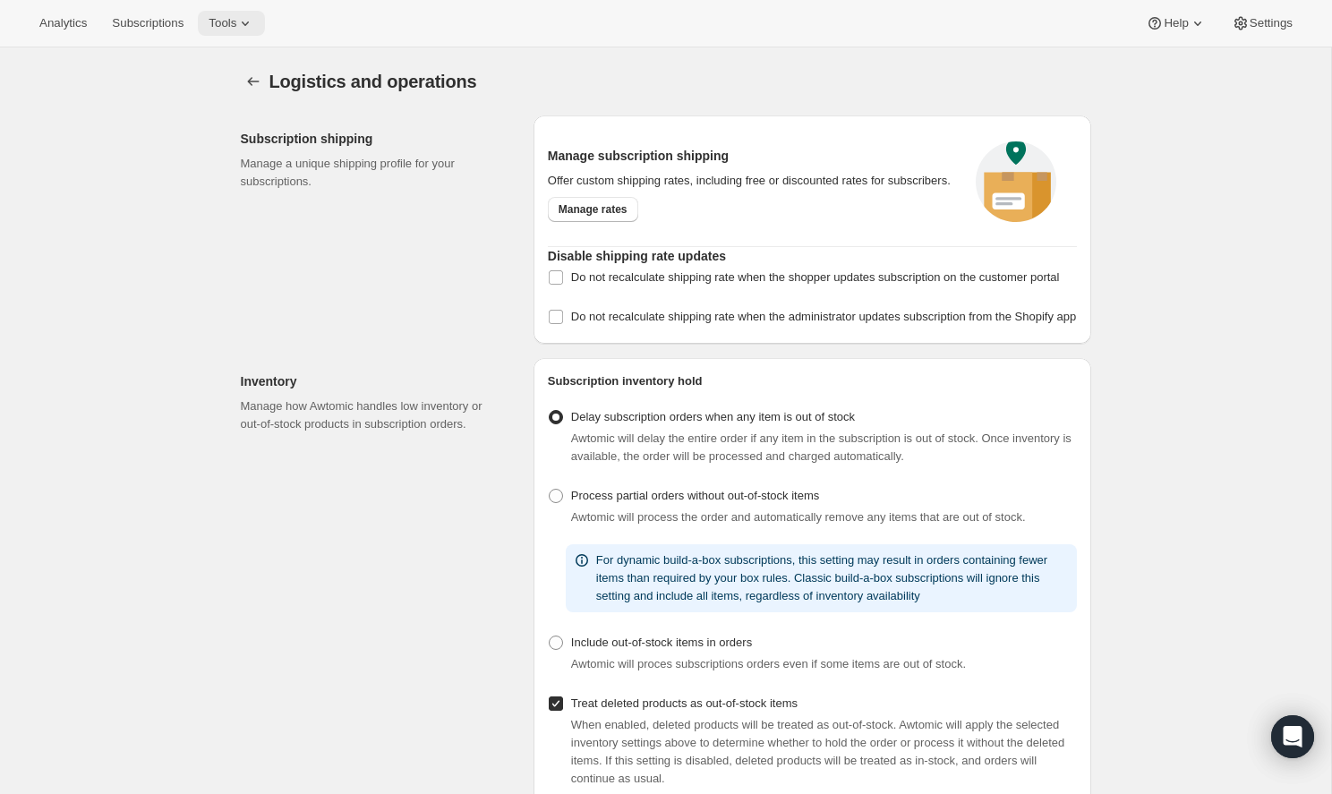
click at [209, 16] on span "Tools" at bounding box center [223, 23] width 28 height 14
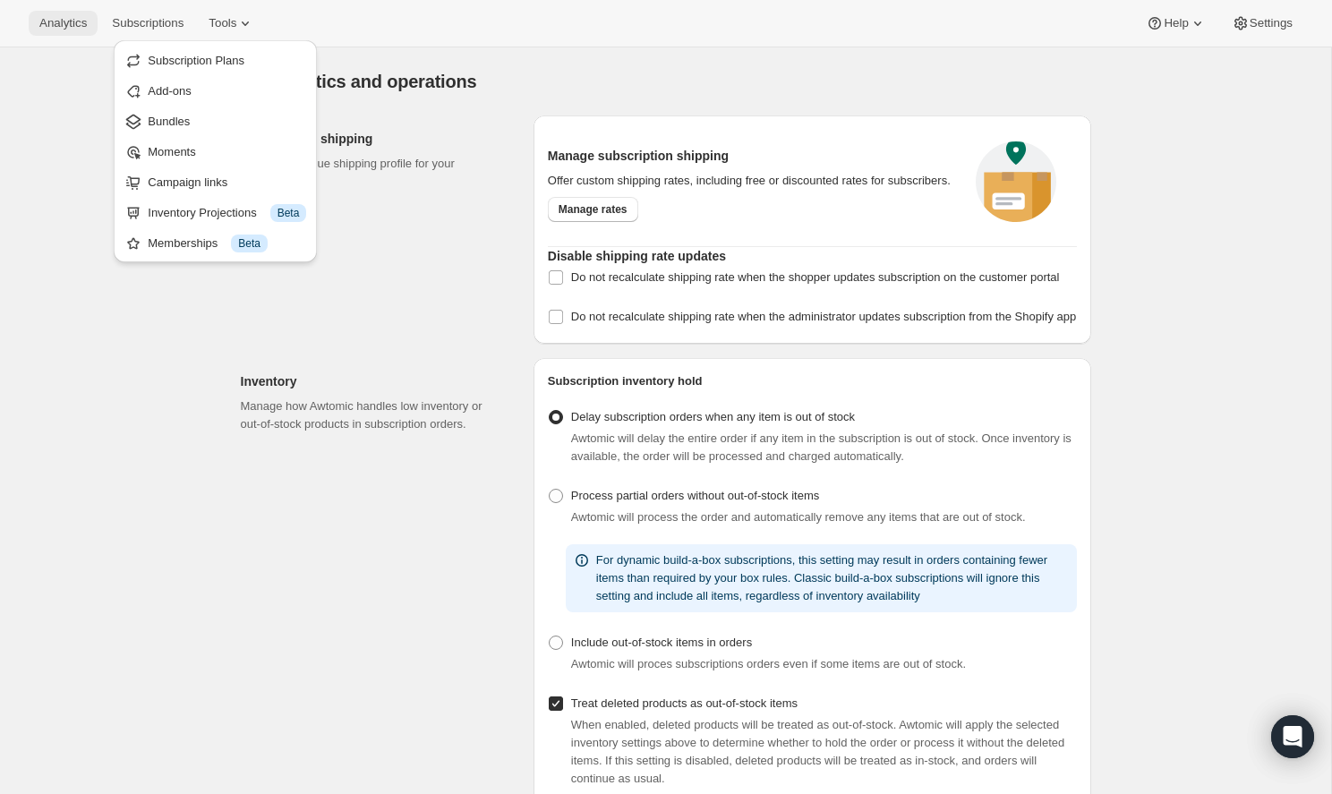
click at [42, 20] on span "Analytics" at bounding box center [62, 23] width 47 height 14
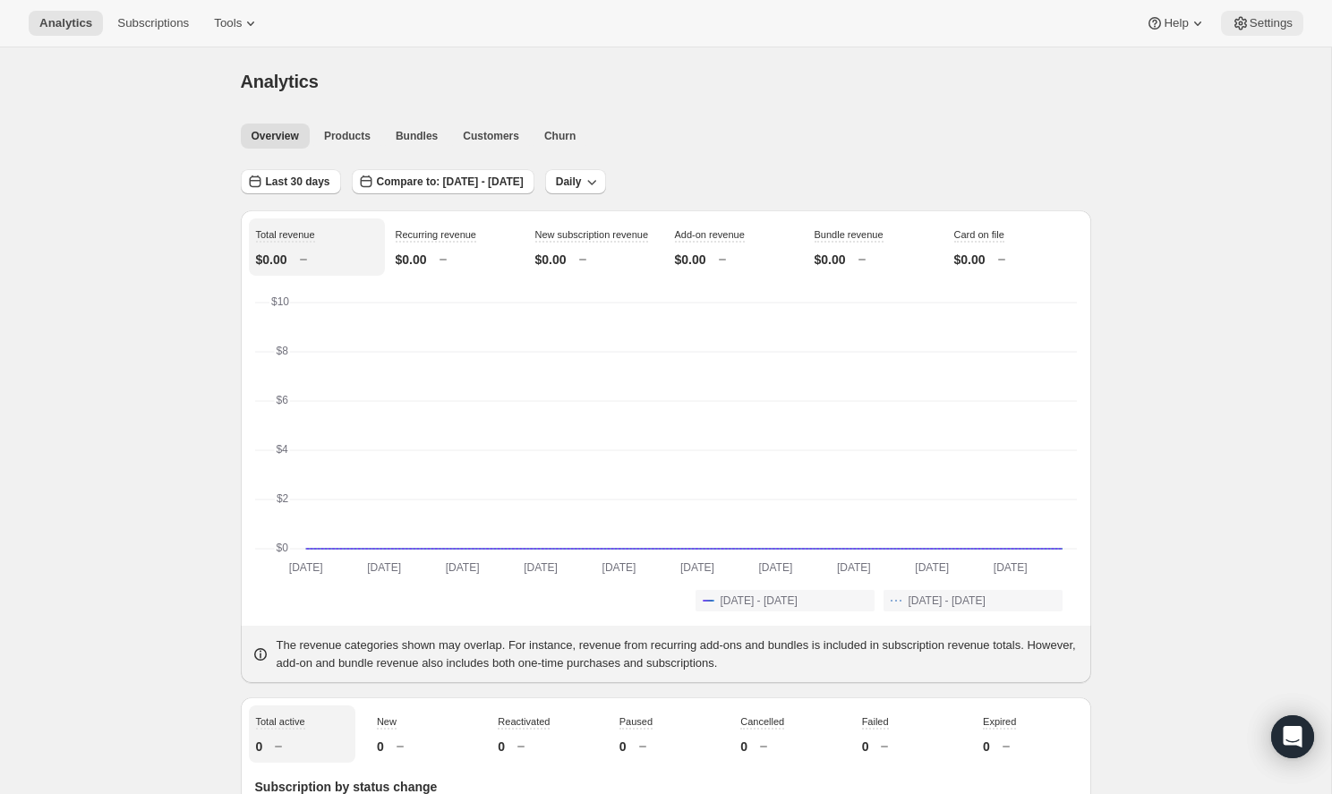
click at [1269, 18] on span "Settings" at bounding box center [1271, 23] width 43 height 14
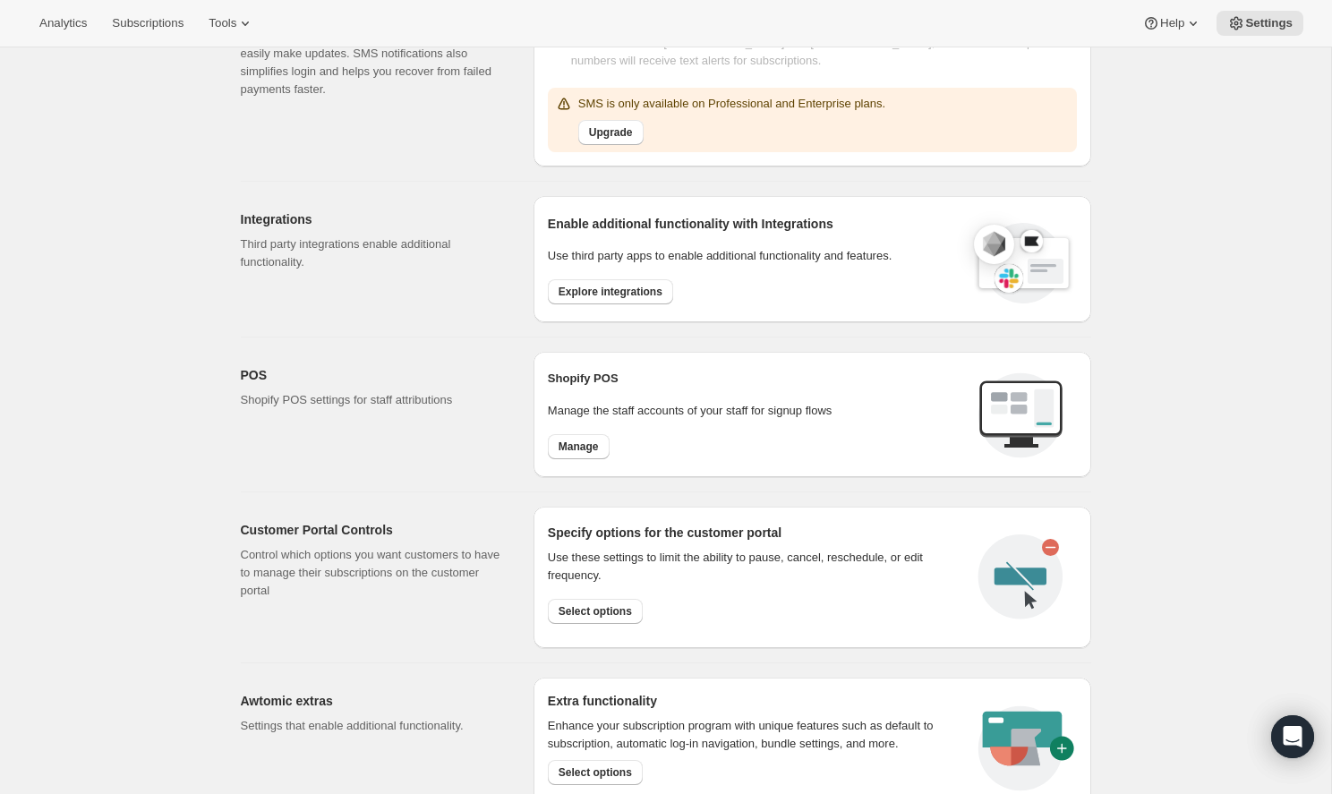
scroll to position [431, 0]
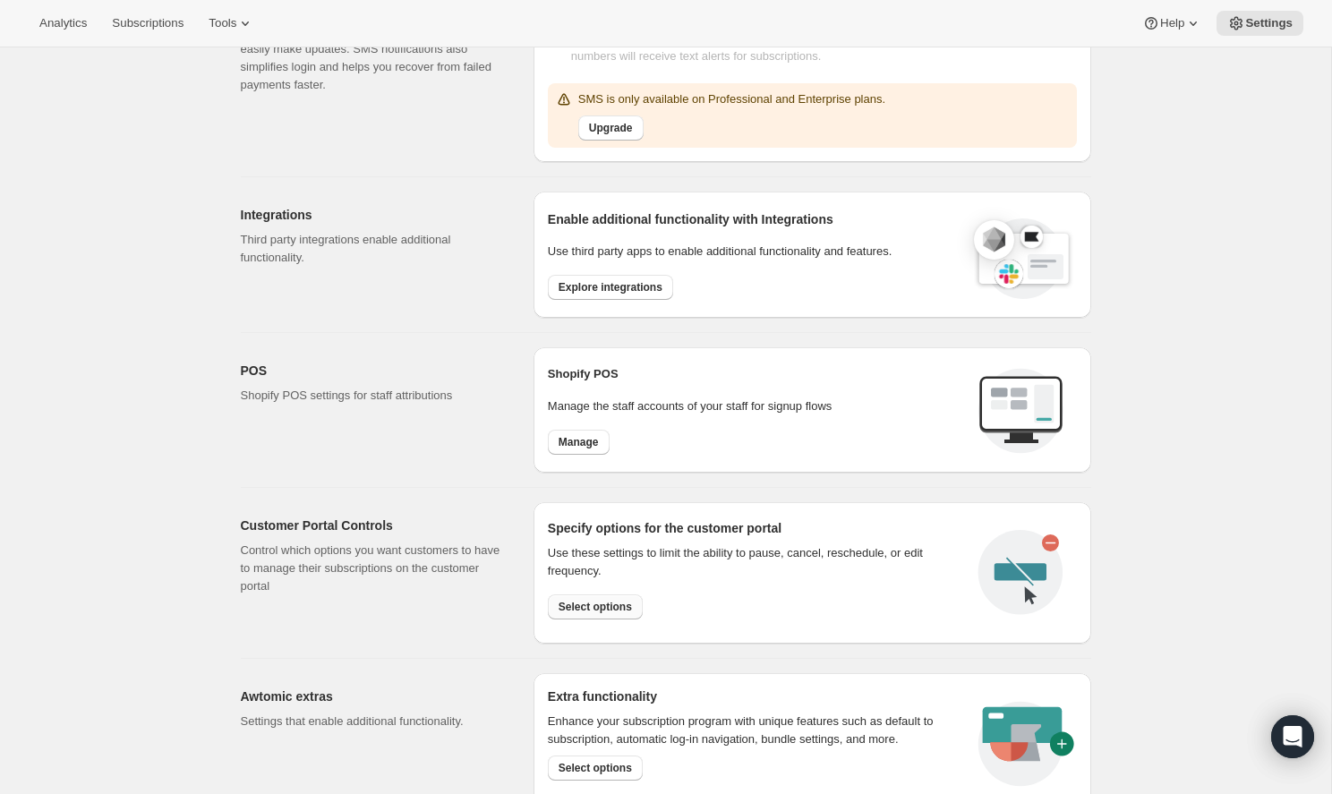
click at [589, 607] on span "Select options" at bounding box center [595, 607] width 73 height 14
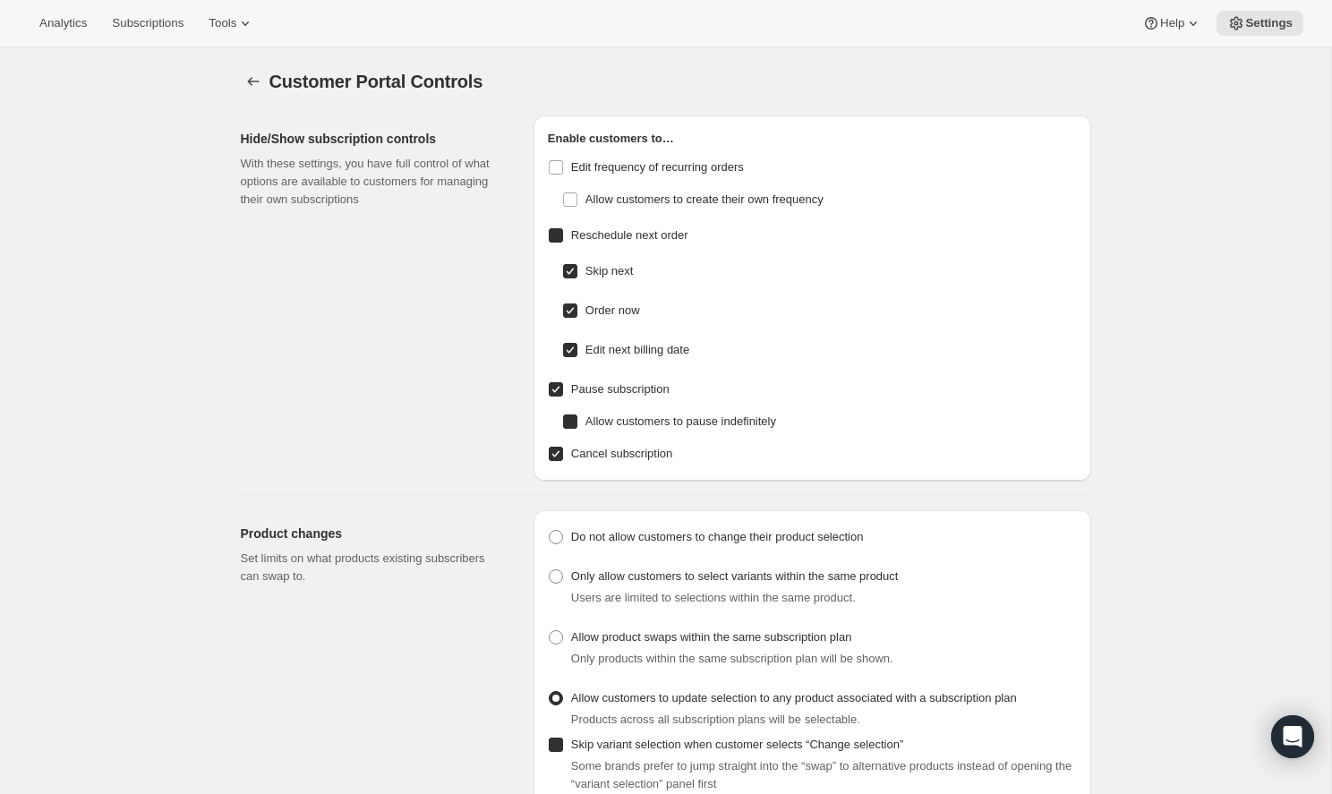
checkbox input "false"
checkbox input "true"
radio input "true"
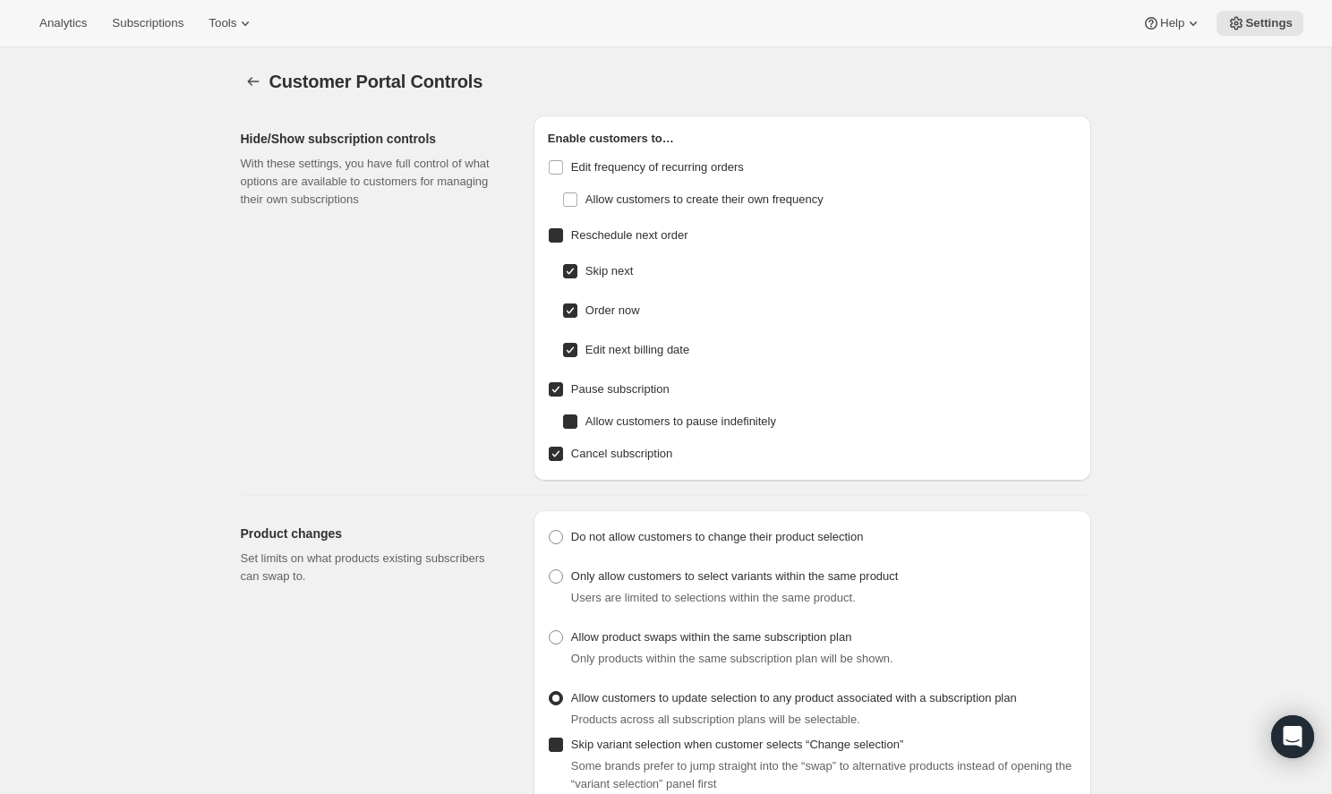
checkbox input "true"
radio input "true"
checkbox input "true"
click at [1286, 21] on span "Settings" at bounding box center [1268, 23] width 47 height 14
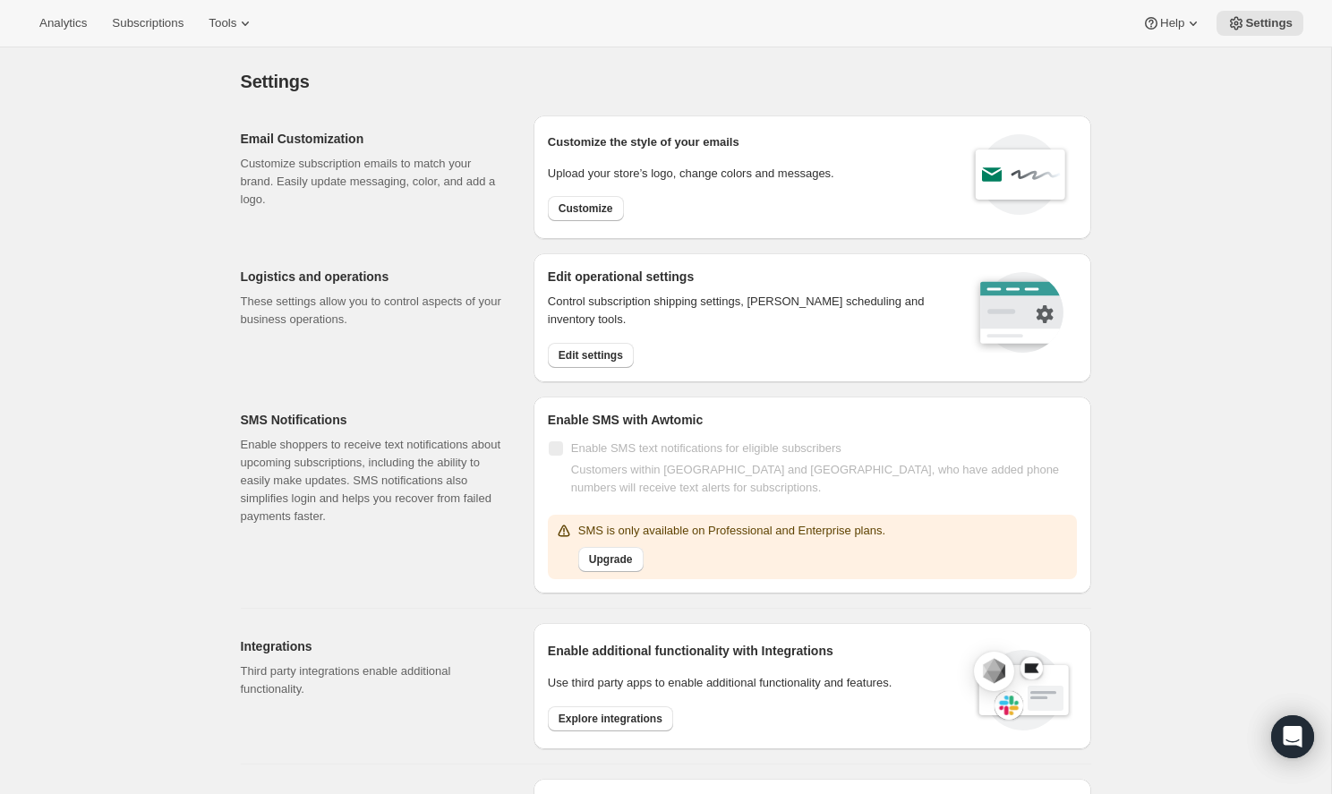
click at [1170, 204] on div "Settings. This page is ready Settings Email Customization Customize subscriptio…" at bounding box center [665, 735] width 1331 height 1376
click at [247, 14] on button "Tools" at bounding box center [231, 23] width 67 height 25
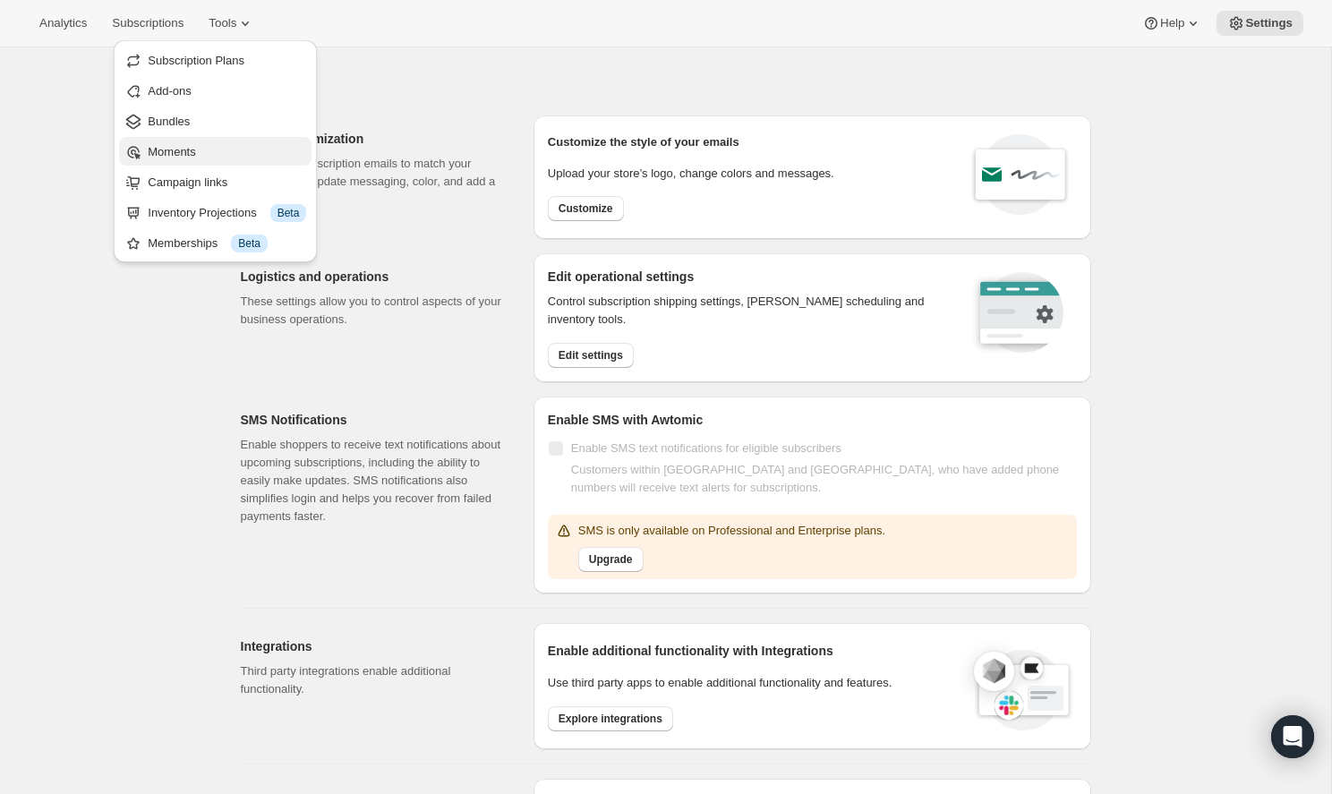
click at [217, 163] on button "Moments" at bounding box center [215, 151] width 192 height 29
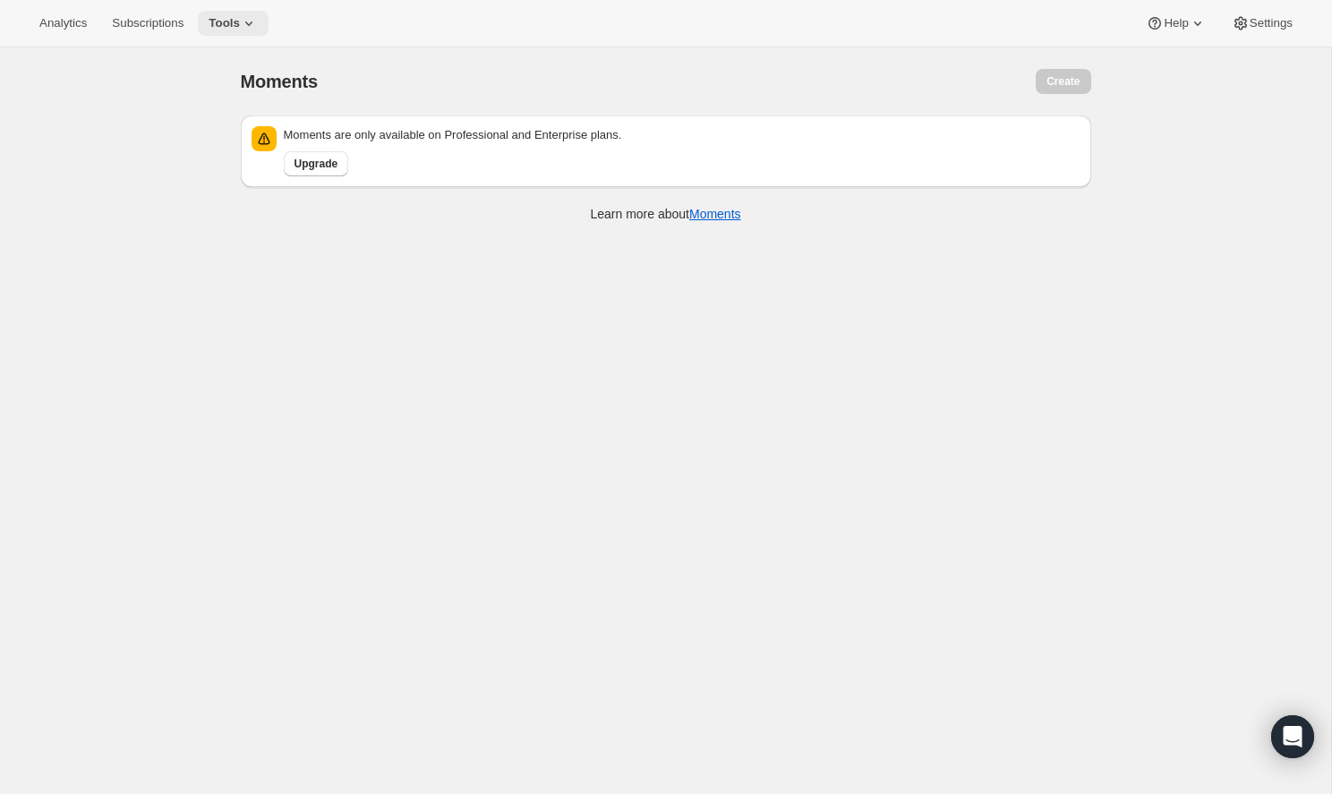
click at [240, 28] on icon at bounding box center [249, 23] width 18 height 18
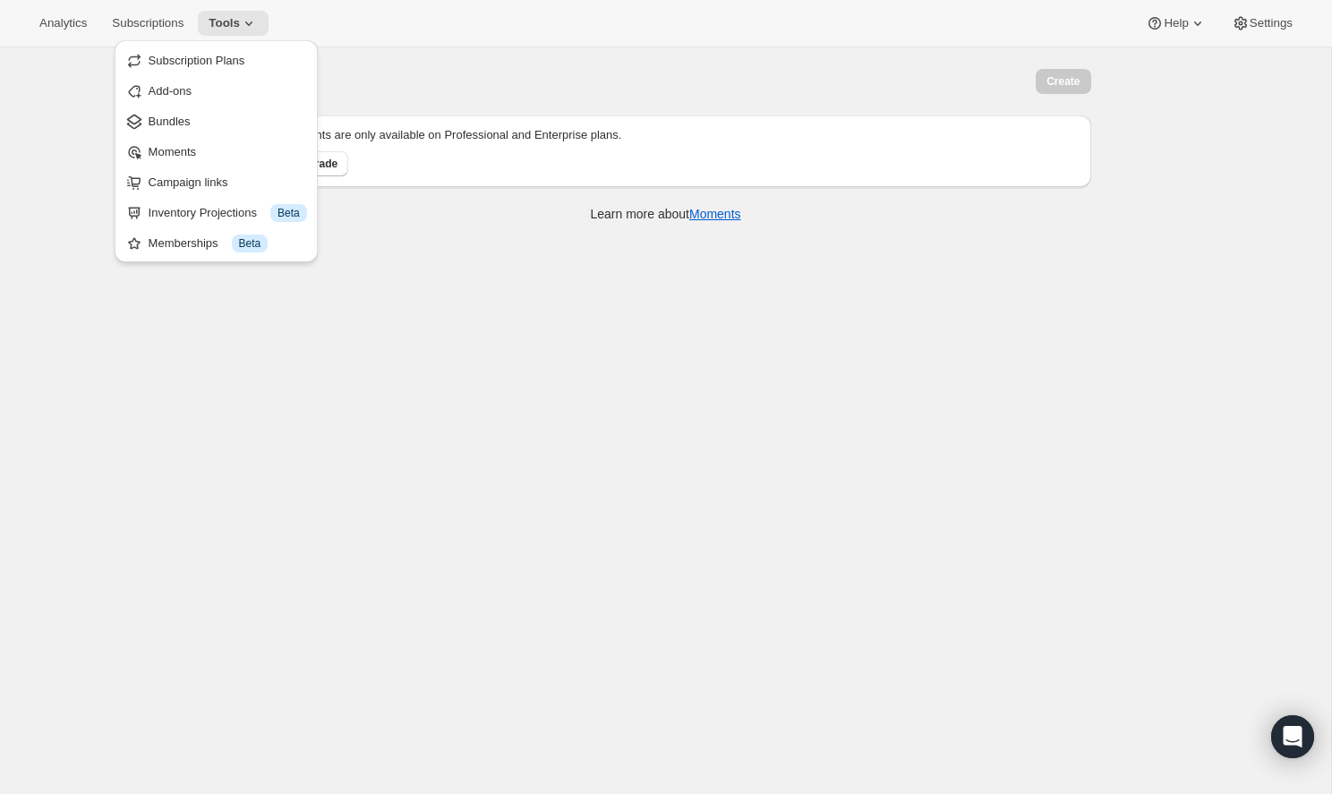
click at [846, 81] on div "Create" at bounding box center [887, 81] width 406 height 25
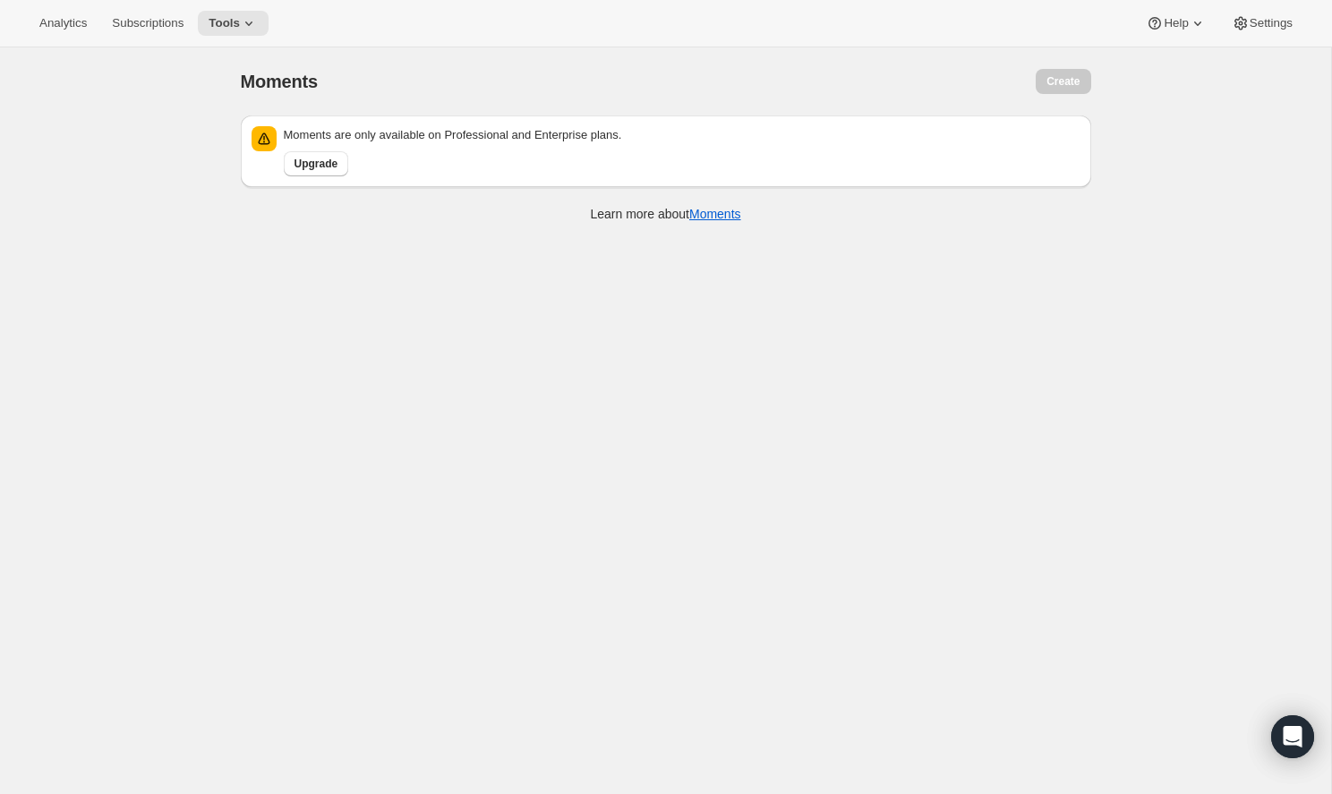
click at [929, 44] on div "Analytics Subscriptions Tools Help Settings" at bounding box center [666, 23] width 1332 height 47
click at [980, 76] on div "Create" at bounding box center [887, 81] width 406 height 25
click at [240, 24] on icon at bounding box center [249, 23] width 18 height 18
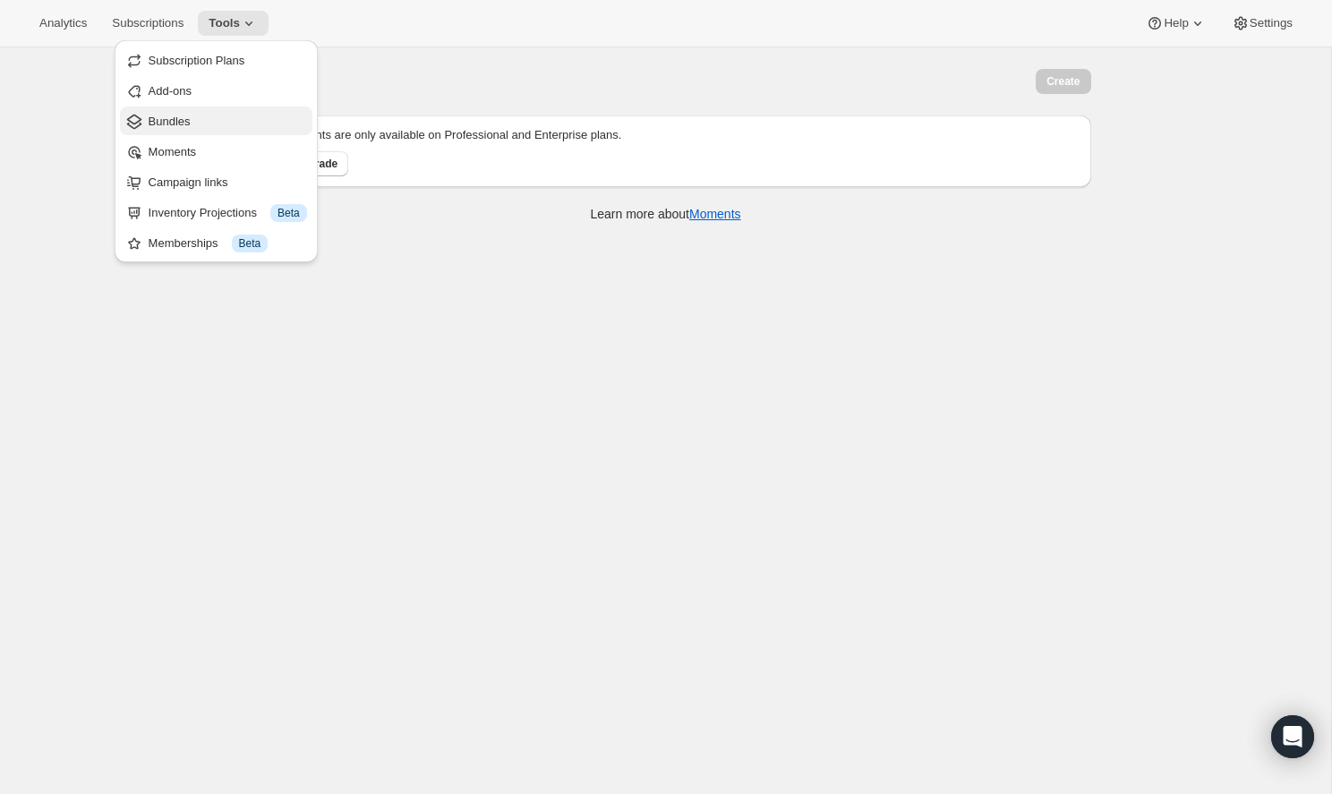
click at [206, 122] on span "Bundles" at bounding box center [228, 122] width 158 height 18
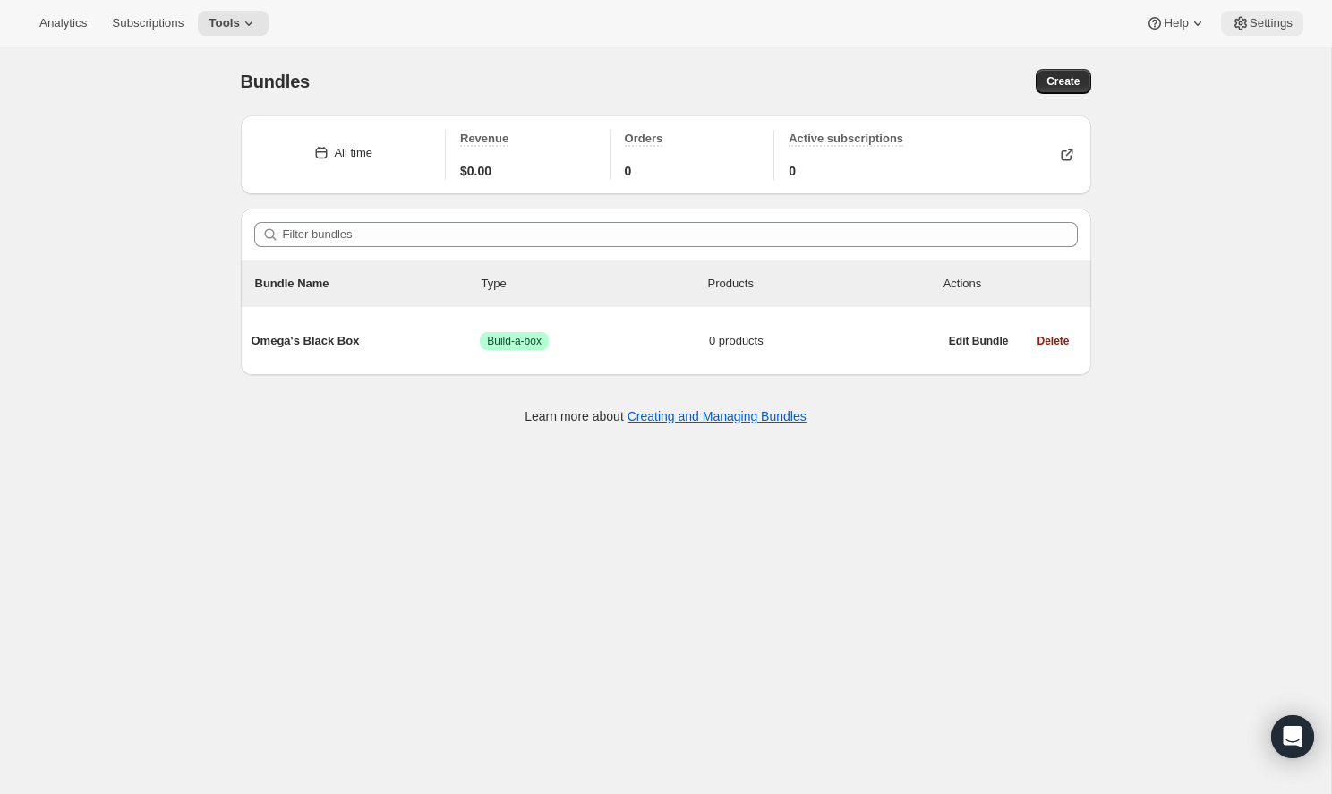
click at [1260, 35] on button "Settings" at bounding box center [1262, 23] width 82 height 25
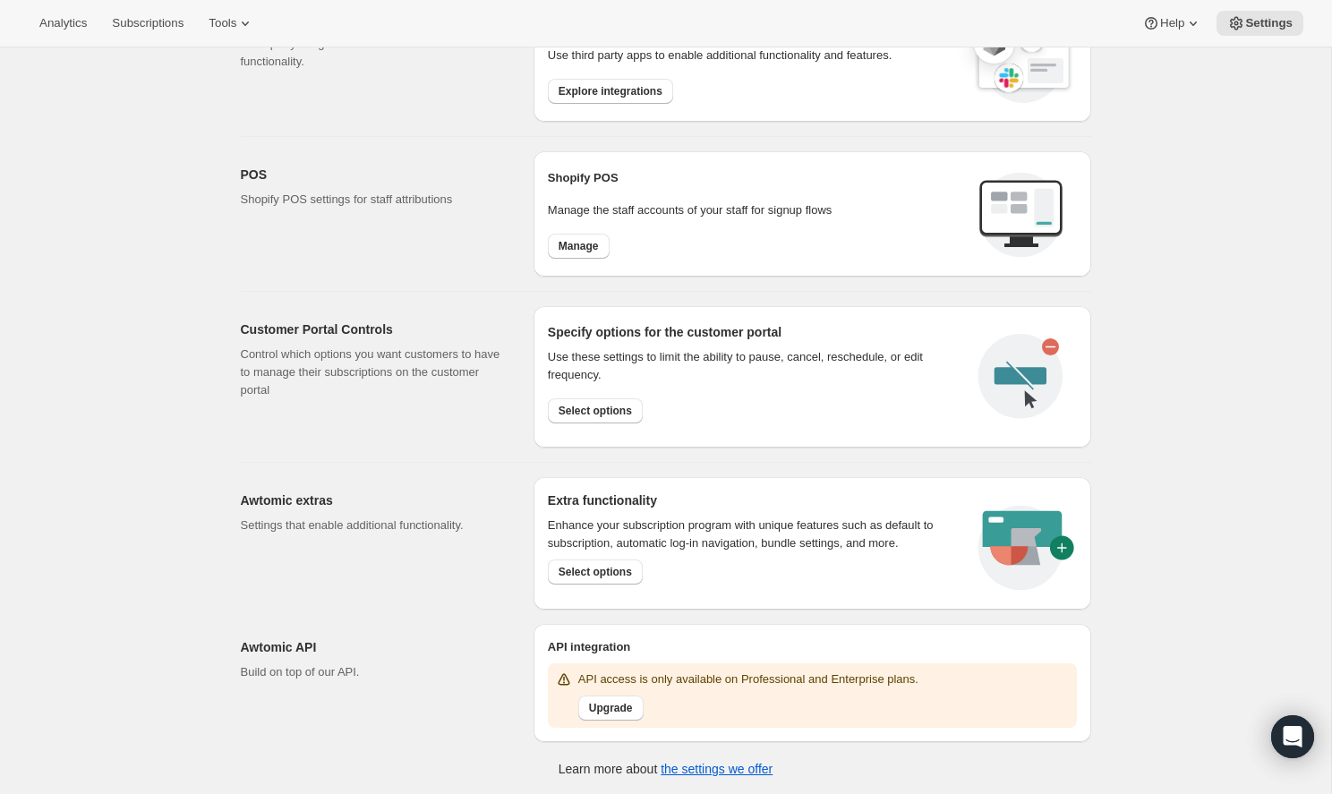
scroll to position [627, 0]
click at [213, 23] on span "Tools" at bounding box center [223, 23] width 28 height 14
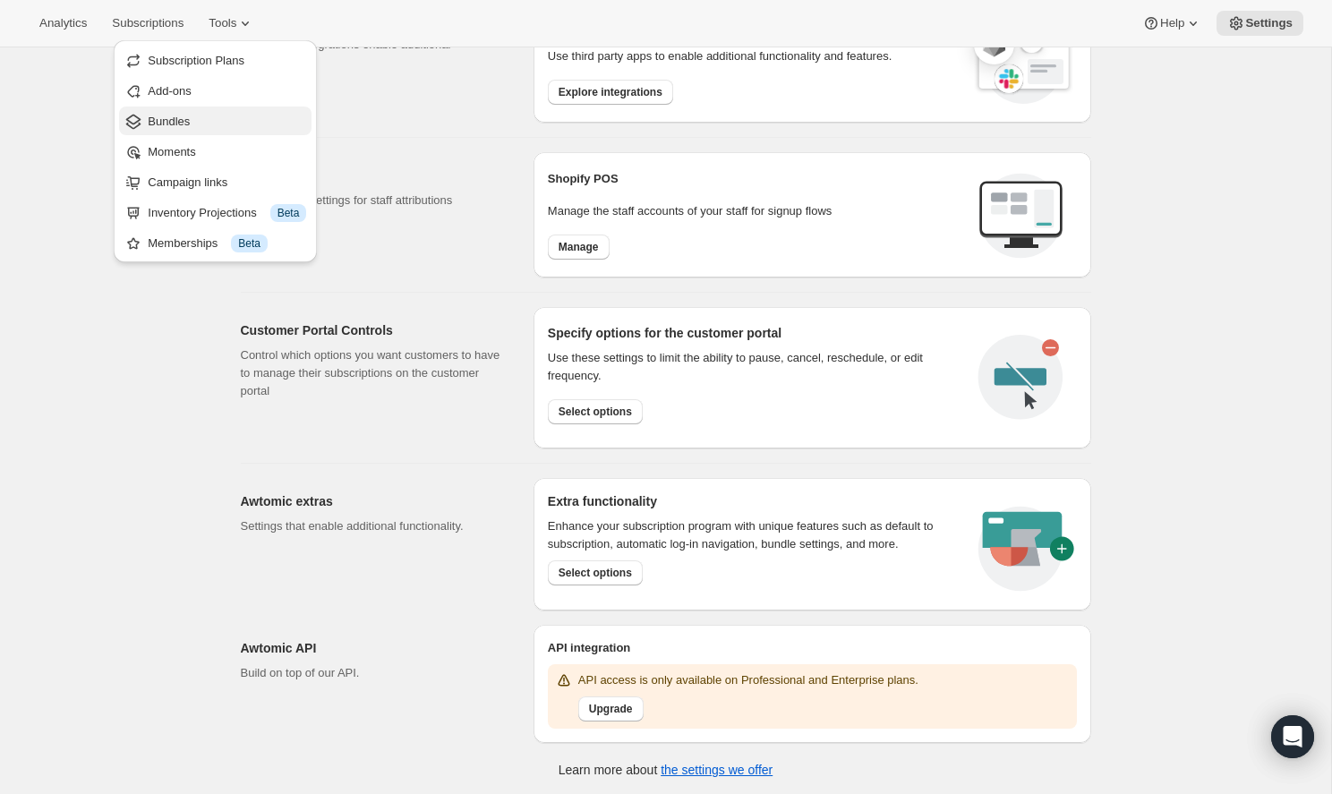
click at [206, 113] on span "Bundles" at bounding box center [227, 122] width 158 height 18
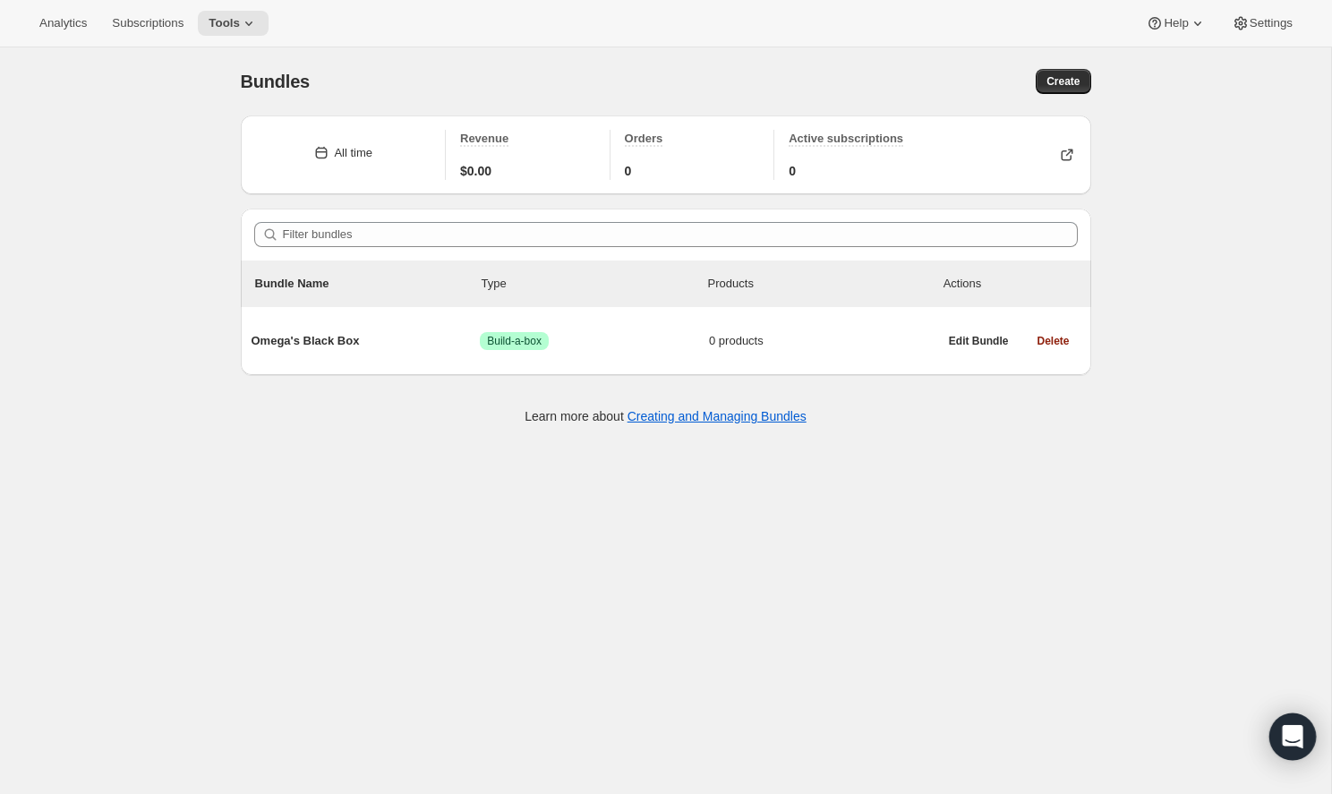
click at [1285, 733] on icon "Open Intercom Messenger" at bounding box center [1292, 736] width 21 height 23
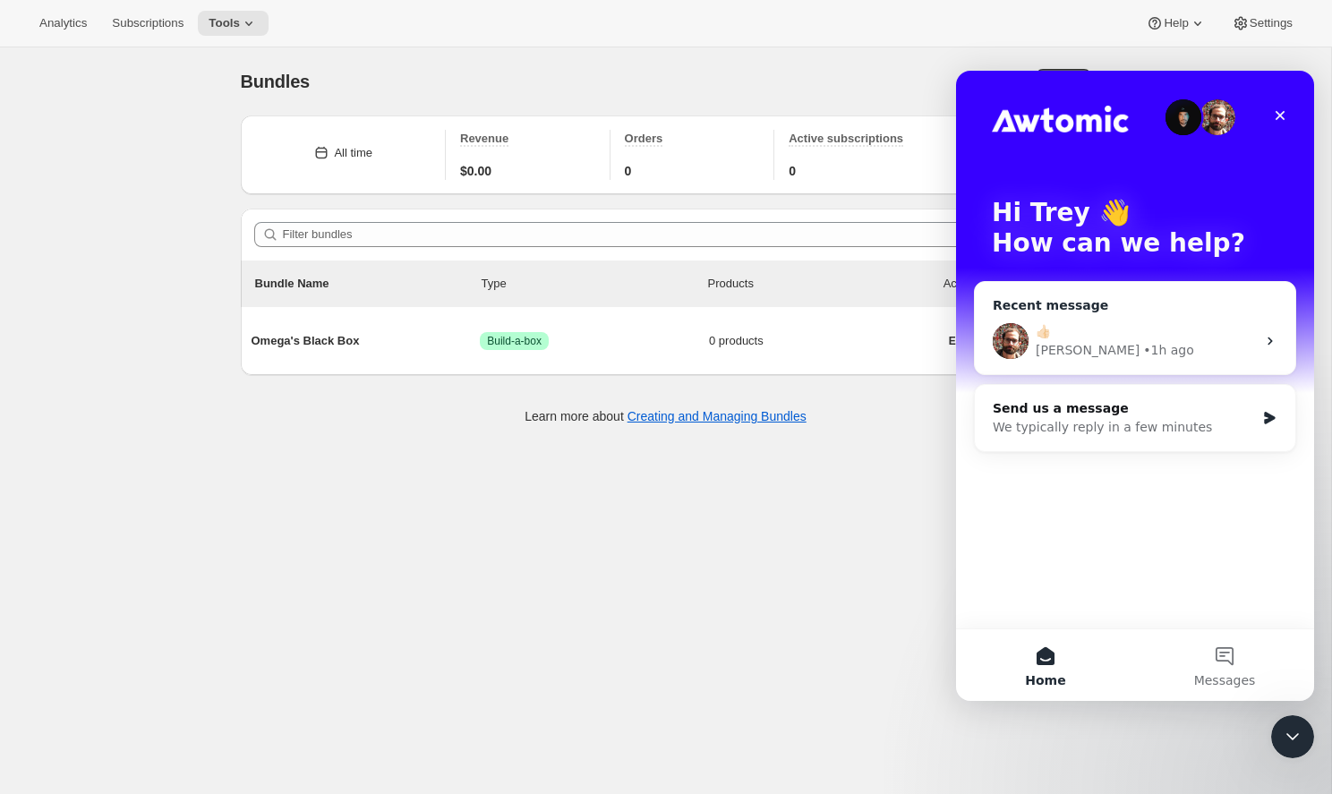
click at [1130, 346] on div "[PERSON_NAME] • 1h ago" at bounding box center [1146, 350] width 220 height 19
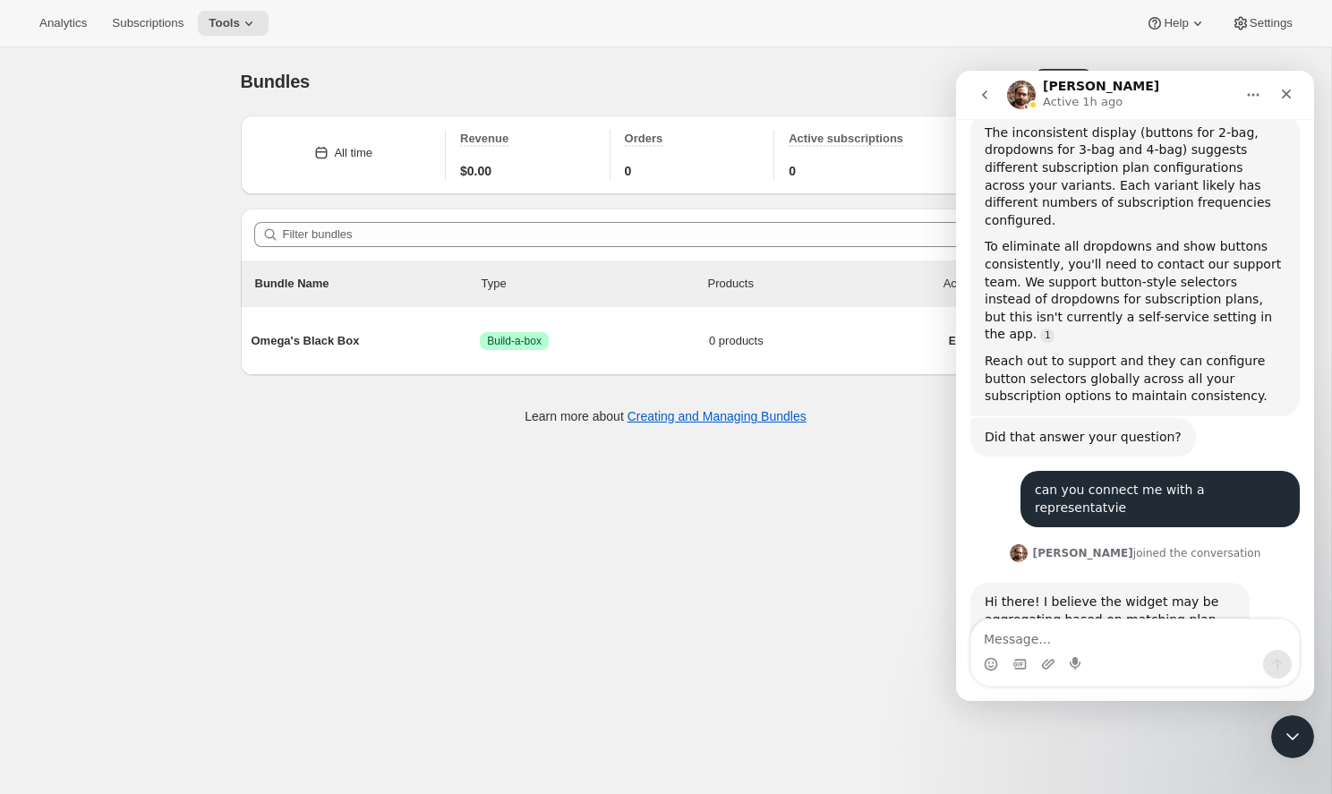
scroll to position [1543, 0]
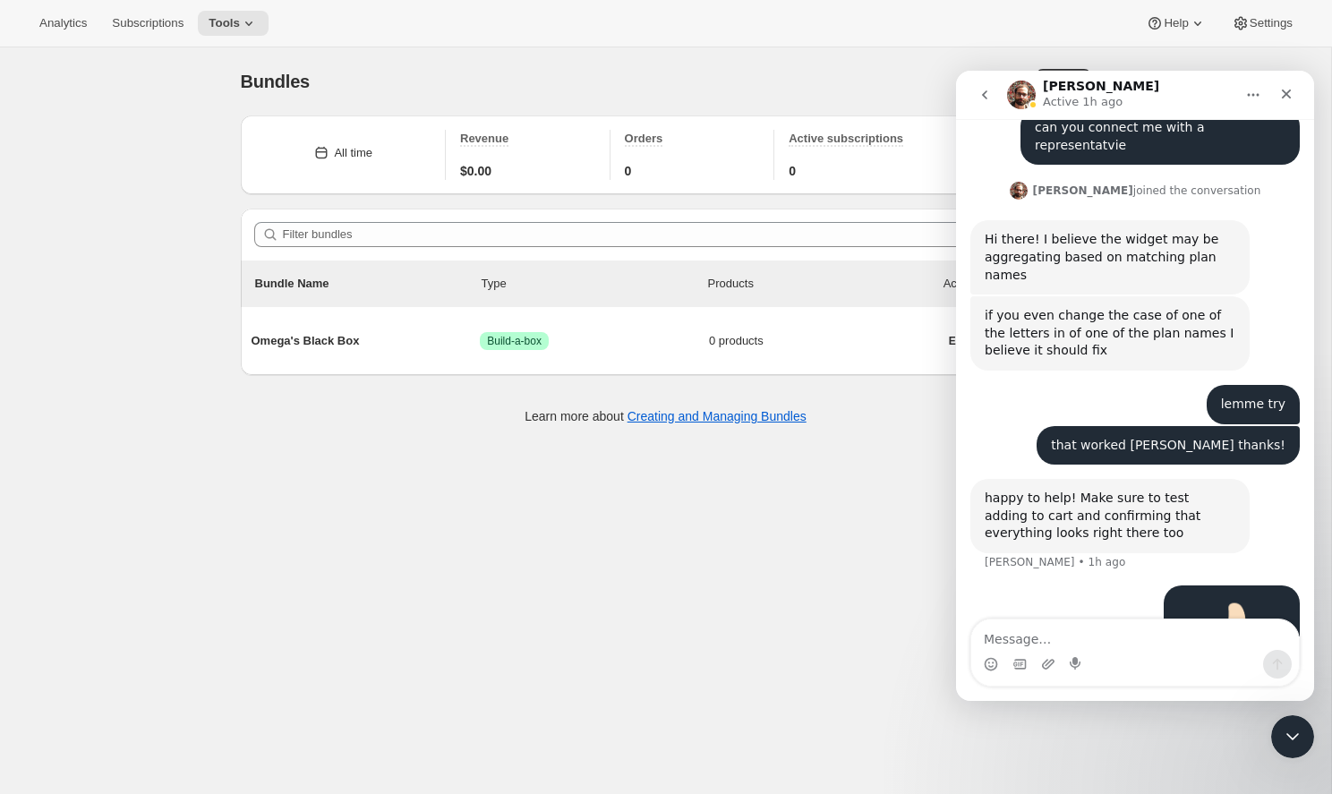
click at [1089, 635] on textarea "Message…" at bounding box center [1135, 634] width 328 height 30
type textarea "h"
click at [983, 98] on icon "go back" at bounding box center [985, 95] width 14 height 14
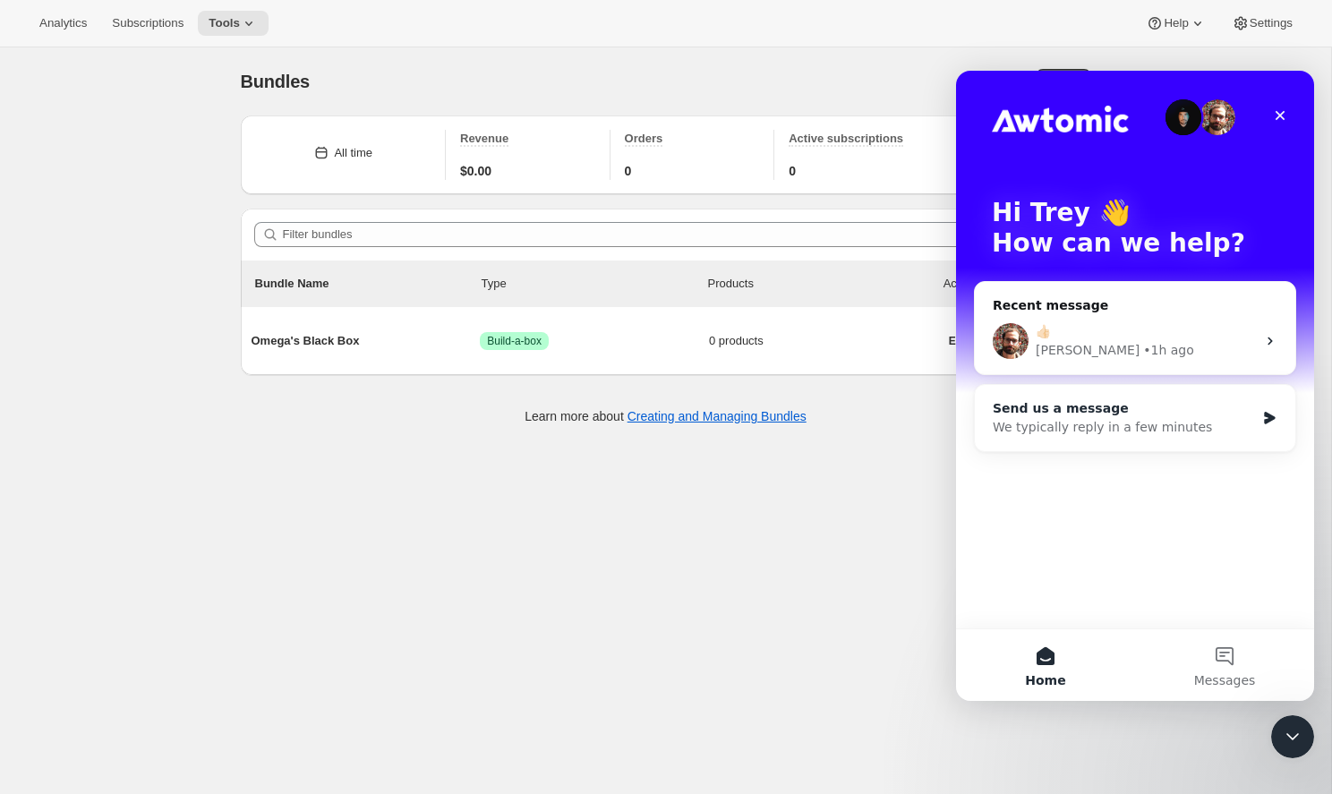
click at [1132, 422] on div "We typically reply in a few minutes" at bounding box center [1124, 427] width 262 height 19
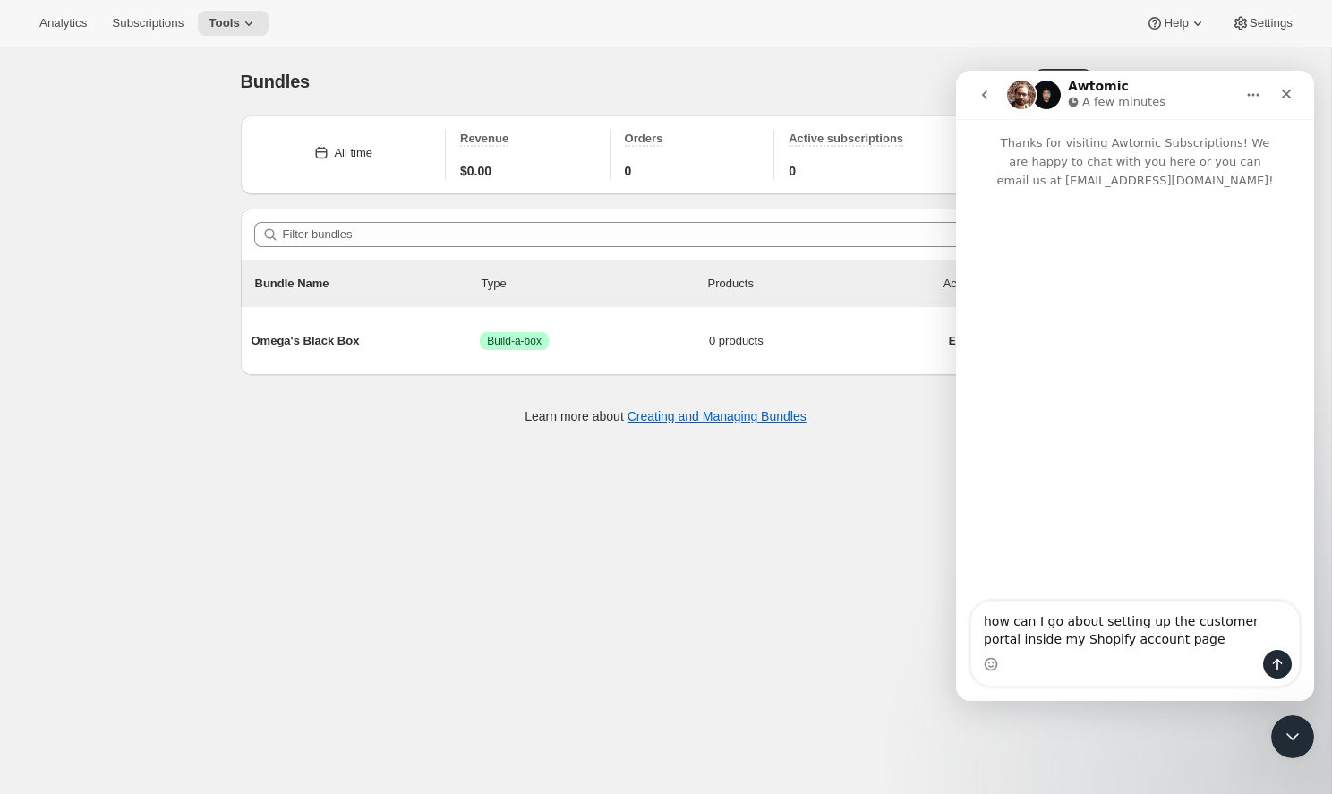
click at [1134, 638] on textarea "how can I go about setting up the customer portal inside my Shopify account page" at bounding box center [1135, 626] width 328 height 48
type textarea "how can I go about setting up the customer portal inside my Shopify accounts pa…"
click at [1189, 648] on textarea "how can I go about setting up the customer portal inside my Shopify accounts pa…" at bounding box center [1135, 626] width 328 height 48
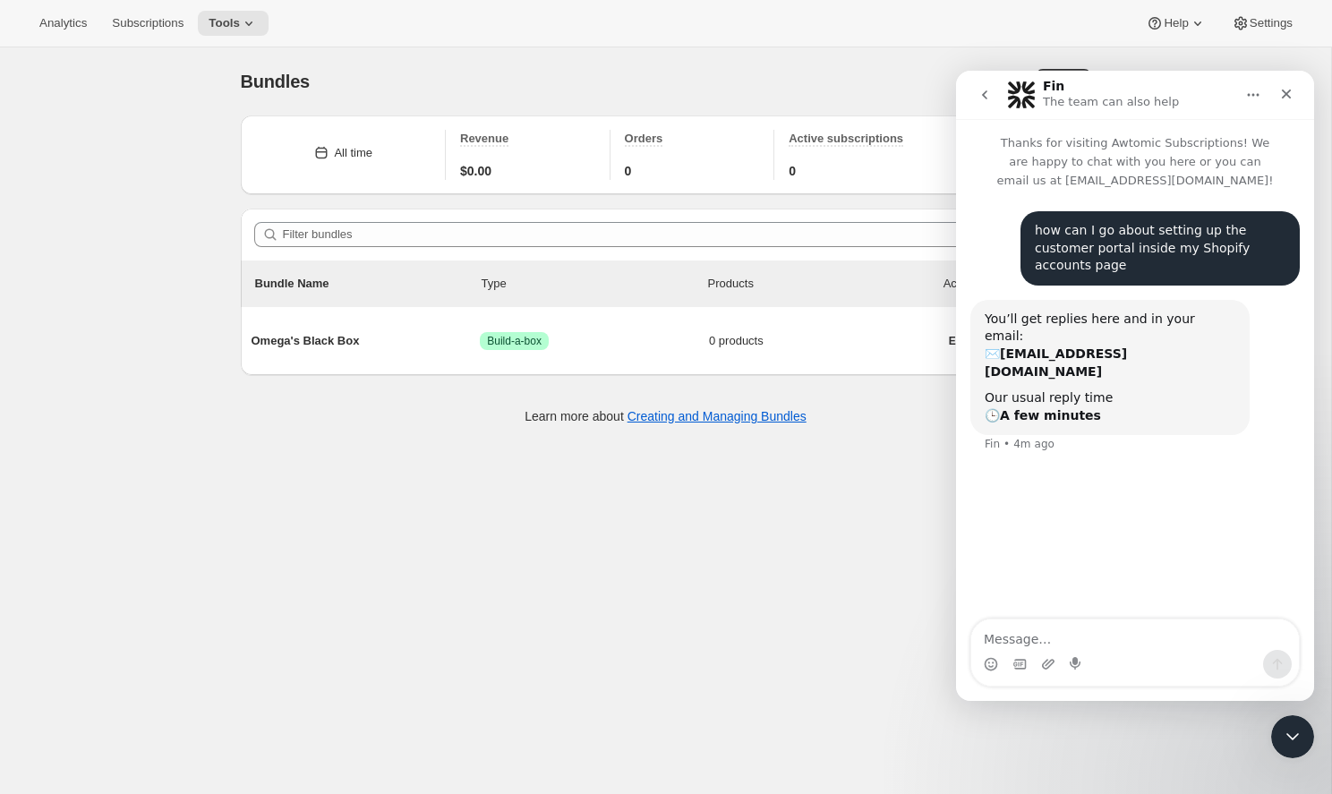
click at [586, 104] on div "Bundles. This page is ready Bundles Create" at bounding box center [666, 81] width 850 height 68
click at [95, 35] on div "Analytics Subscriptions Tools" at bounding box center [149, 23] width 240 height 25
click at [157, 26] on span "Subscriptions" at bounding box center [148, 23] width 72 height 14
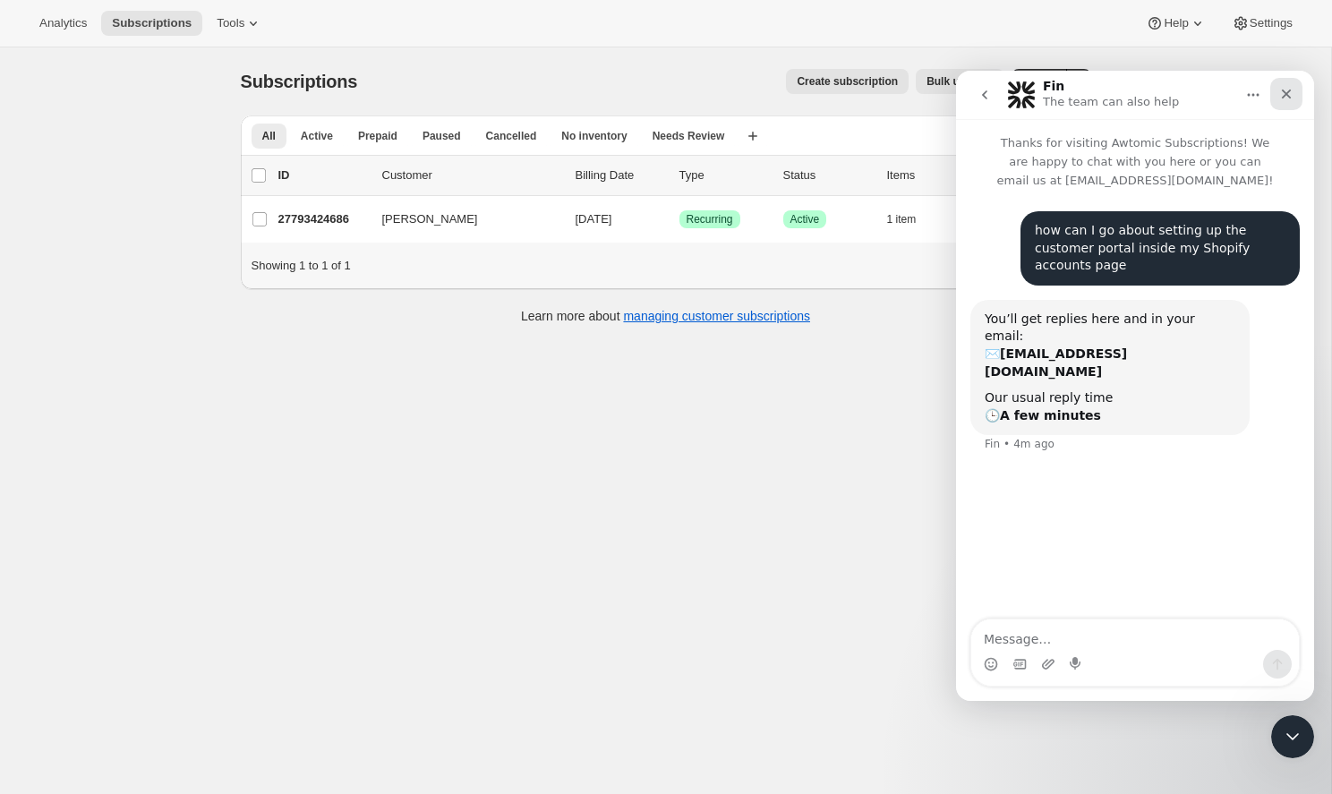
click at [1291, 100] on icon "Close" at bounding box center [1286, 94] width 14 height 14
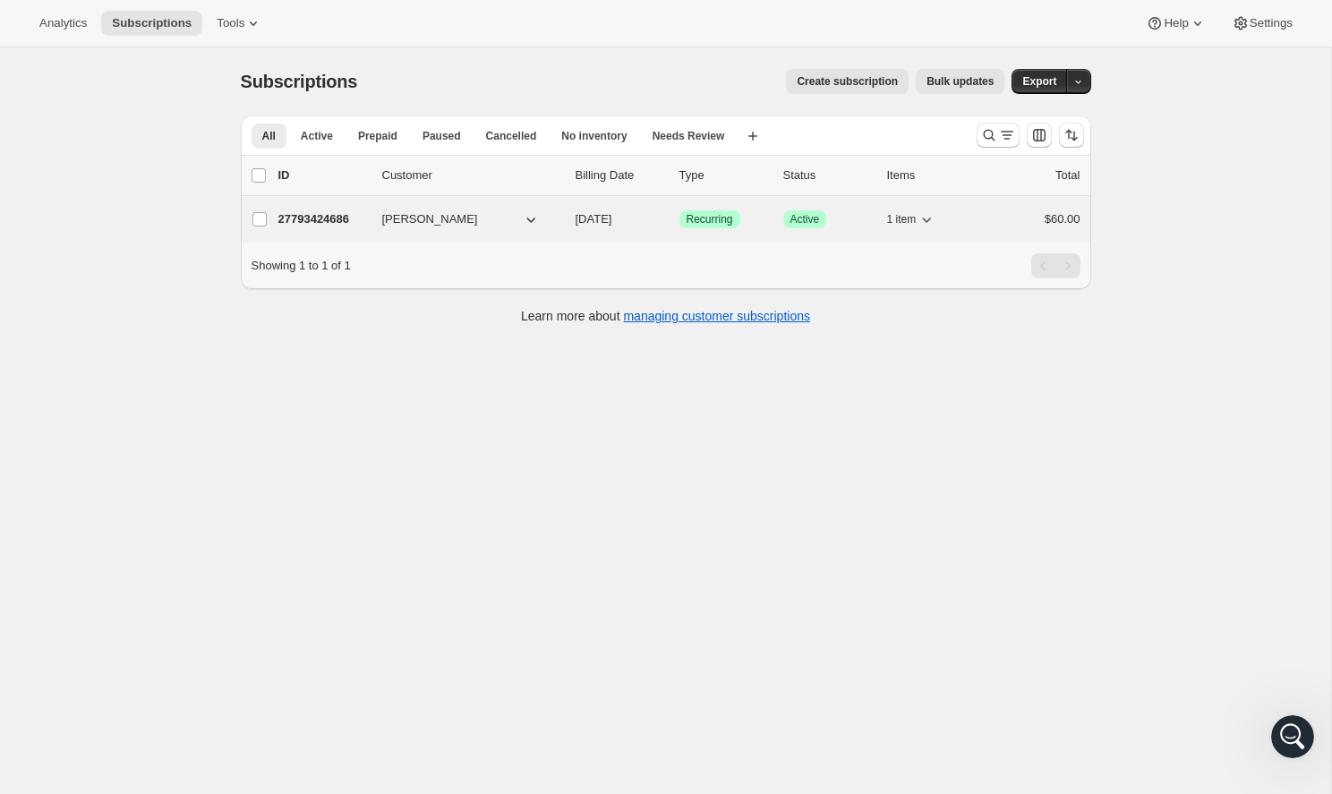
click at [454, 223] on button "[PERSON_NAME]" at bounding box center [461, 219] width 179 height 29
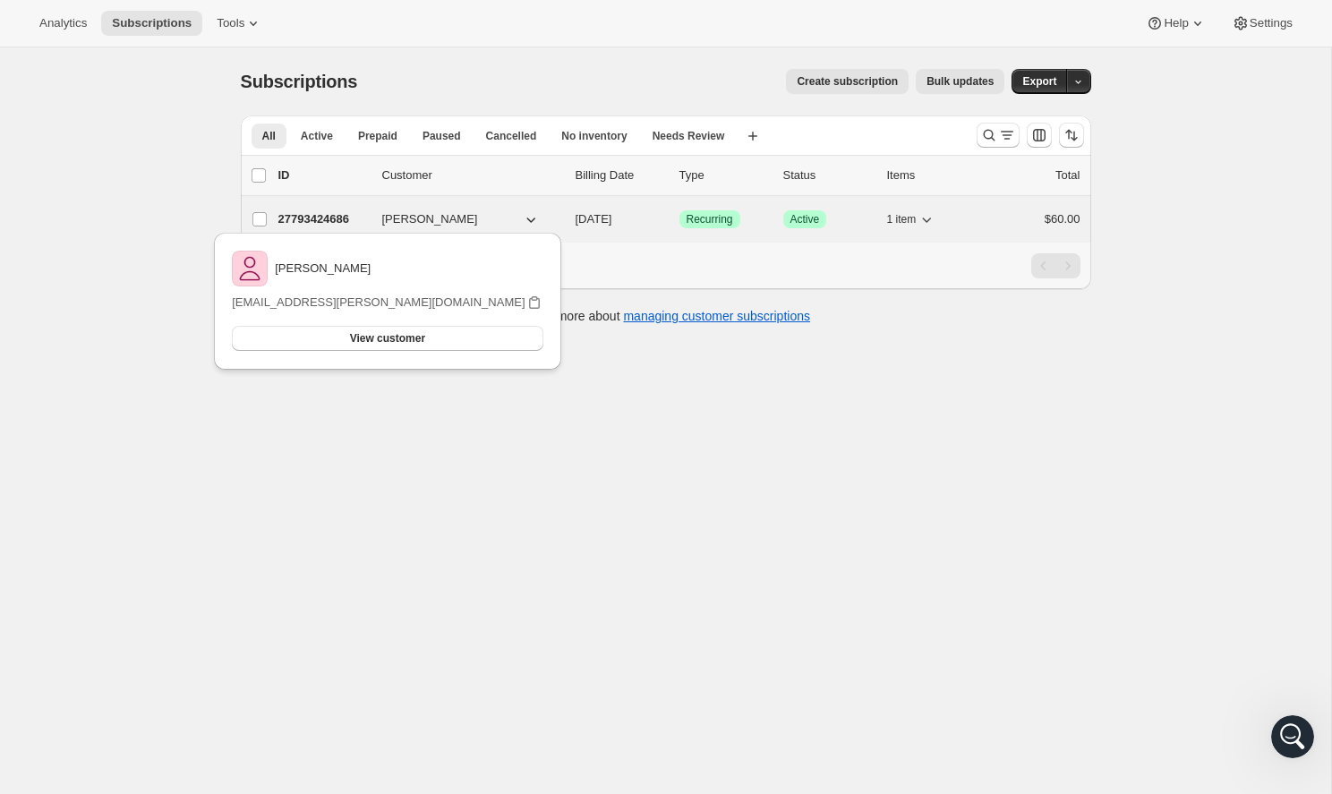
click at [462, 222] on button "[PERSON_NAME]" at bounding box center [461, 219] width 179 height 29
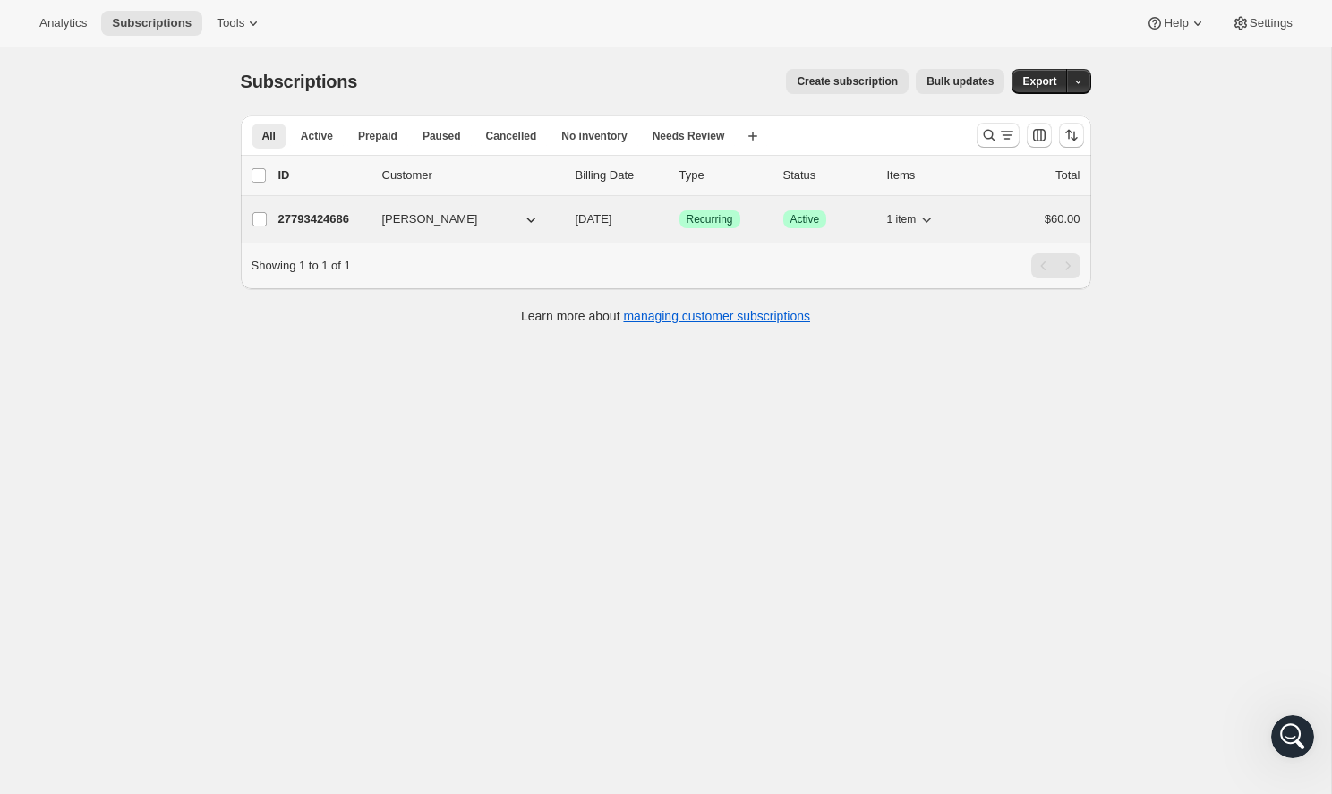
click at [988, 224] on div "27793424686 [PERSON_NAME] [DATE] Success Recurring Success Active 1 item $60.00" at bounding box center [679, 219] width 802 height 25
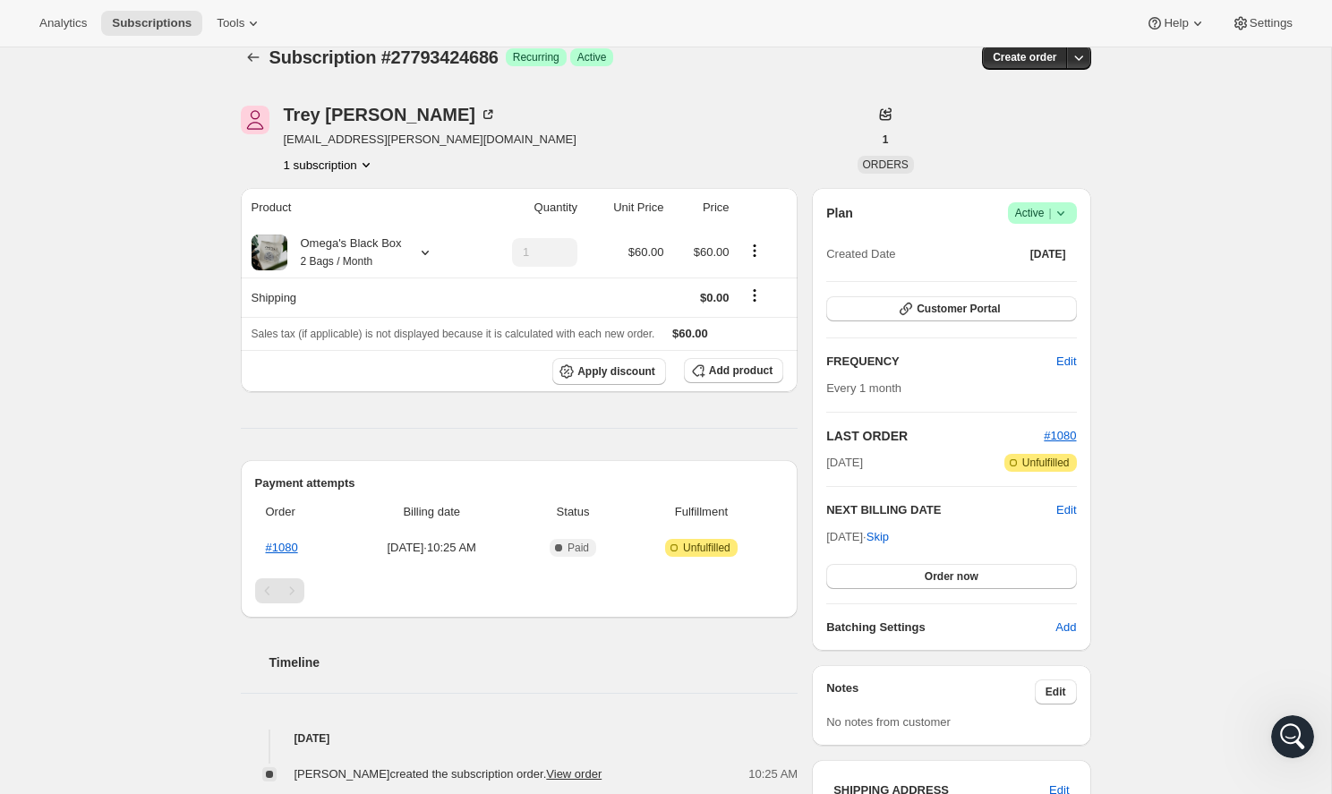
scroll to position [30, 0]
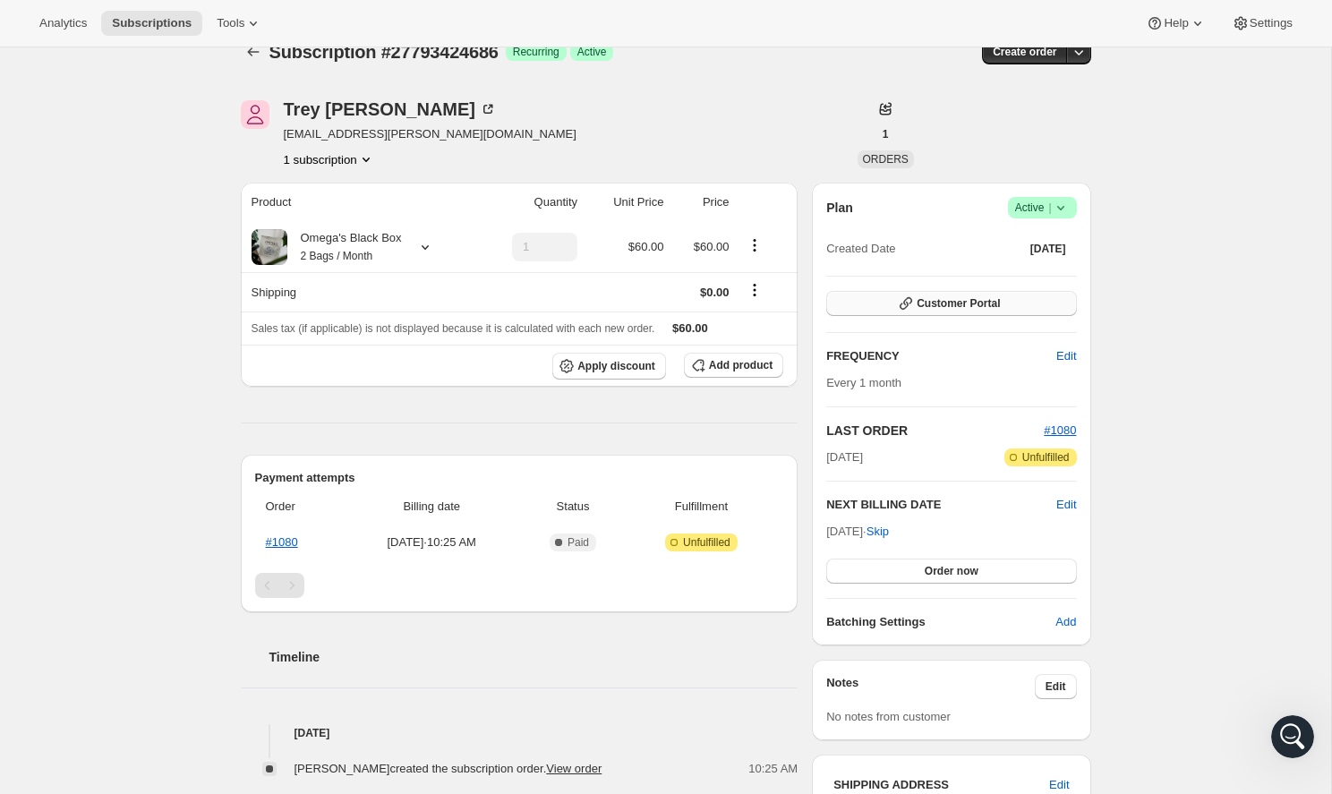
click at [935, 308] on span "Customer Portal" at bounding box center [958, 303] width 83 height 14
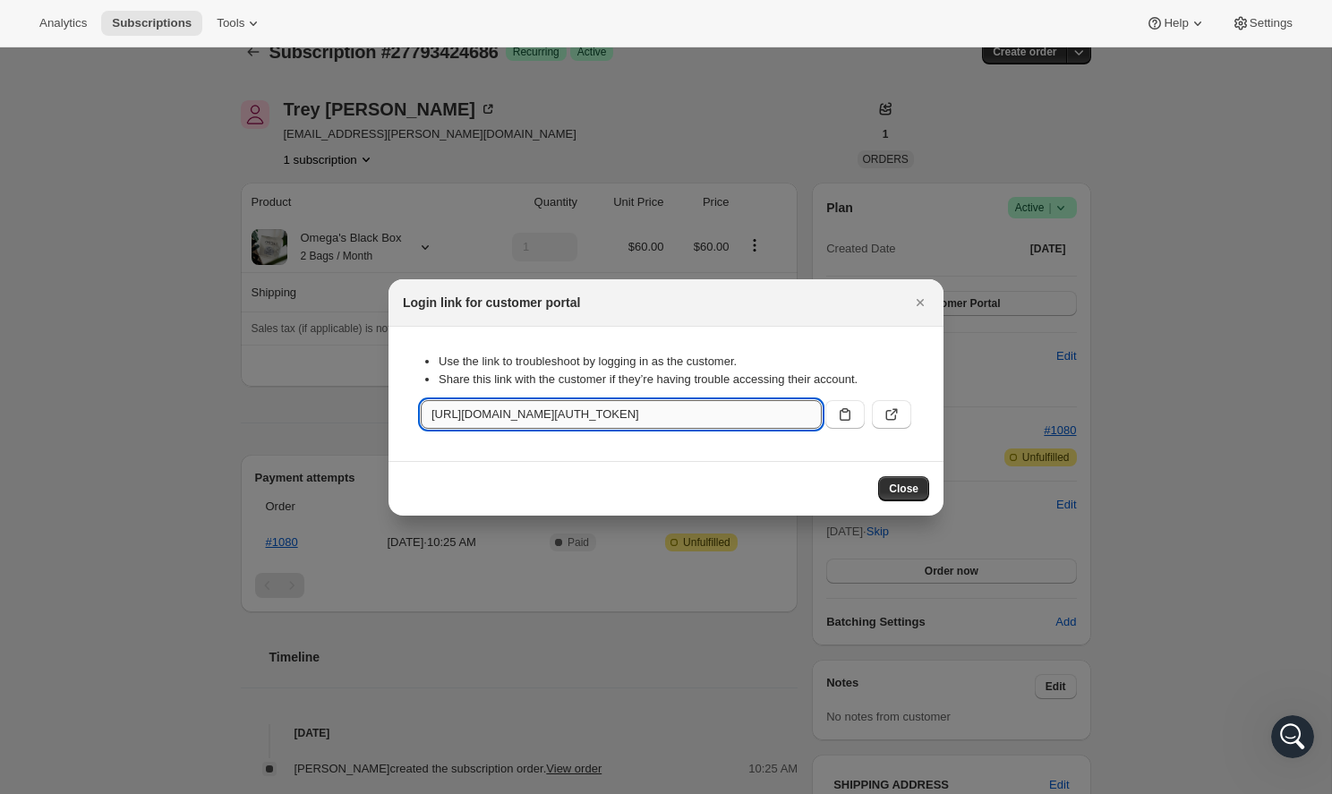
click at [774, 419] on input "[URL][DOMAIN_NAME][AUTH_TOKEN]" at bounding box center [621, 414] width 401 height 29
click at [844, 406] on button ":r9e:" at bounding box center [844, 414] width 39 height 29
click at [918, 301] on icon "Close" at bounding box center [920, 302] width 7 height 7
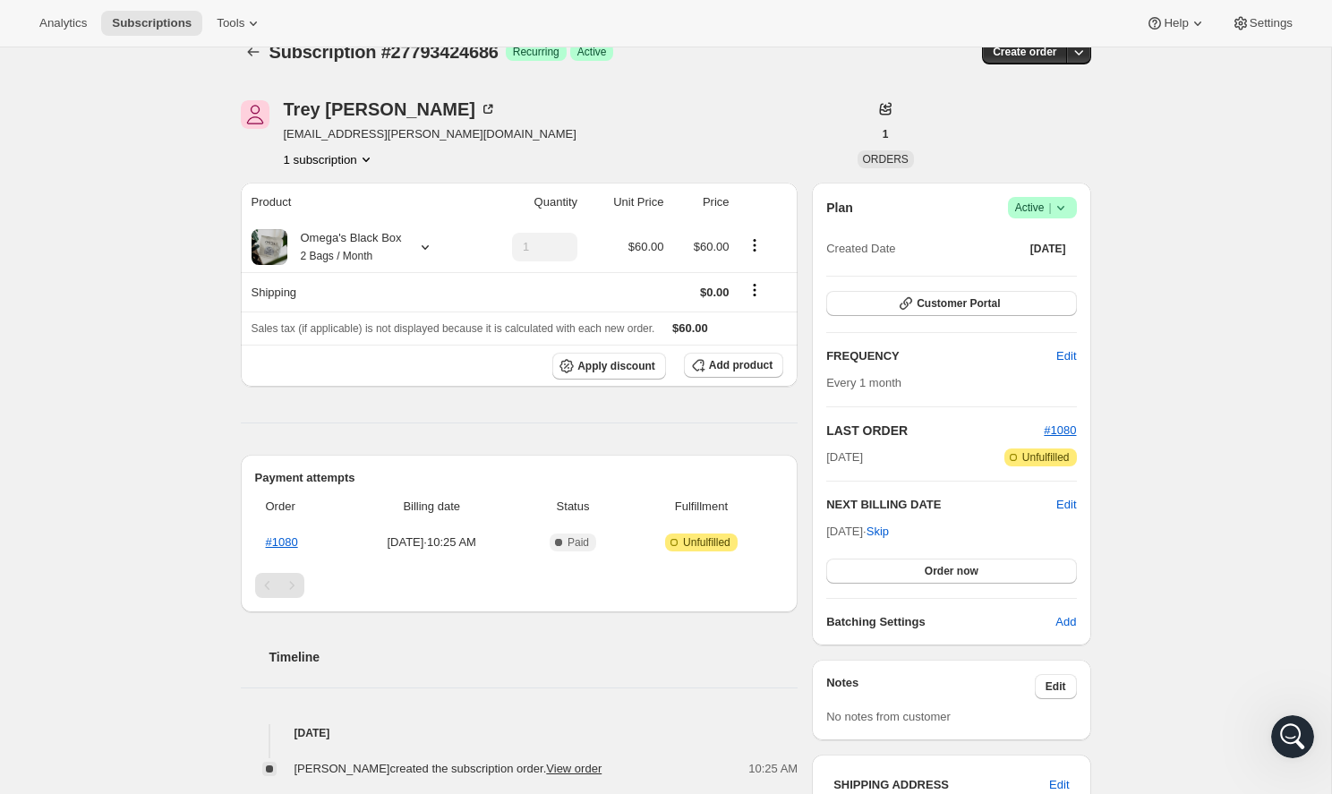
click at [1280, 279] on div "Subscription #27793424686. This page is ready Subscription #27793424686 Success…" at bounding box center [665, 624] width 1331 height 1212
click at [1277, 15] on button "Settings" at bounding box center [1262, 23] width 82 height 25
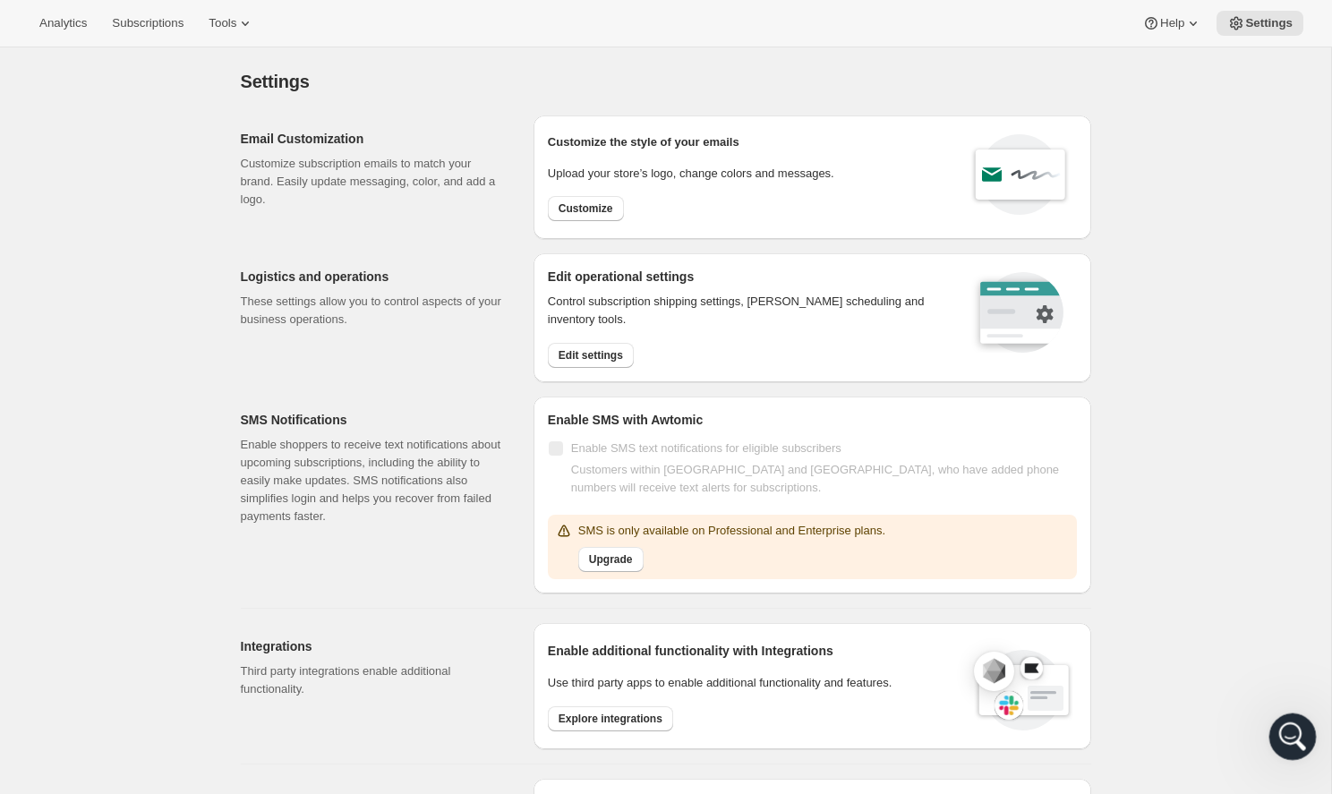
click at [1272, 713] on div "Open Intercom Messenger" at bounding box center [1290, 734] width 43 height 43
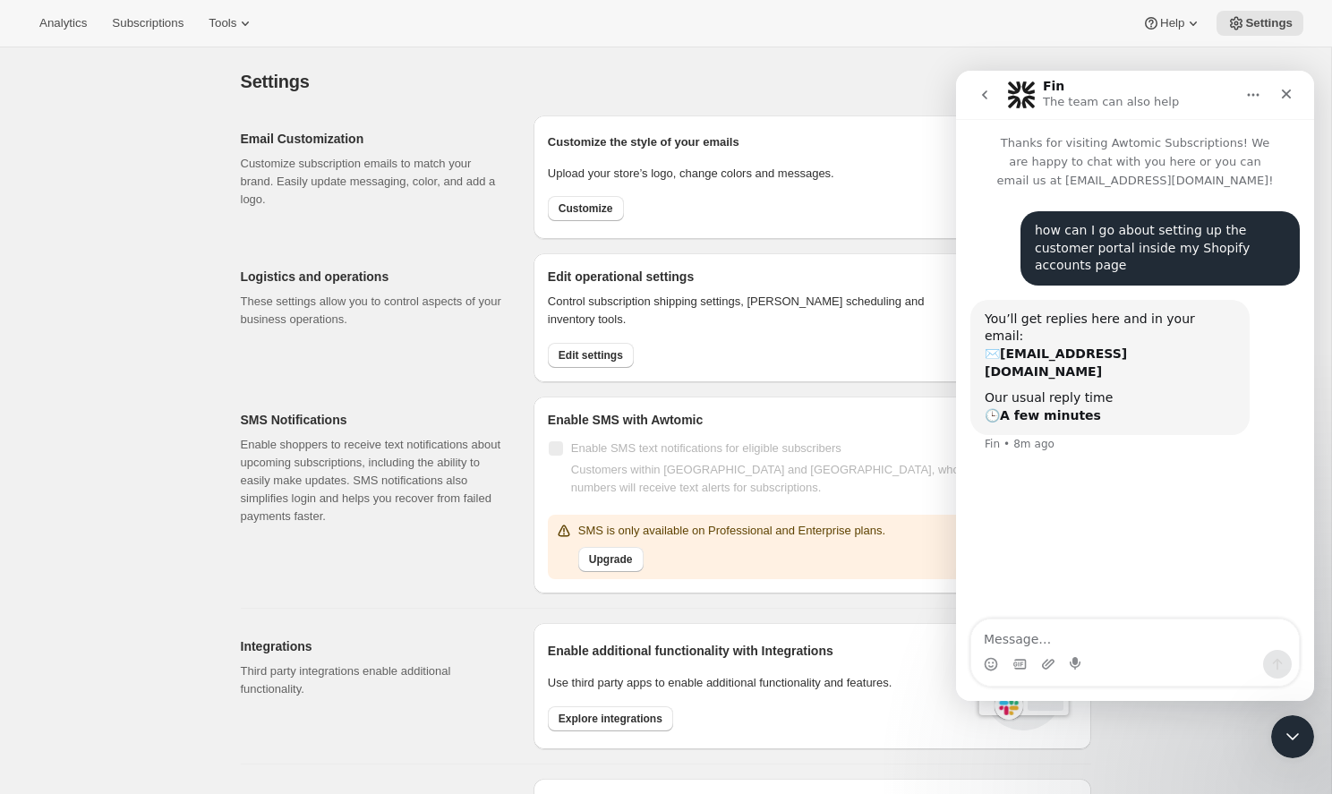
click at [469, 103] on div "Settings. This page is ready Settings" at bounding box center [666, 81] width 850 height 68
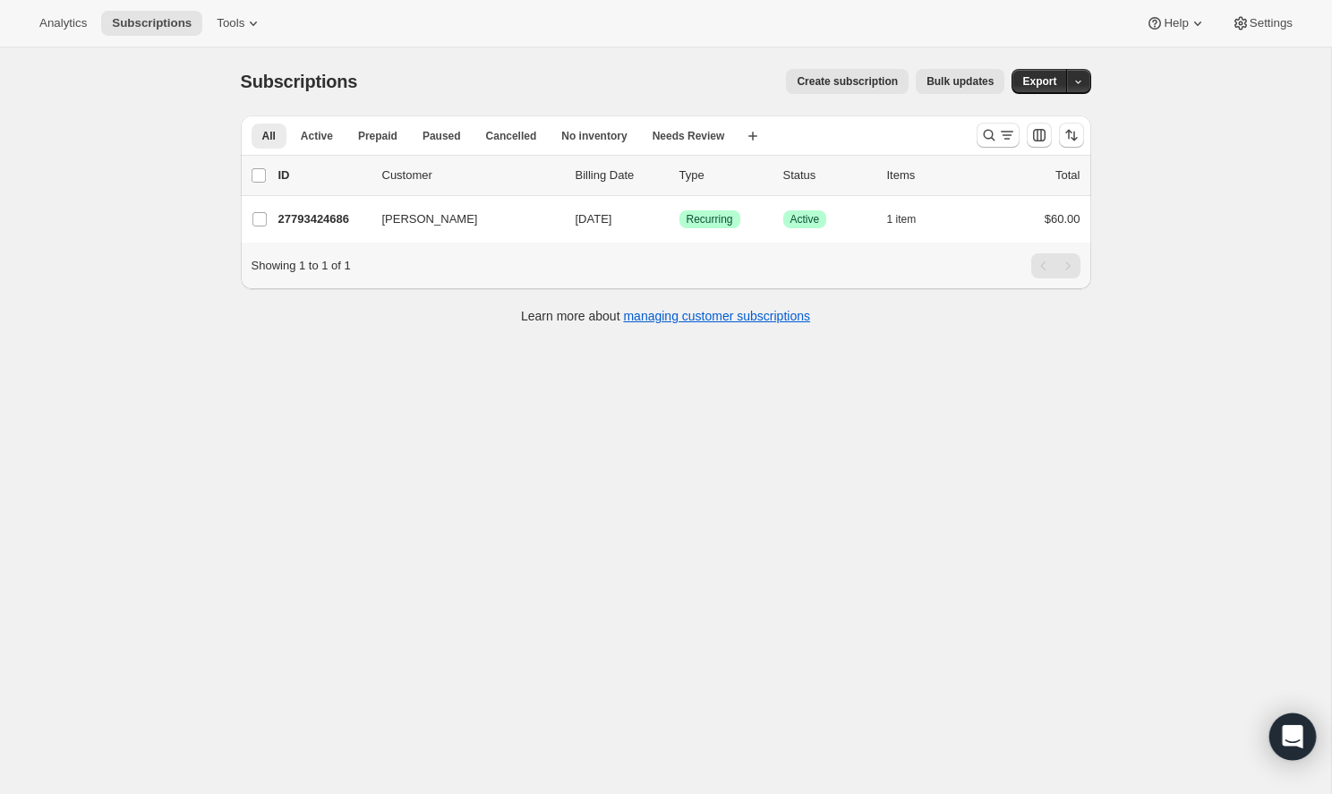
click at [1295, 728] on icon "Open Intercom Messenger" at bounding box center [1292, 736] width 21 height 23
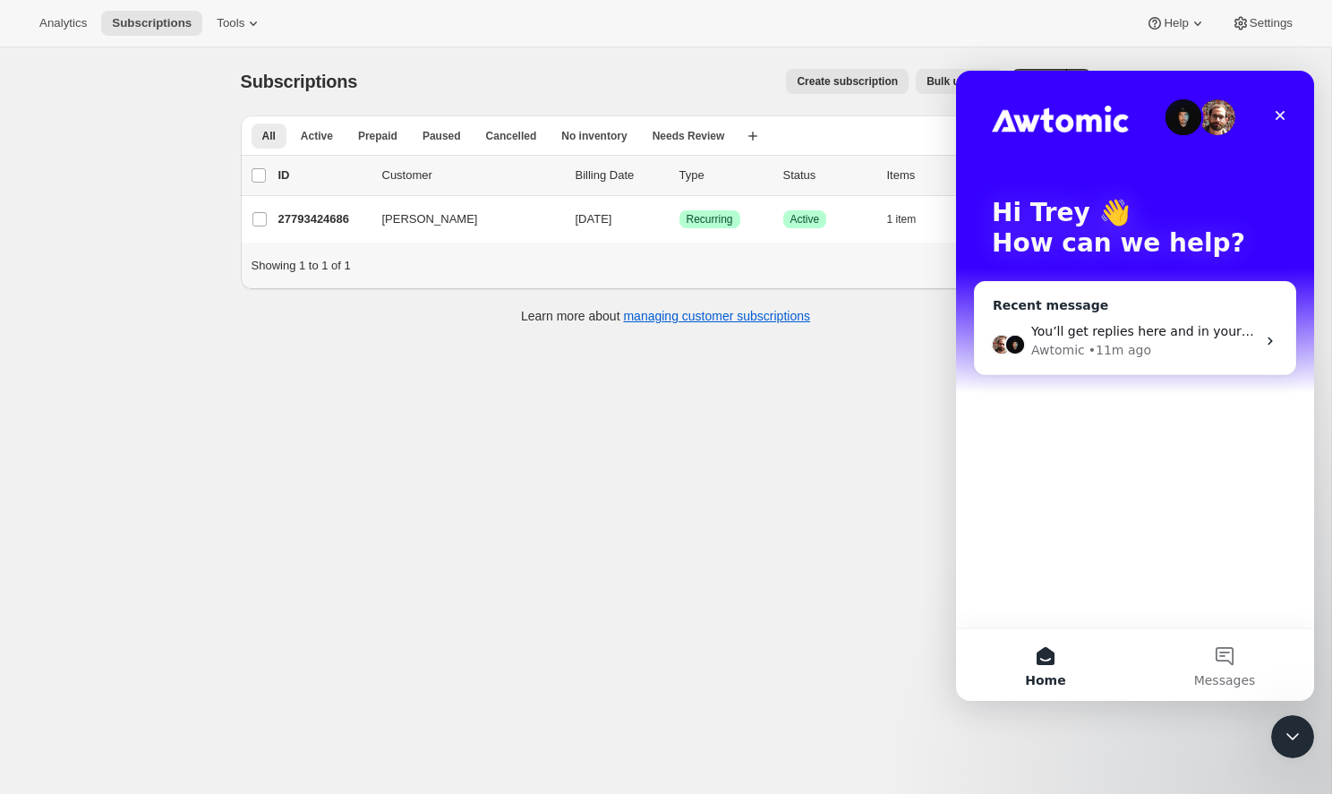
click at [1134, 339] on div "You’ll get replies here and in your email: ✉️ [EMAIL_ADDRESS][DOMAIN_NAME] Our …" at bounding box center [1143, 331] width 225 height 19
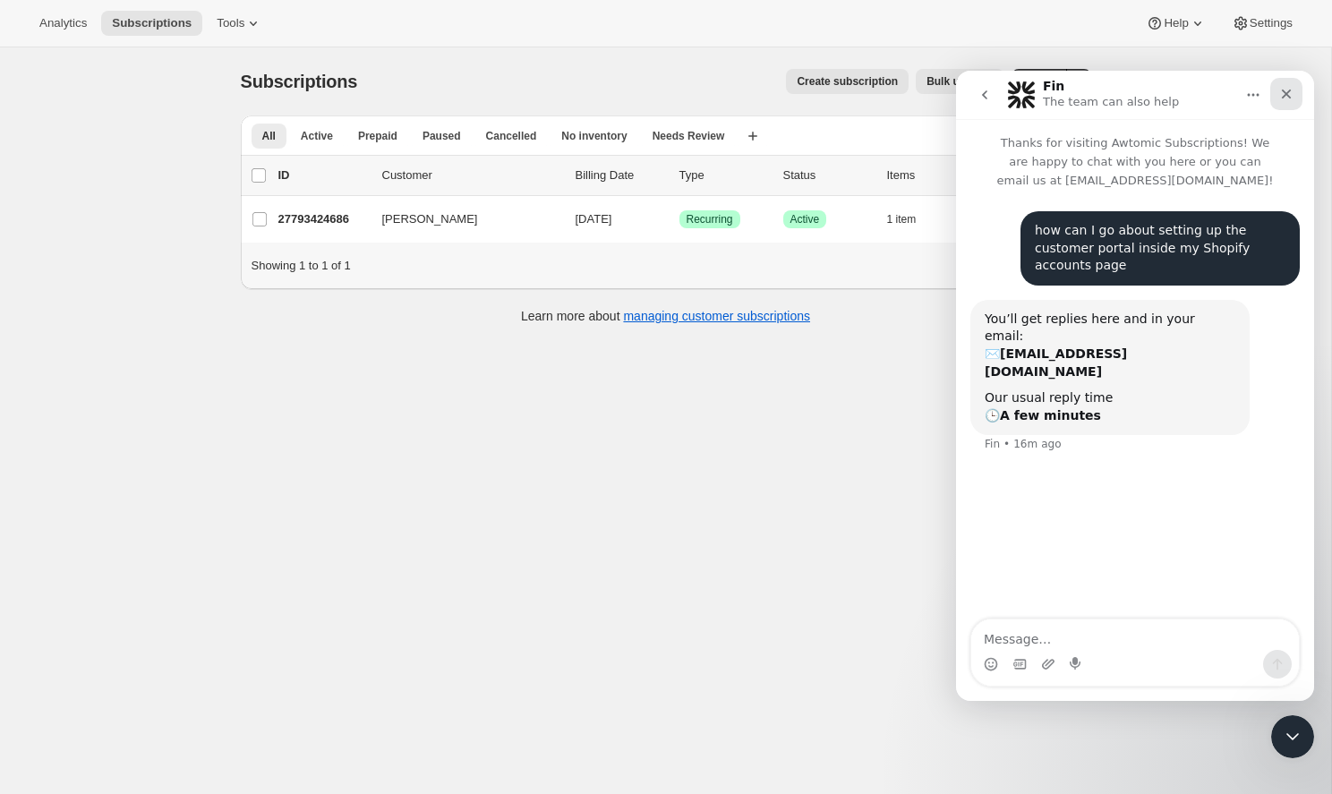
click at [1291, 95] on icon "Close" at bounding box center [1286, 94] width 14 height 14
